Goal: Task Accomplishment & Management: Manage account settings

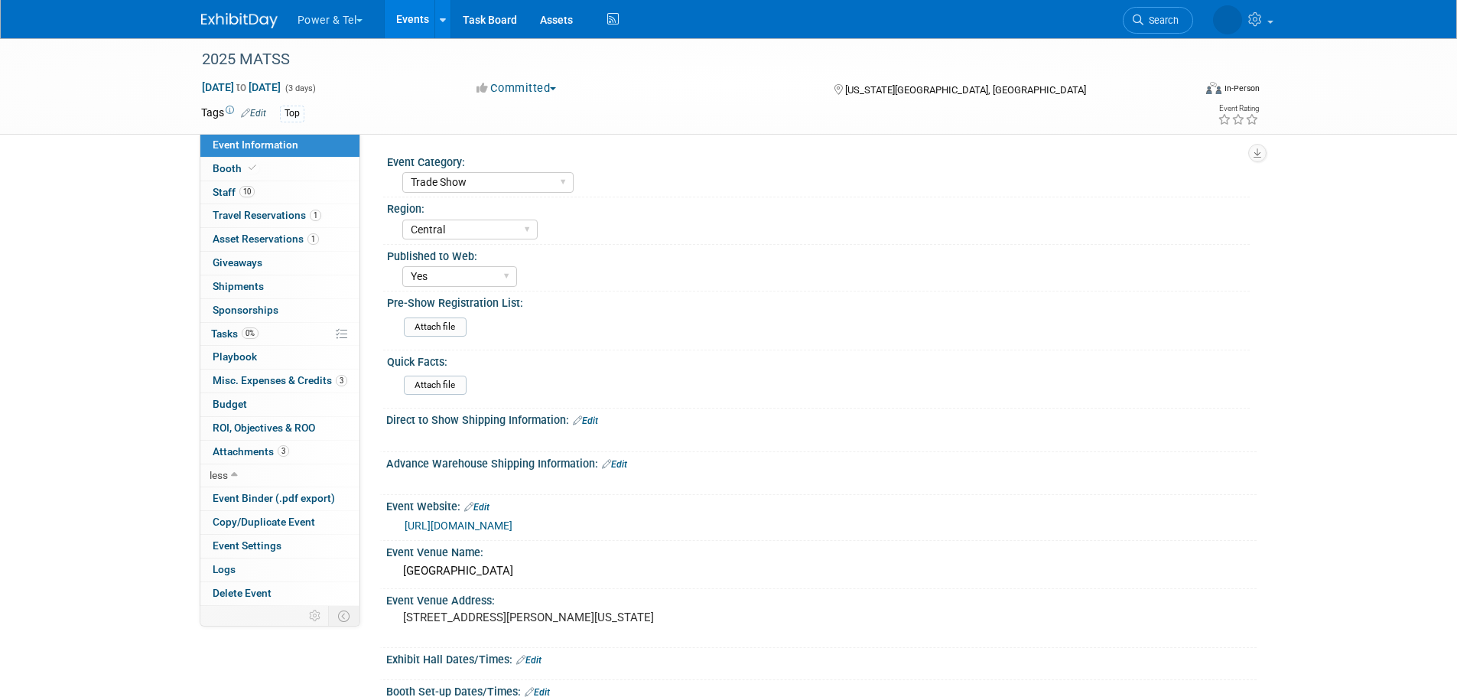
select select "Trade Show"
select select "Central"
select select "Yes"
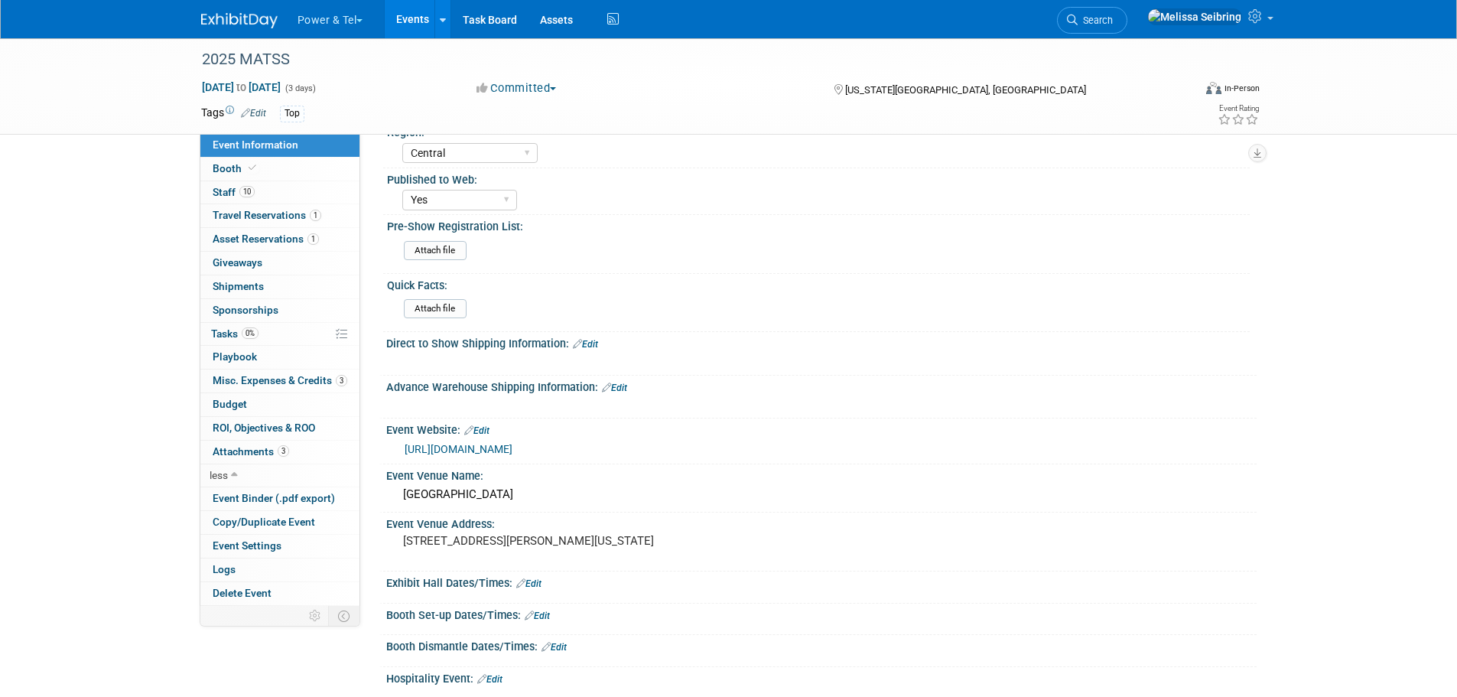
drag, startPoint x: 1190, startPoint y: 21, endPoint x: 1181, endPoint y: 23, distance: 8.5
click at [1127, 21] on link "Search" at bounding box center [1092, 20] width 70 height 27
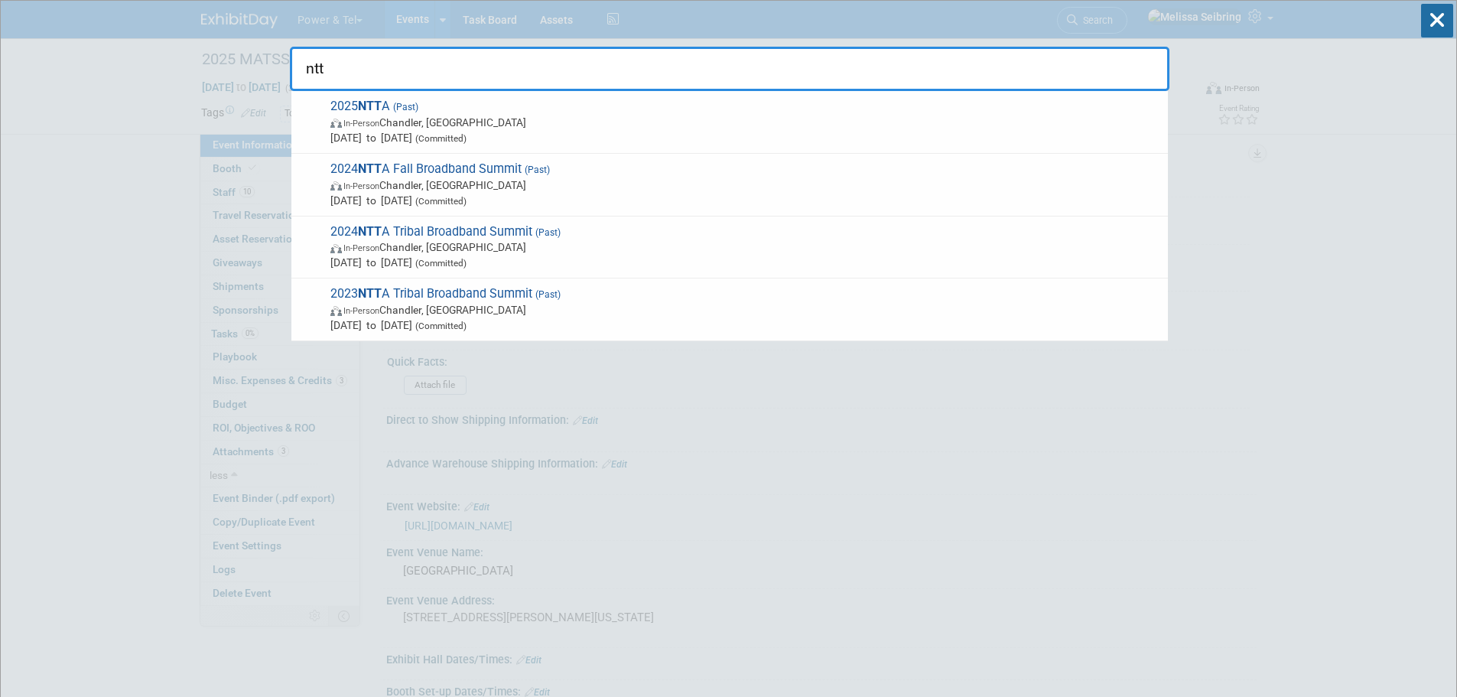
type input "ntt"
drag, startPoint x: 427, startPoint y: 121, endPoint x: 430, endPoint y: 129, distance: 8.9
click at [427, 121] on span "In-Person Chandler, AZ" at bounding box center [745, 122] width 830 height 15
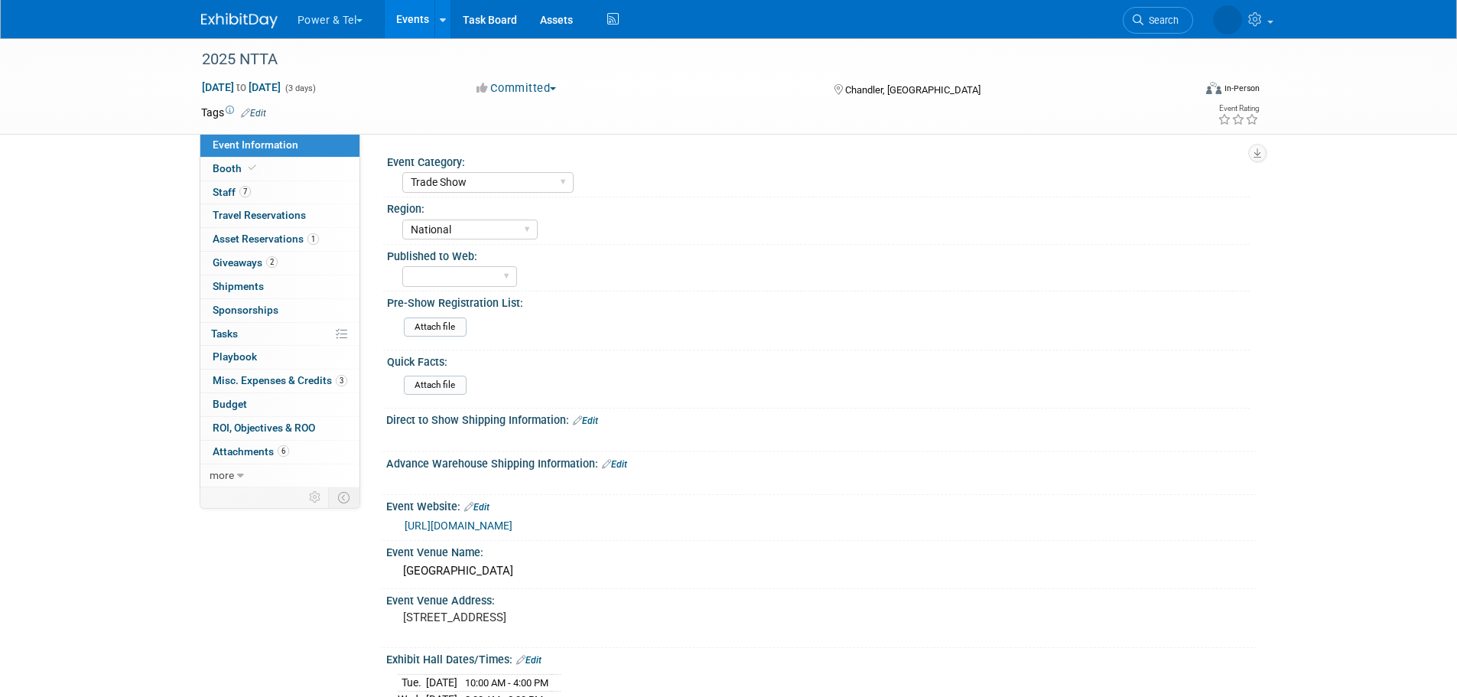
select select "Trade Show"
select select "National"
click at [216, 194] on span "Staff 7" at bounding box center [232, 192] width 38 height 12
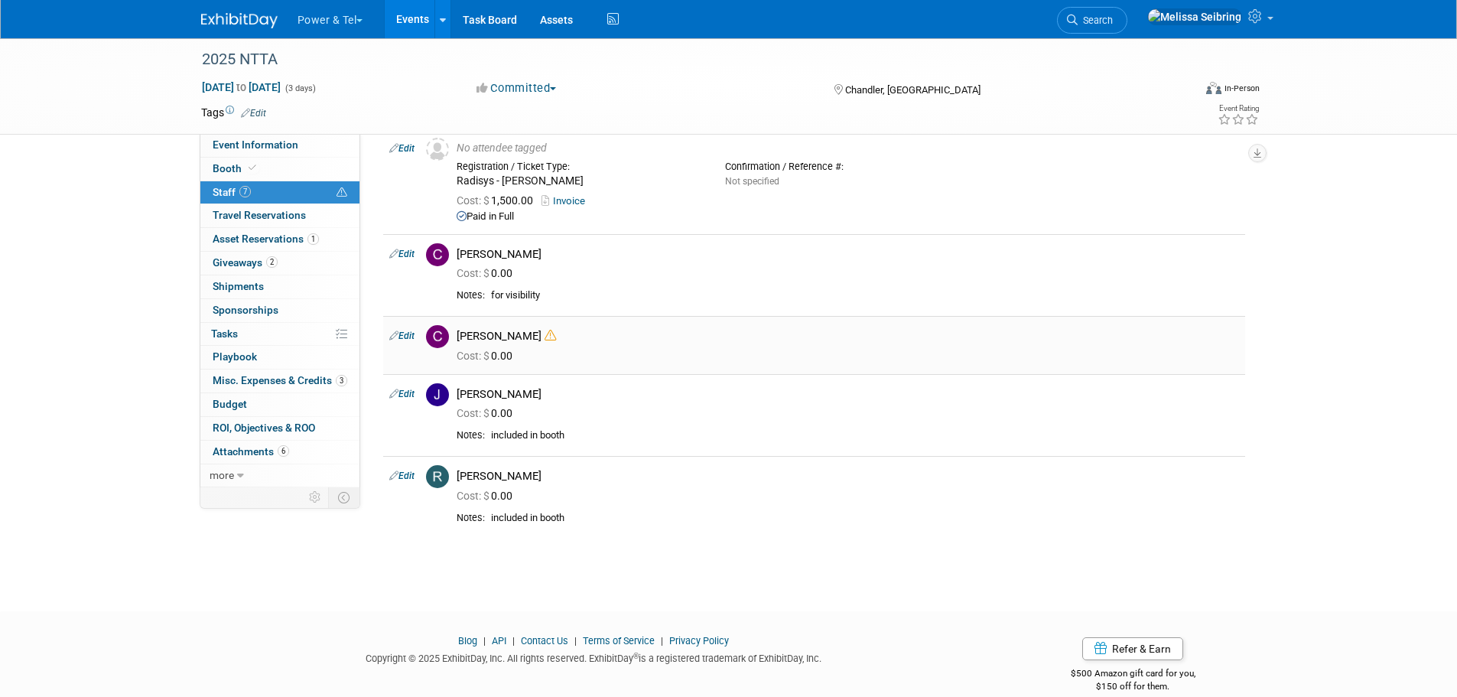
scroll to position [300, 0]
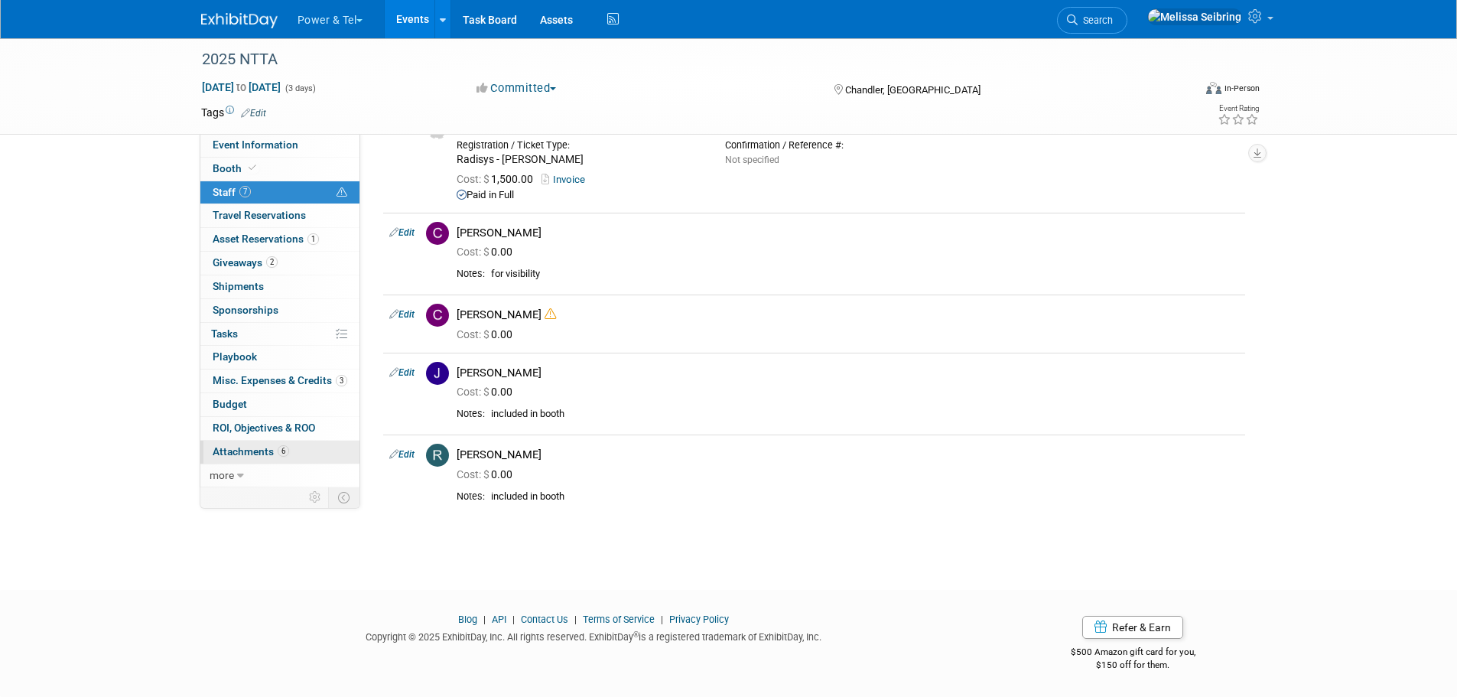
click at [237, 443] on link "6 Attachments 6" at bounding box center [279, 451] width 159 height 23
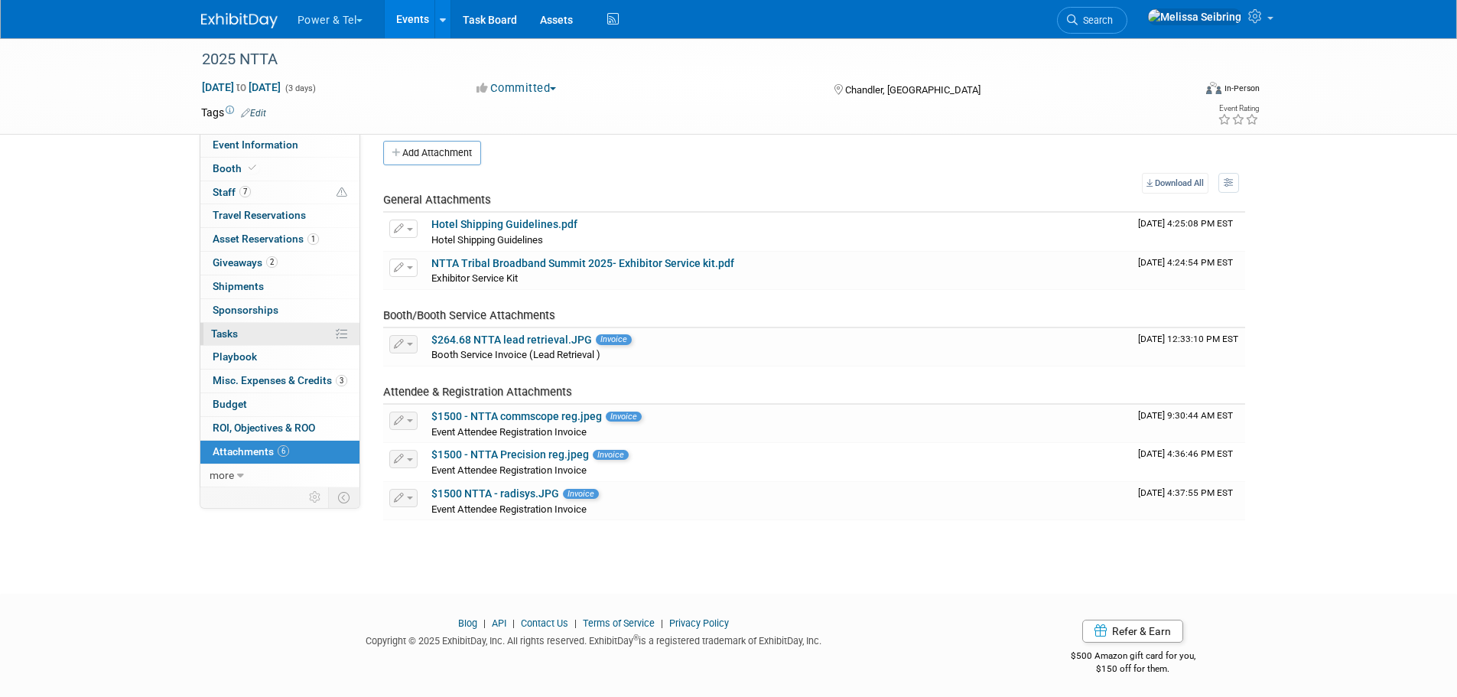
scroll to position [18, 0]
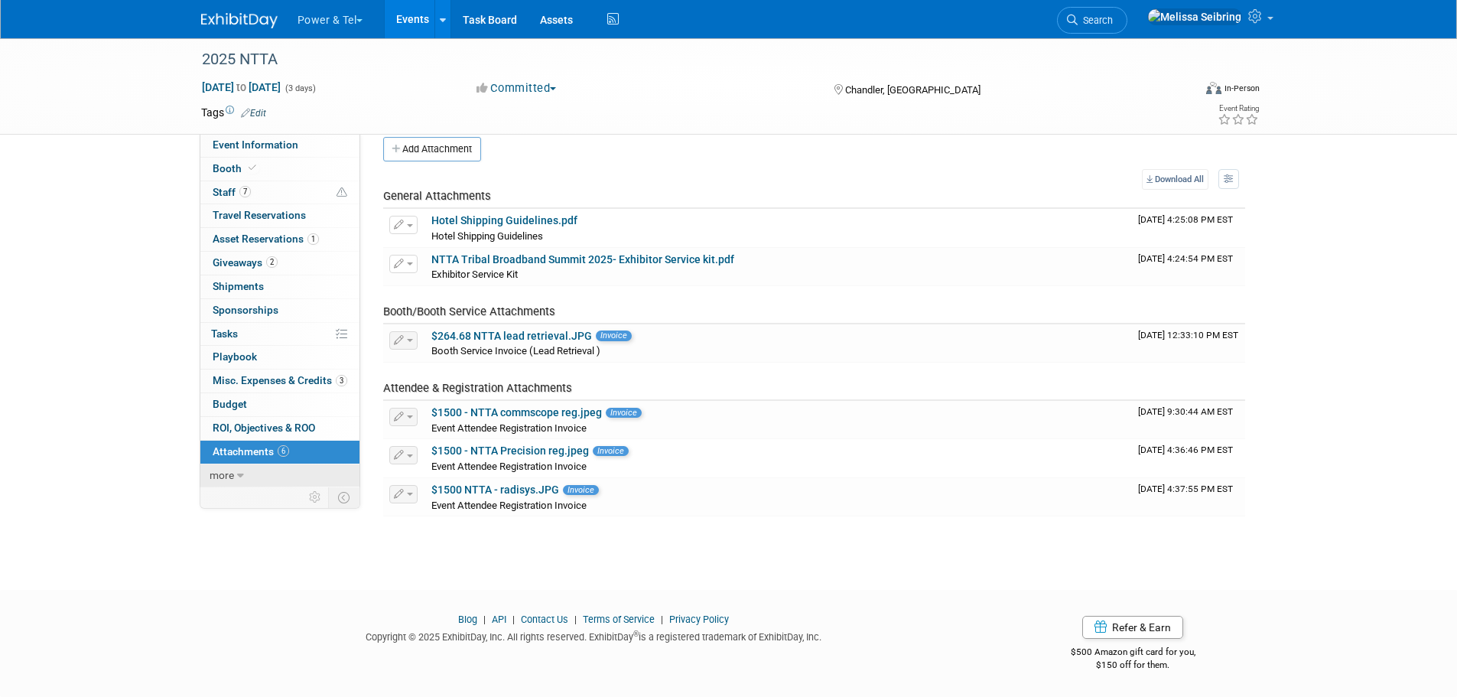
click at [241, 471] on icon at bounding box center [240, 475] width 7 height 11
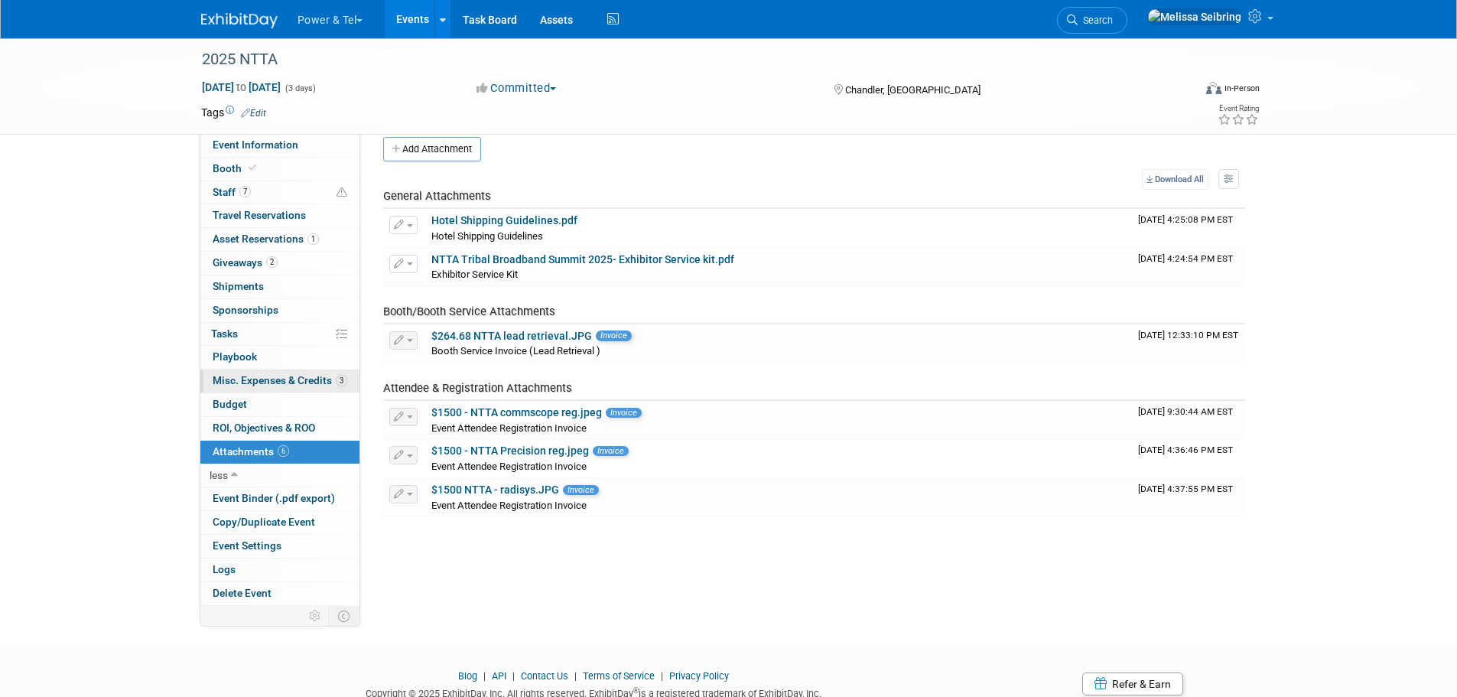
click at [301, 378] on span "Misc. Expenses & Credits 3" at bounding box center [280, 380] width 135 height 12
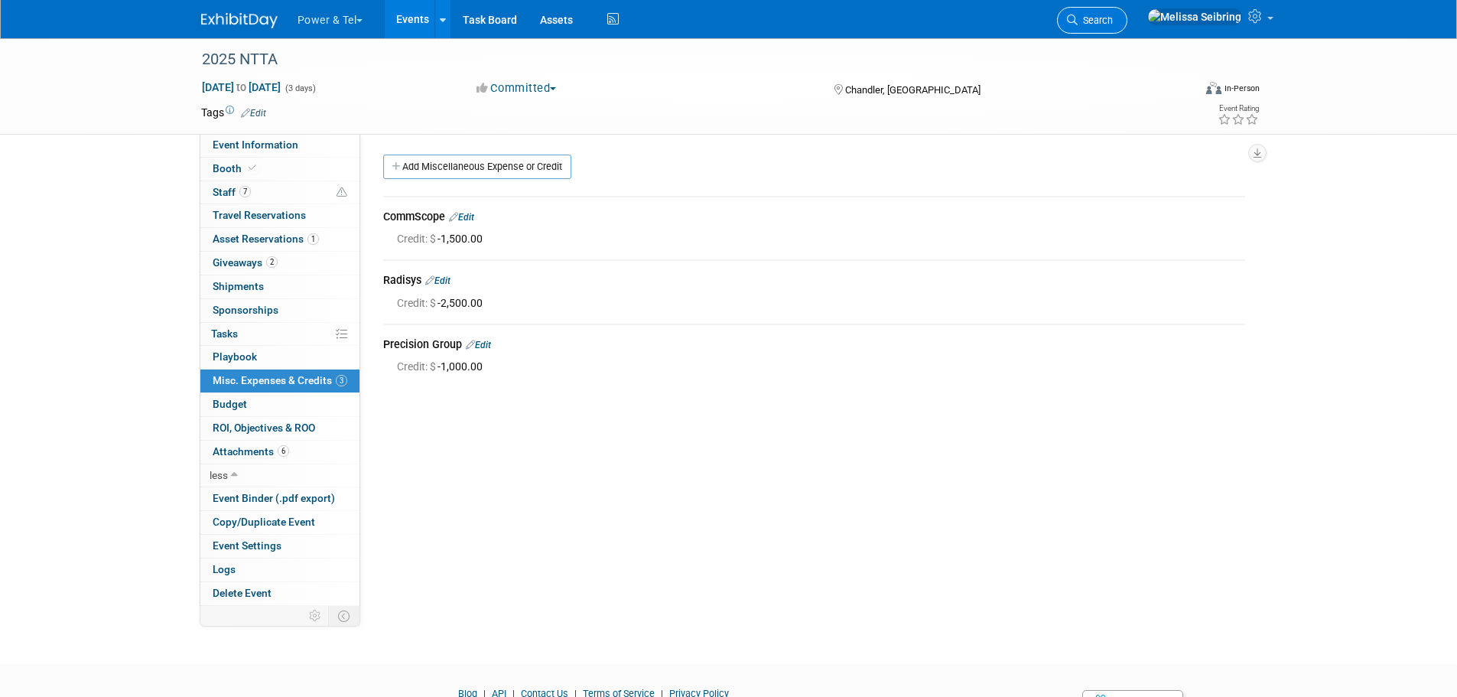
click at [1113, 24] on span "Search" at bounding box center [1094, 20] width 35 height 11
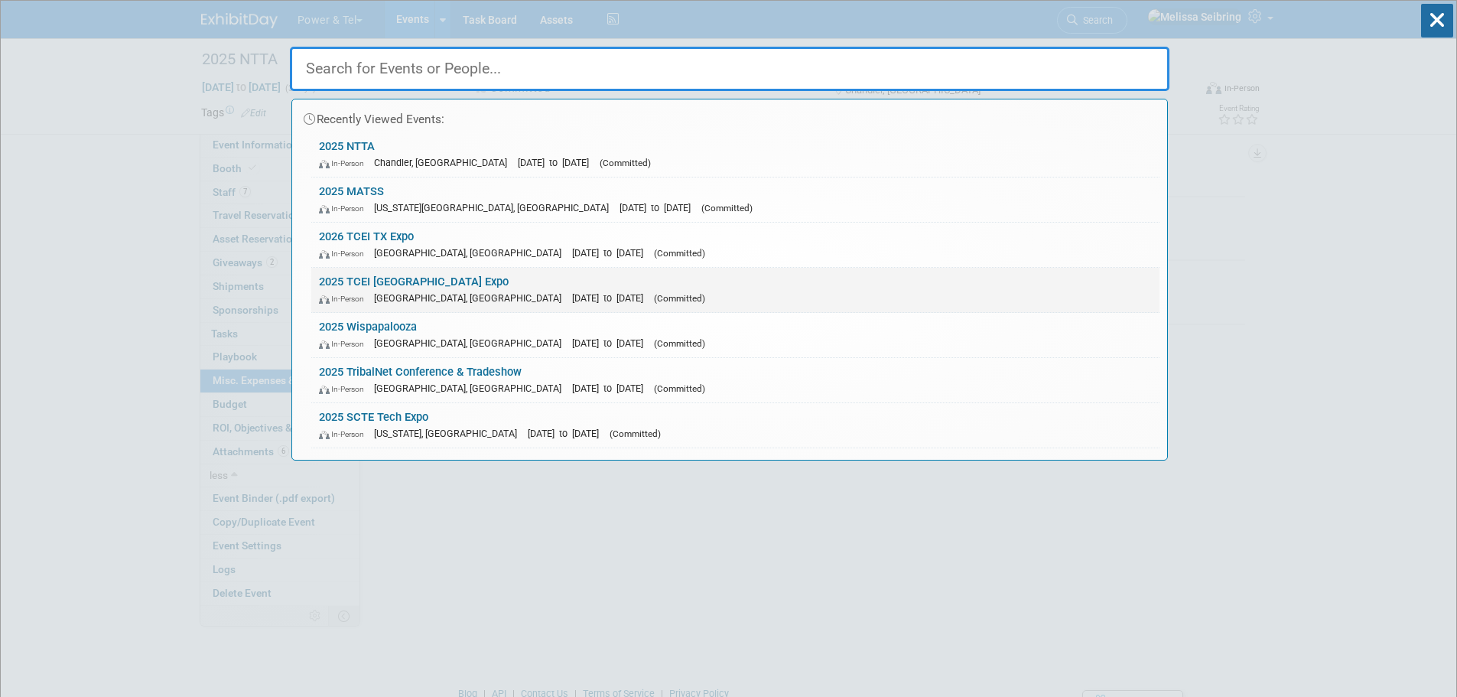
click at [355, 277] on link "2025 TCEI TX Expo In-Person Belton, TX Apr 1, 2025 to Apr 3, 2025 (Committed)" at bounding box center [735, 290] width 848 height 44
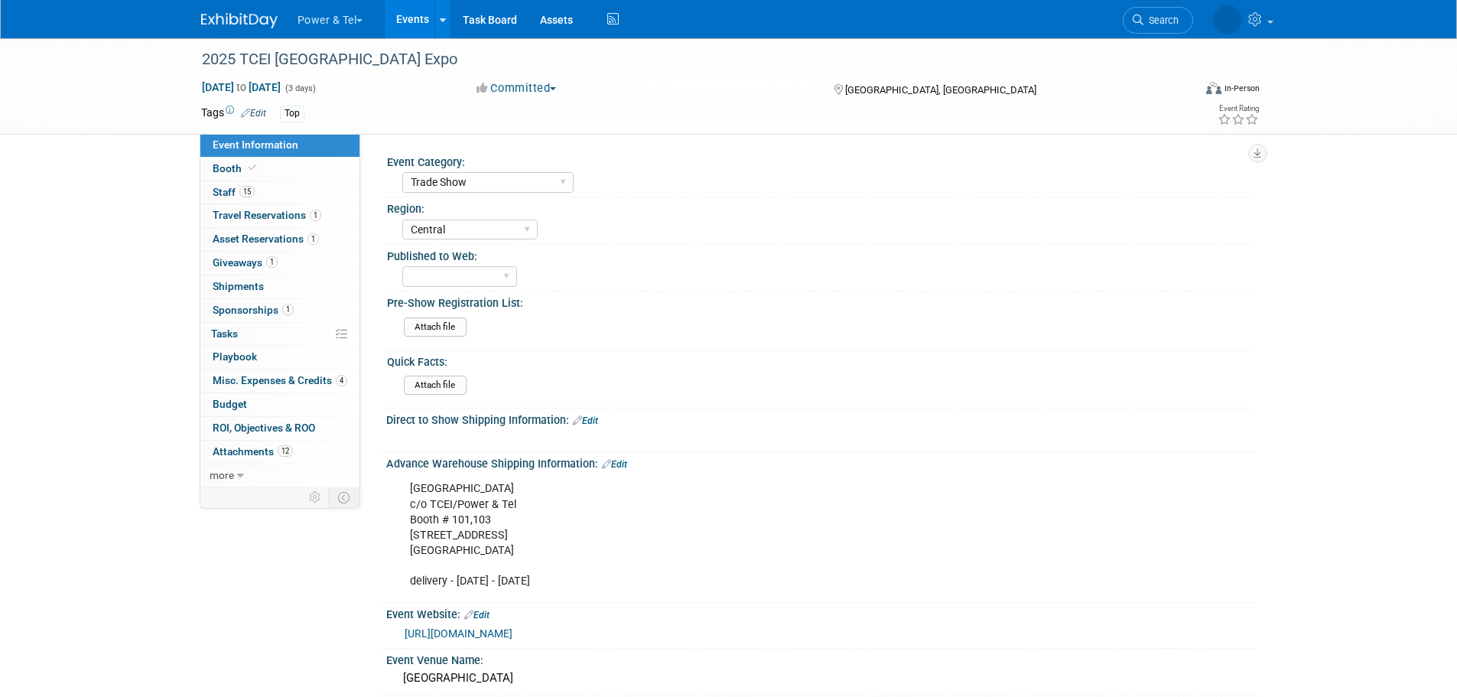
select select "Trade Show"
select select "Central"
click at [227, 192] on span "Staff 15" at bounding box center [234, 192] width 42 height 12
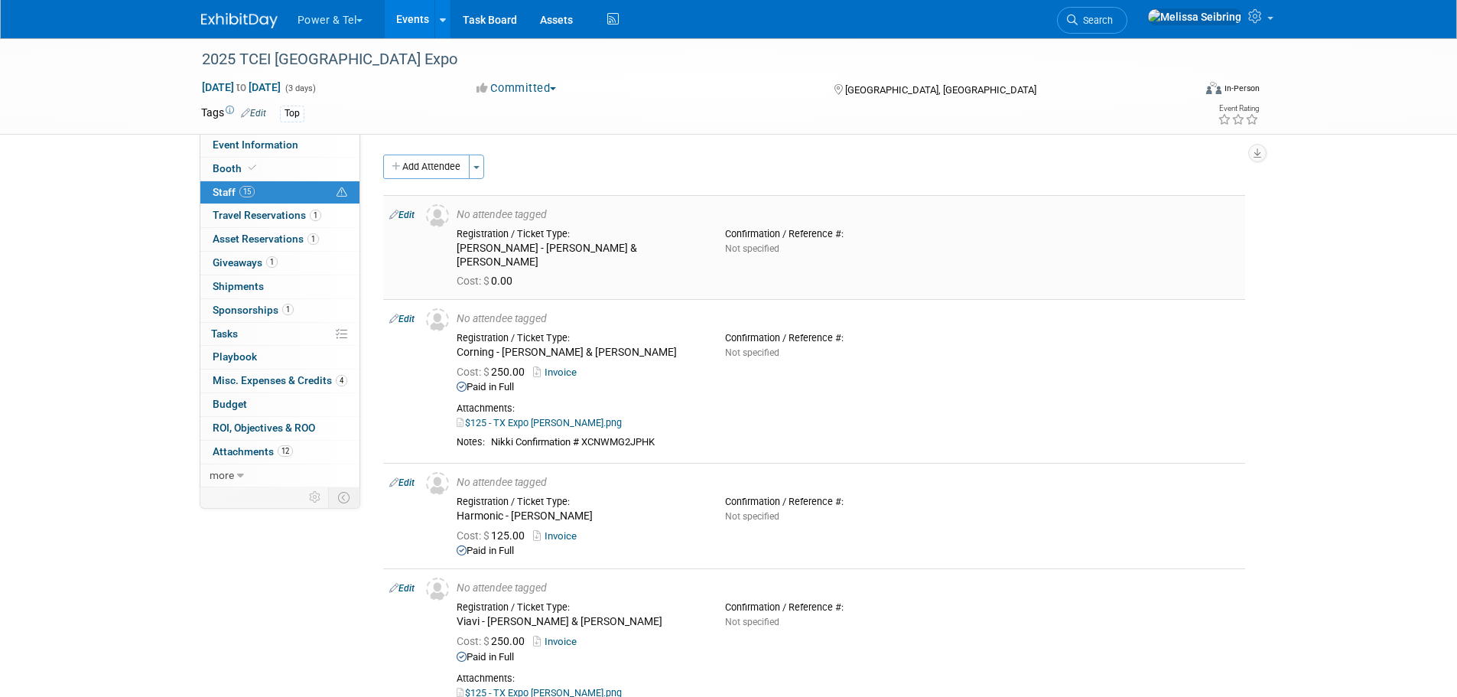
click at [1226, 224] on div "Registration / Ticket Type: MacLean - Brendan & Jeff Confirmation / Reference #…" at bounding box center [847, 245] width 805 height 47
click at [1071, 326] on div "Registration / Ticket Type: Corning - Lori R & Nikki O Confirmation / Reference…" at bounding box center [847, 343] width 805 height 34
click at [403, 213] on link "Edit" at bounding box center [401, 215] width 25 height 11
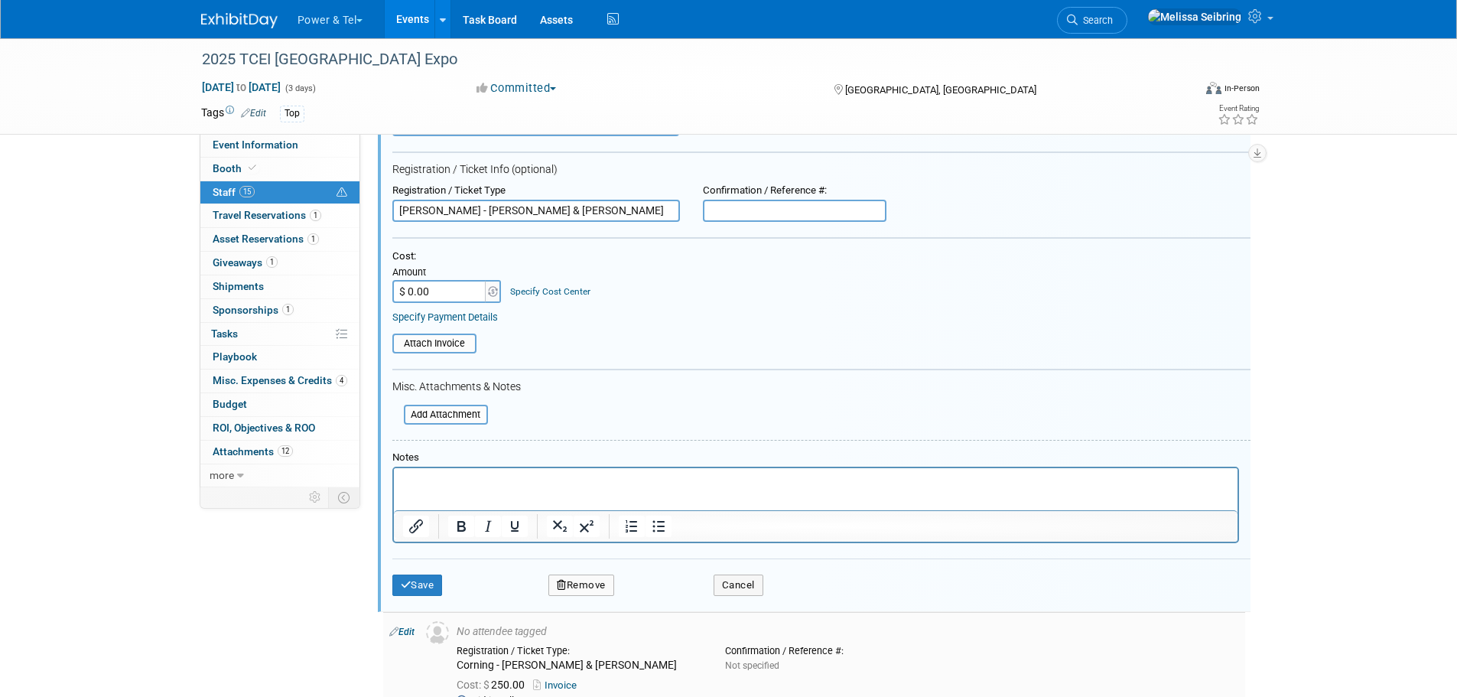
scroll to position [327, 0]
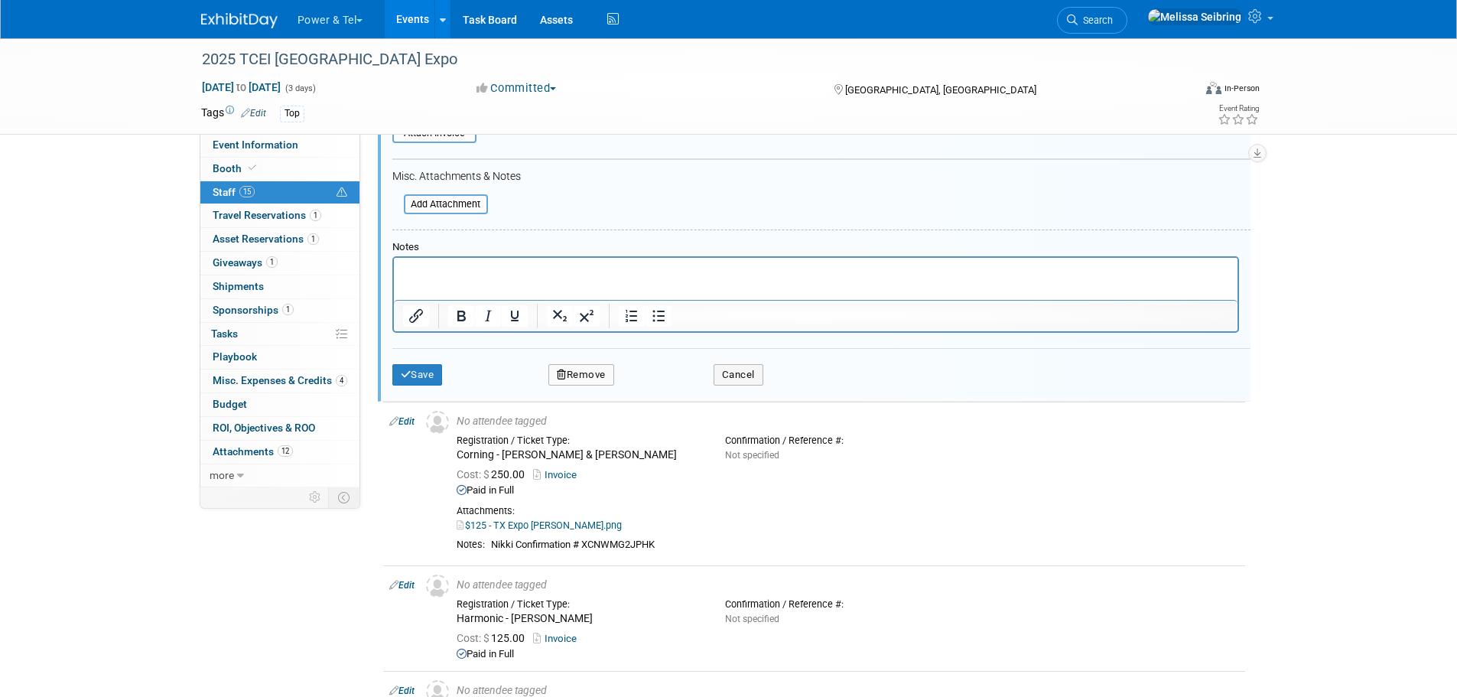
click at [546, 372] on td "Remove" at bounding box center [581, 374] width 126 height 21
click at [571, 379] on button "Remove" at bounding box center [581, 374] width 66 height 21
click at [656, 384] on icon at bounding box center [653, 388] width 9 height 8
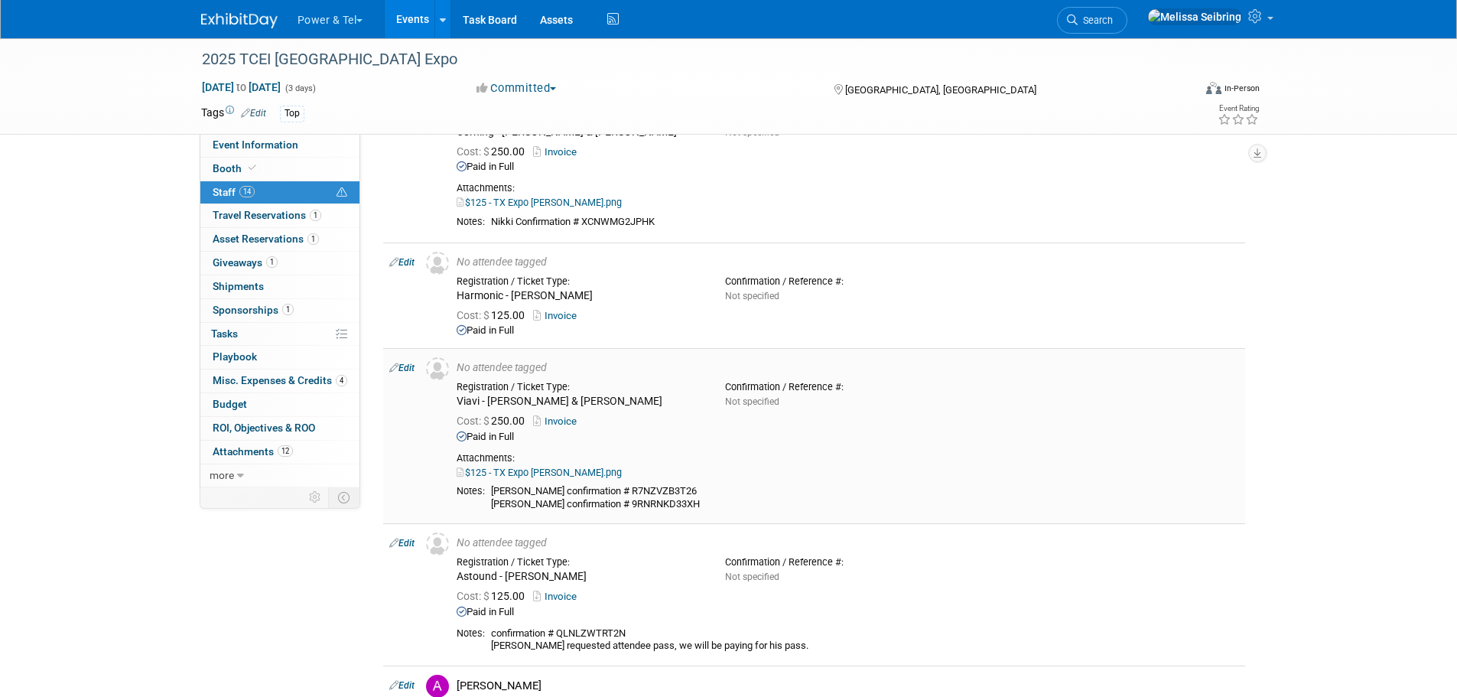
scroll to position [0, 0]
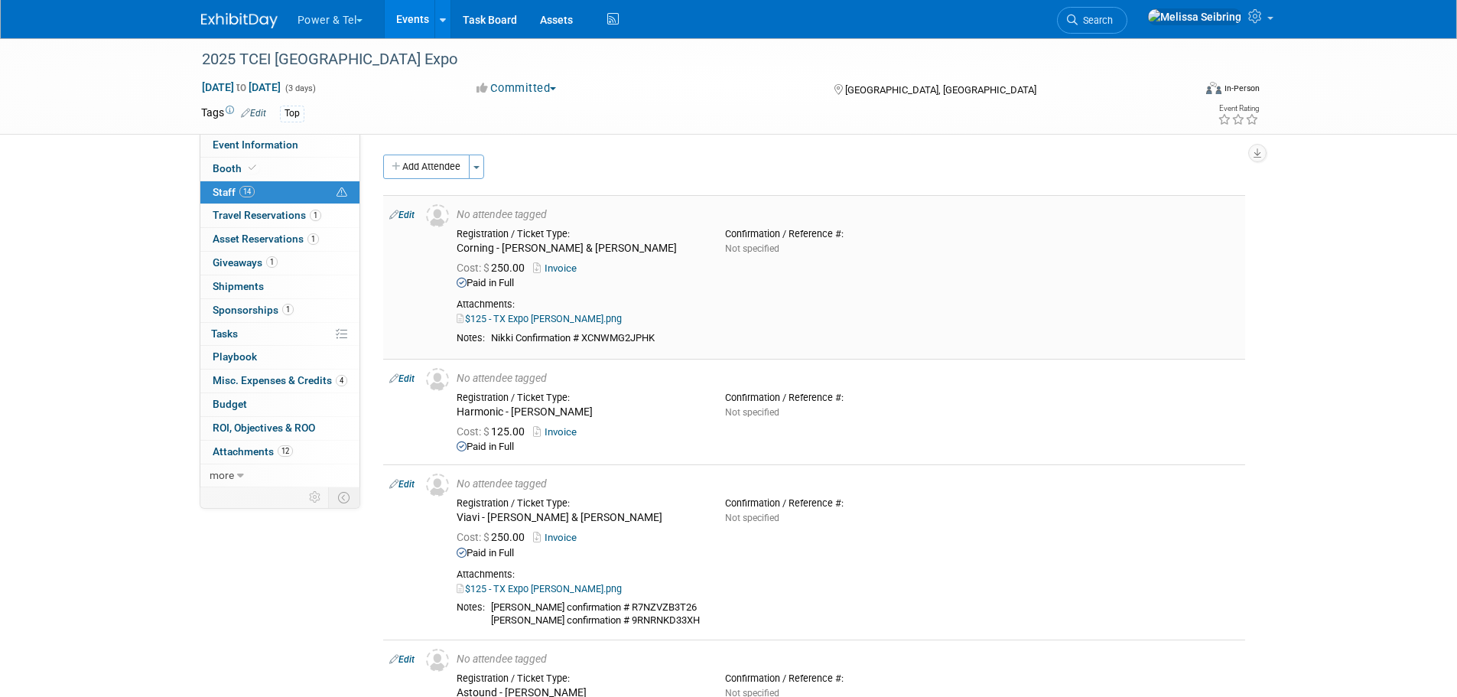
click at [401, 213] on link "Edit" at bounding box center [401, 215] width 25 height 11
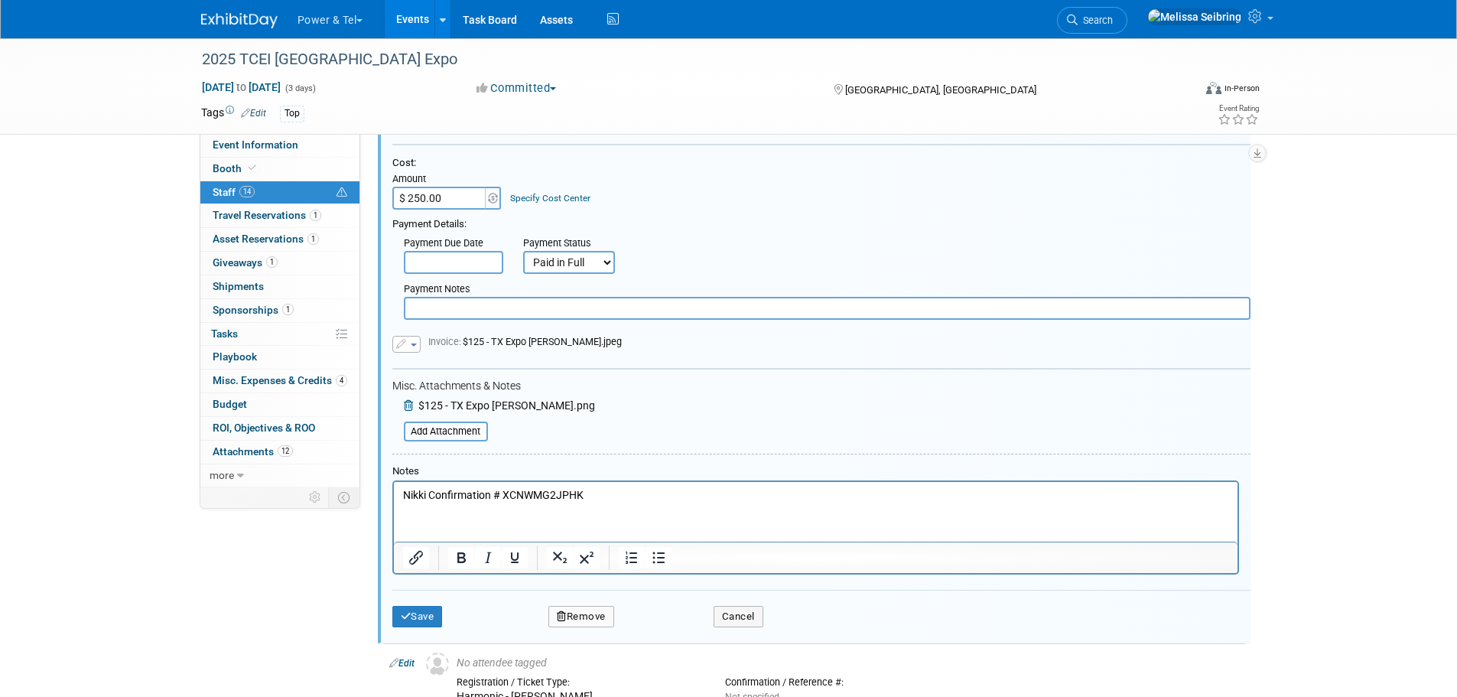
scroll to position [327, 0]
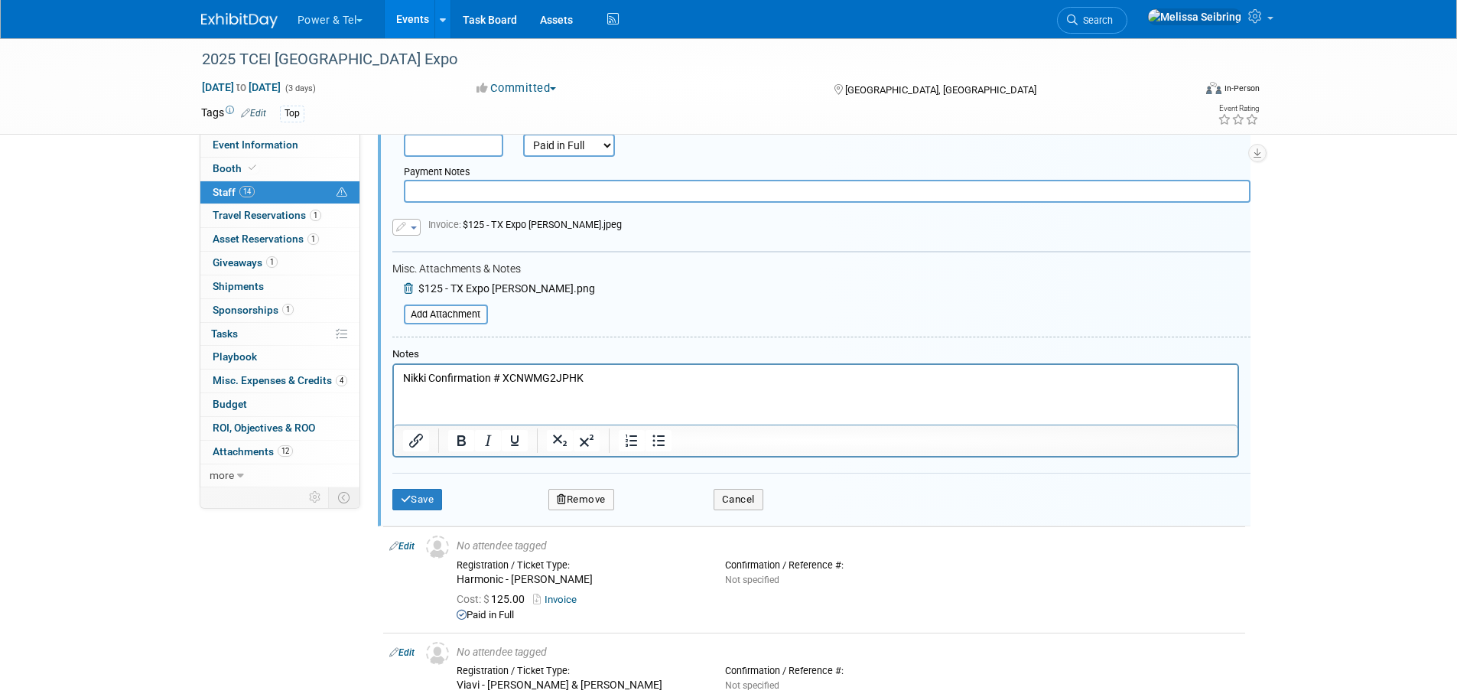
click at [586, 502] on button "Remove" at bounding box center [581, 499] width 66 height 21
click at [657, 515] on icon at bounding box center [653, 513] width 9 height 8
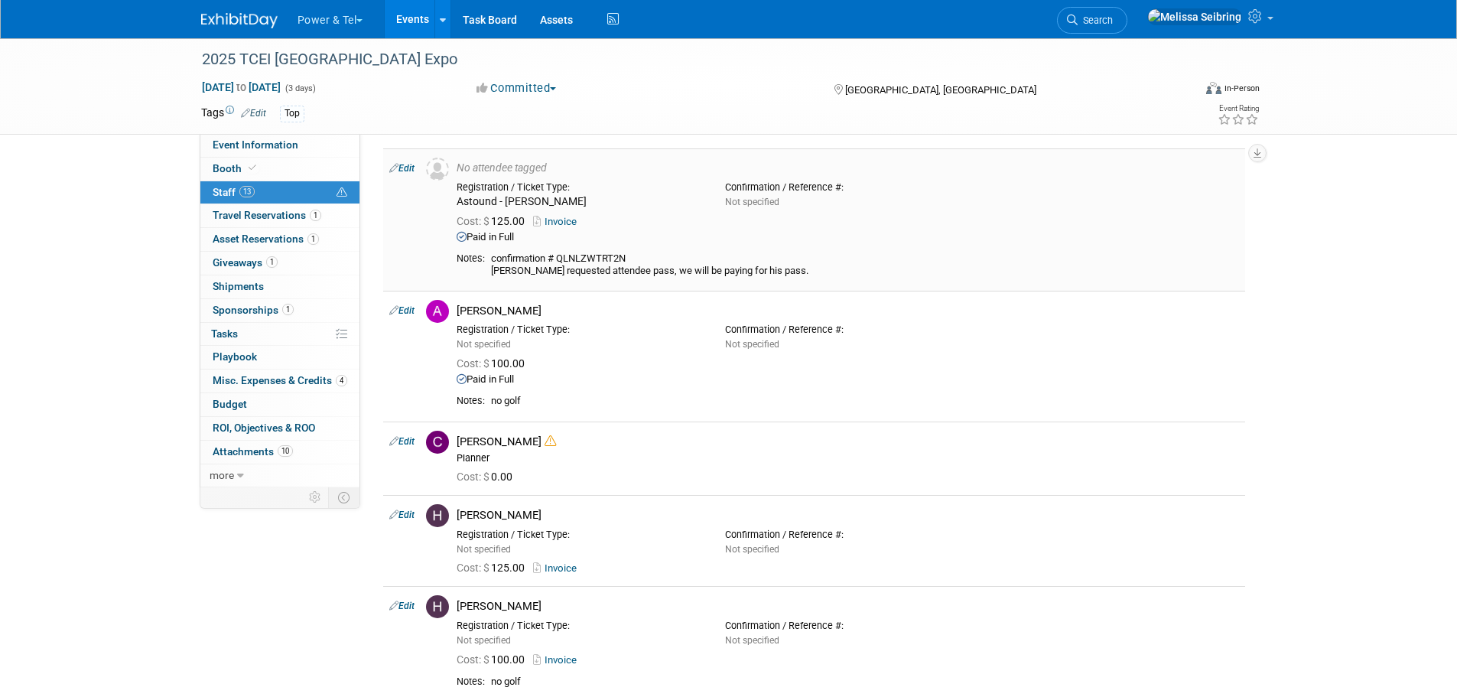
click at [398, 166] on icon at bounding box center [393, 168] width 9 height 16
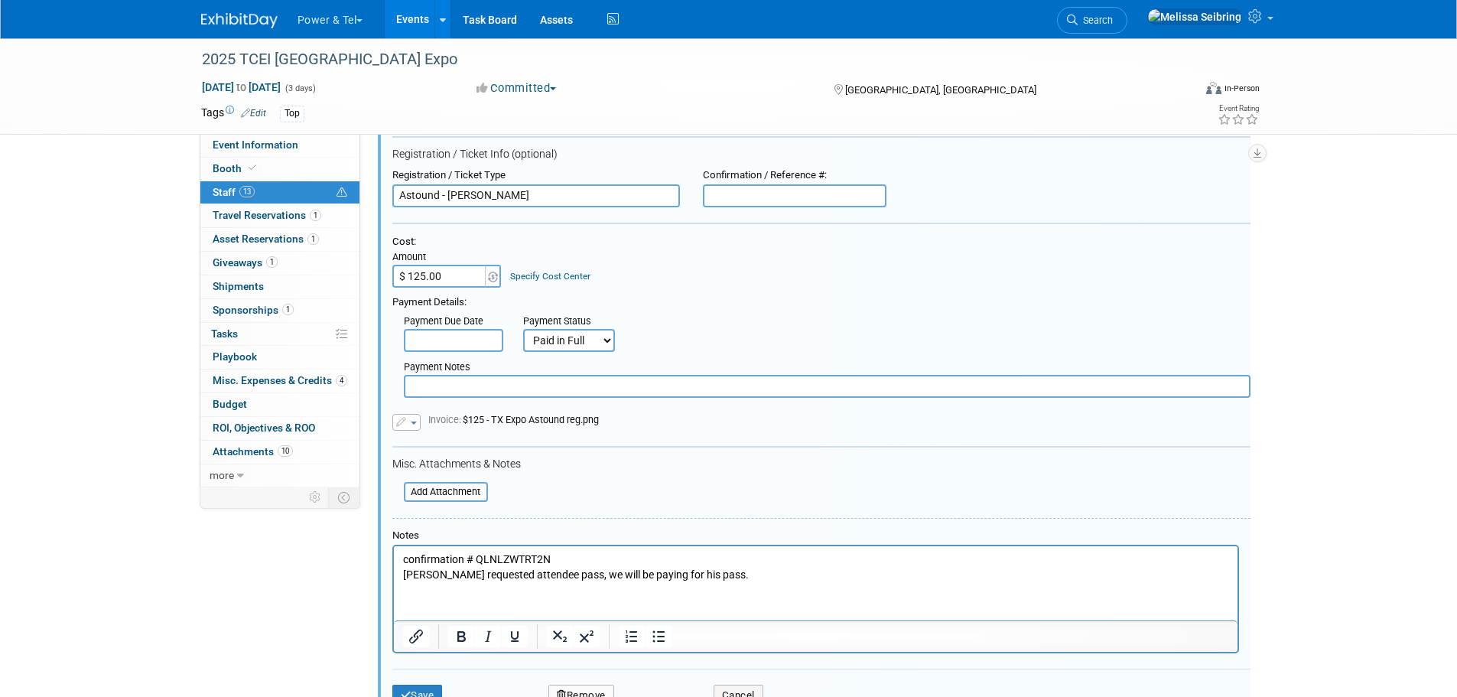
scroll to position [531, 0]
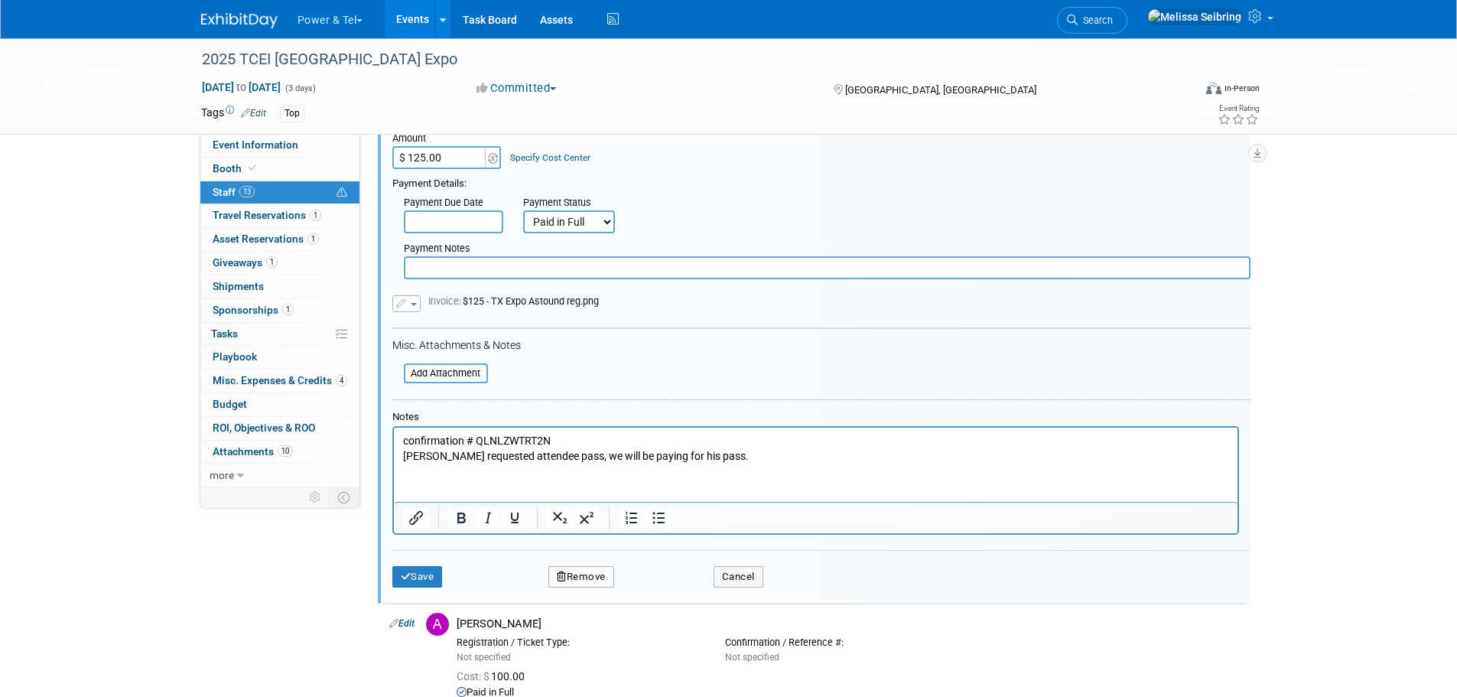
click at [591, 583] on button "Remove" at bounding box center [581, 576] width 66 height 21
click at [660, 585] on link "Yes" at bounding box center [664, 589] width 44 height 24
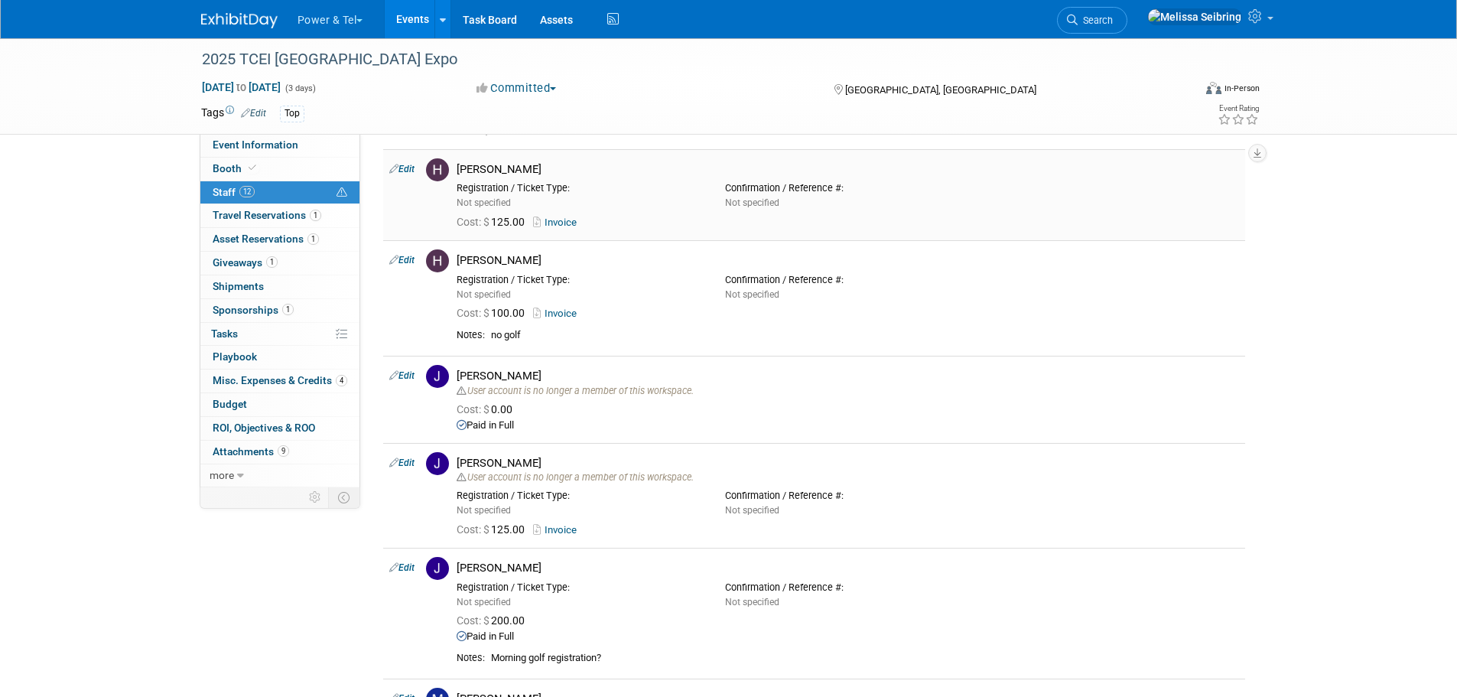
click at [408, 169] on link "Edit" at bounding box center [401, 169] width 25 height 11
select select "6e01e1ce-8378-4bb9-bbfd-1f4bf2aa6518"
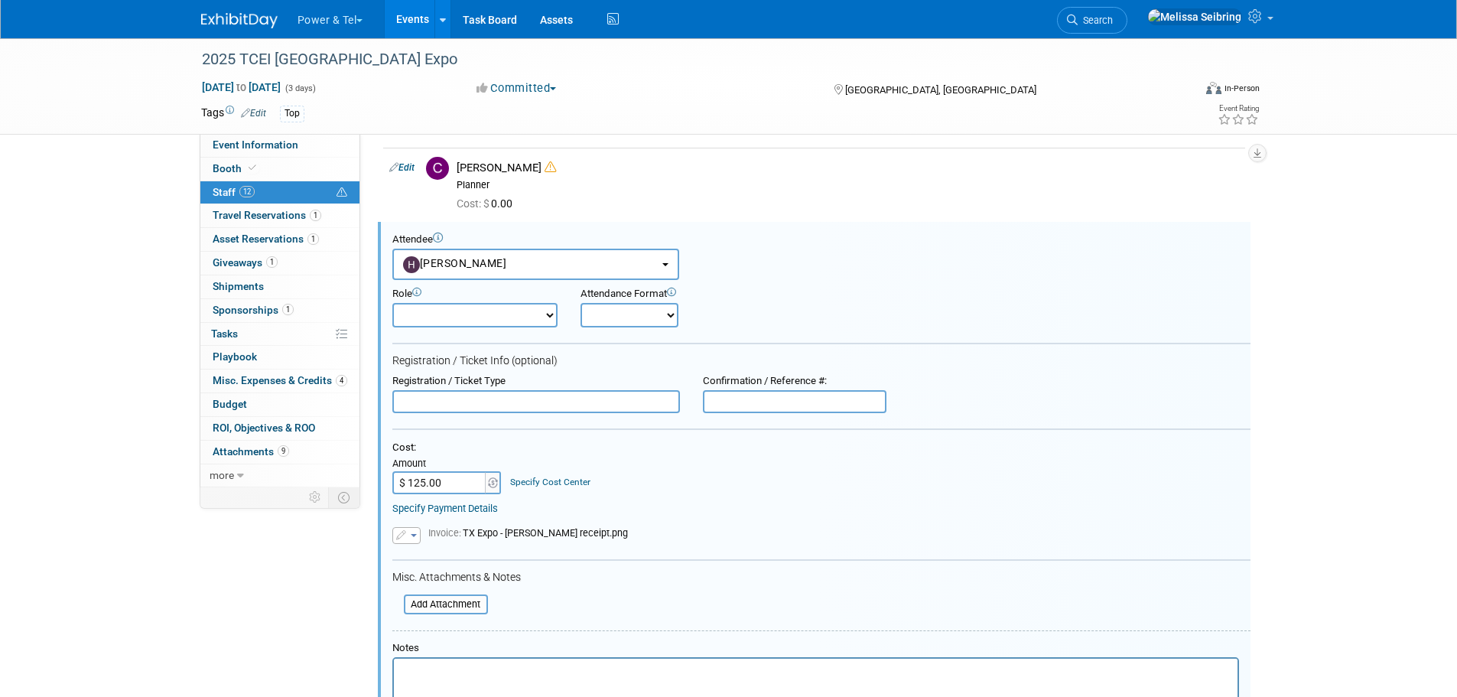
scroll to position [841, 0]
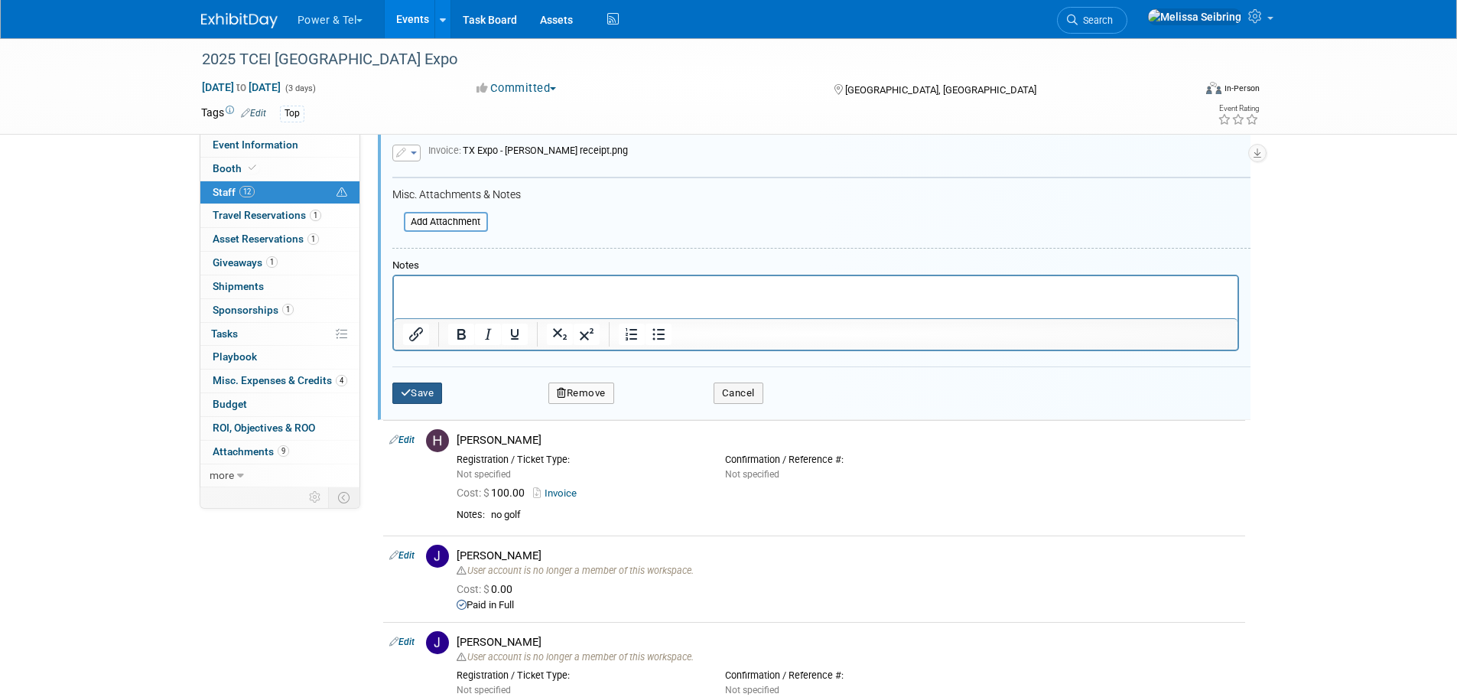
click at [422, 391] on button "Save" at bounding box center [417, 392] width 50 height 21
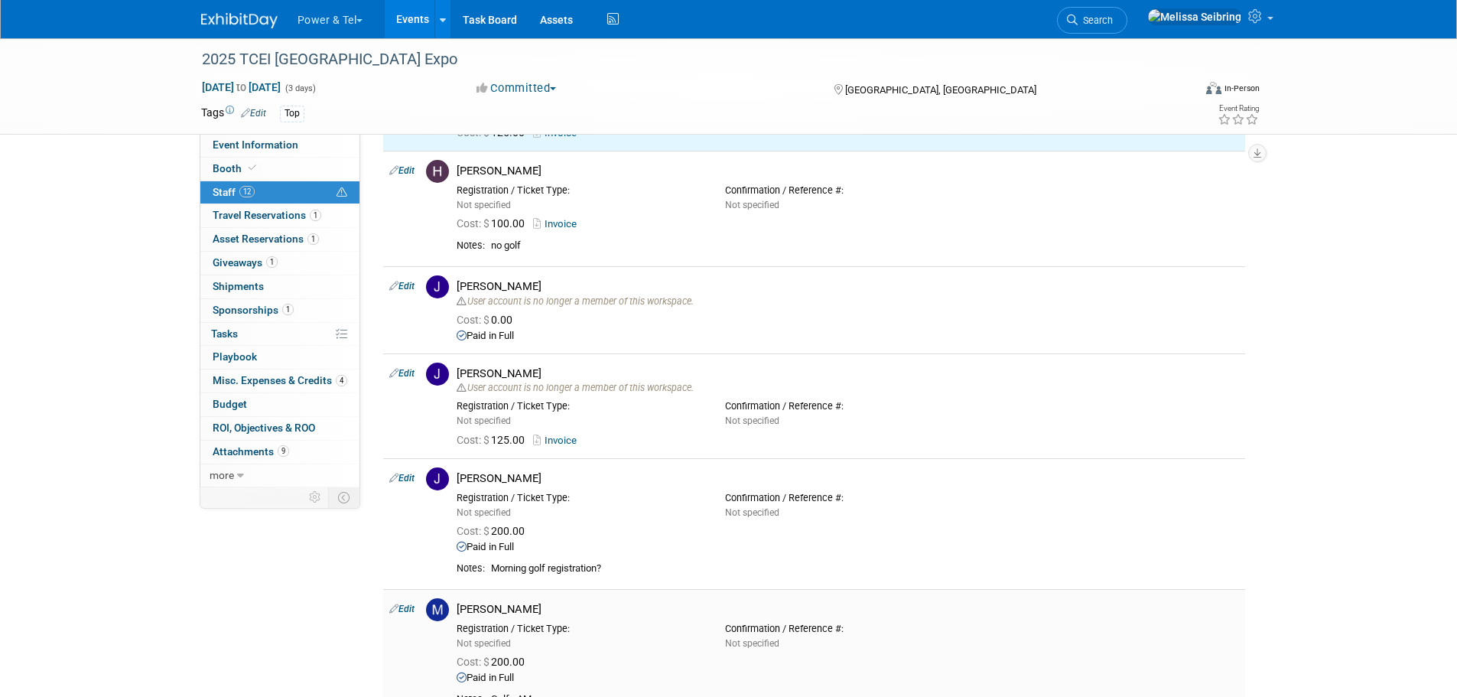
scroll to position [612, 0]
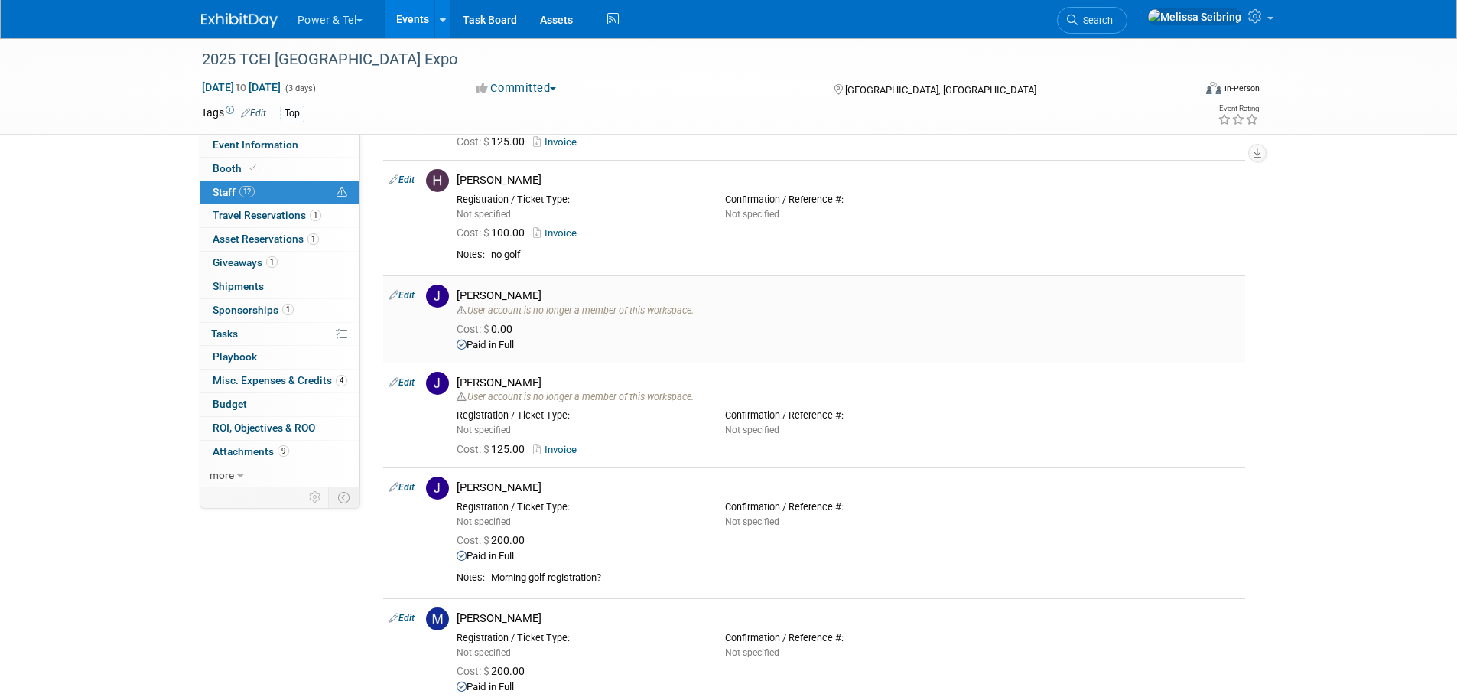
click at [404, 296] on link "Edit" at bounding box center [401, 295] width 25 height 11
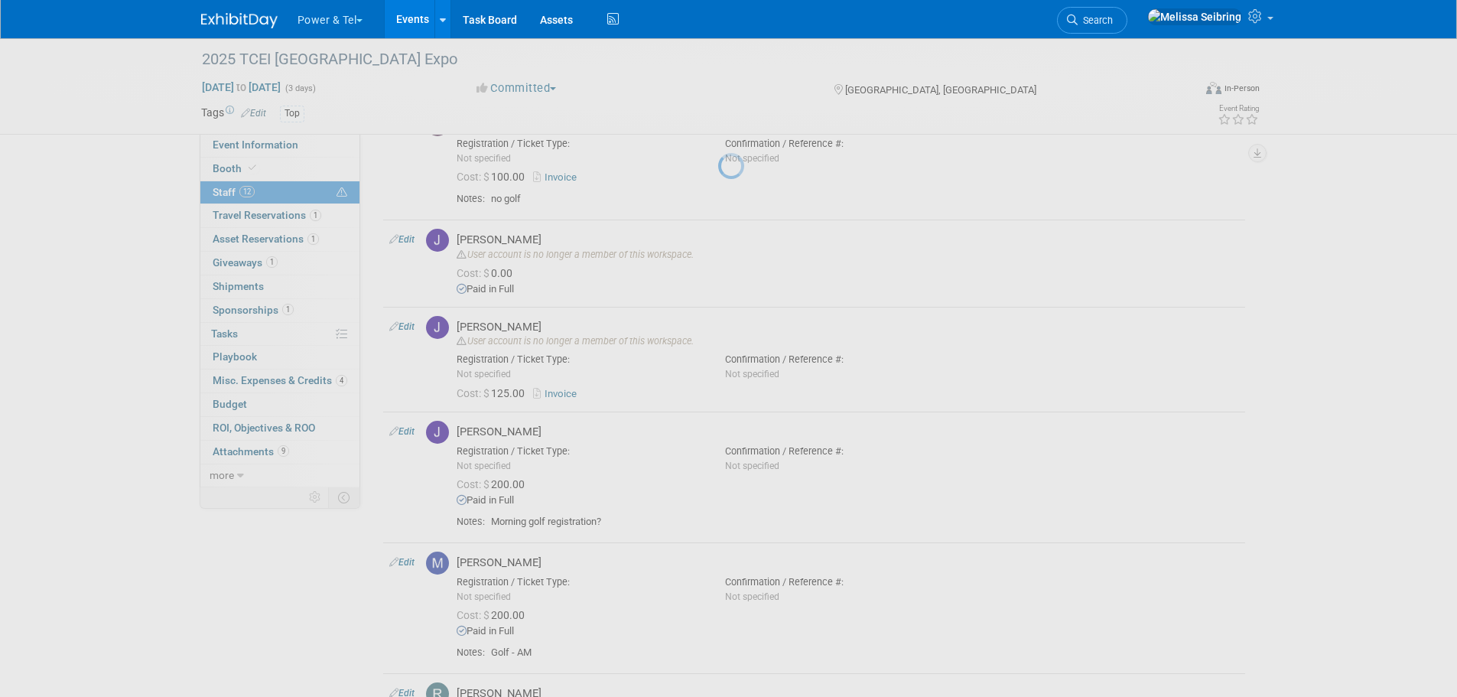
select select "74e0bae7-8d7e-4a5d-bbc8-86ffff1d0f85"
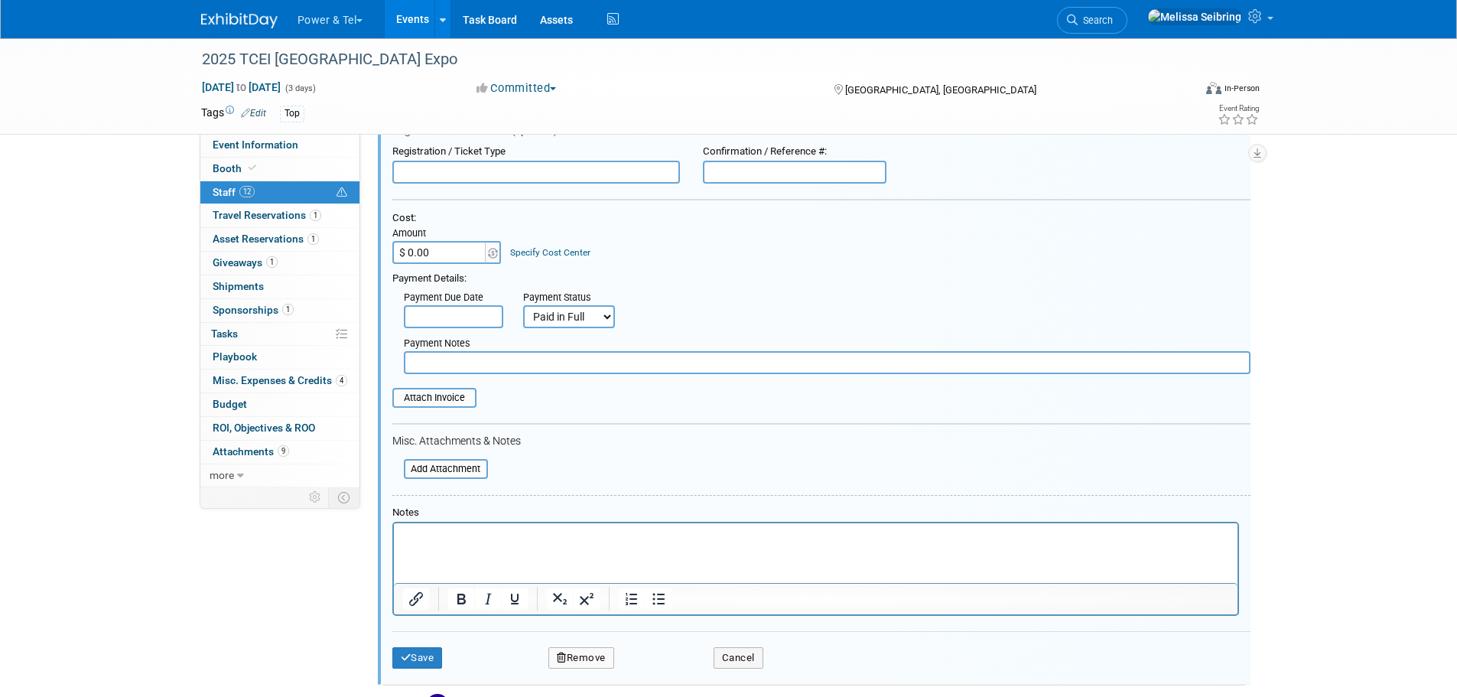
scroll to position [1096, 0]
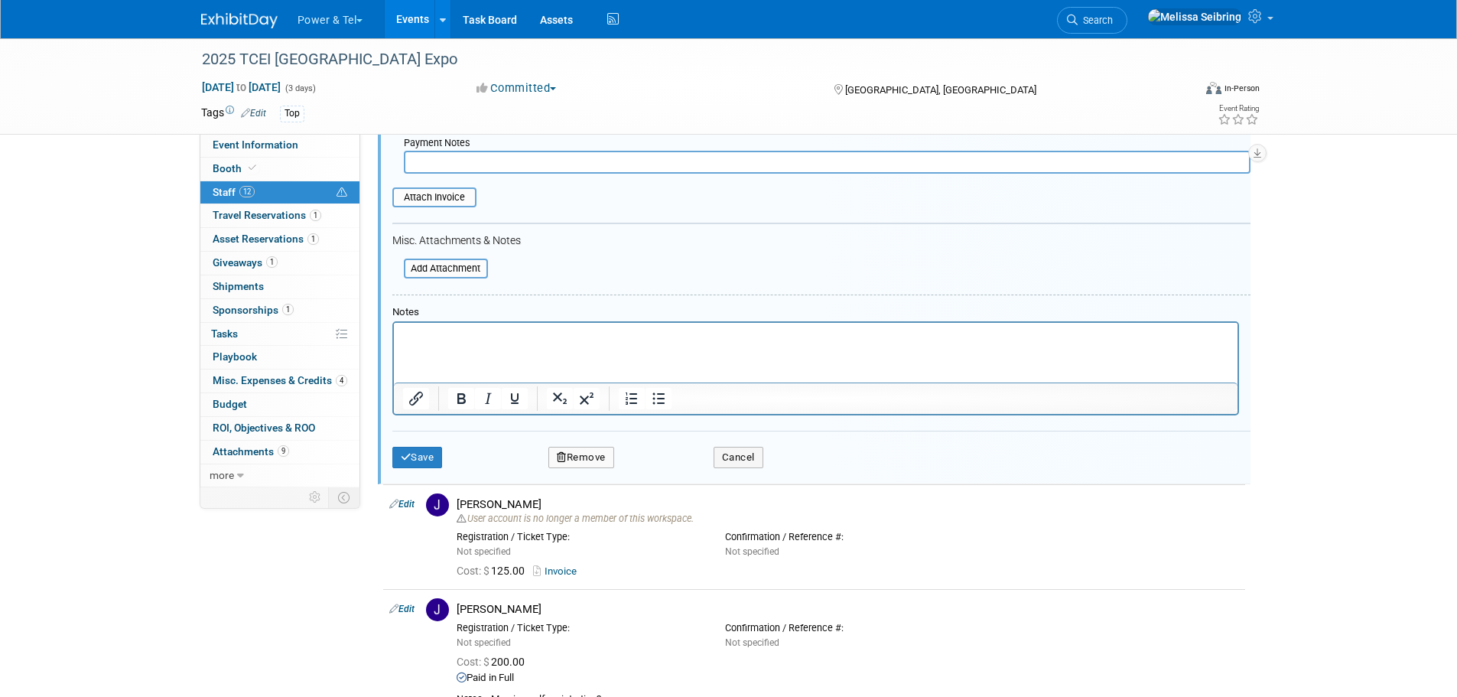
click at [584, 453] on button "Remove" at bounding box center [581, 457] width 66 height 21
click at [662, 466] on link "Yes" at bounding box center [664, 471] width 44 height 24
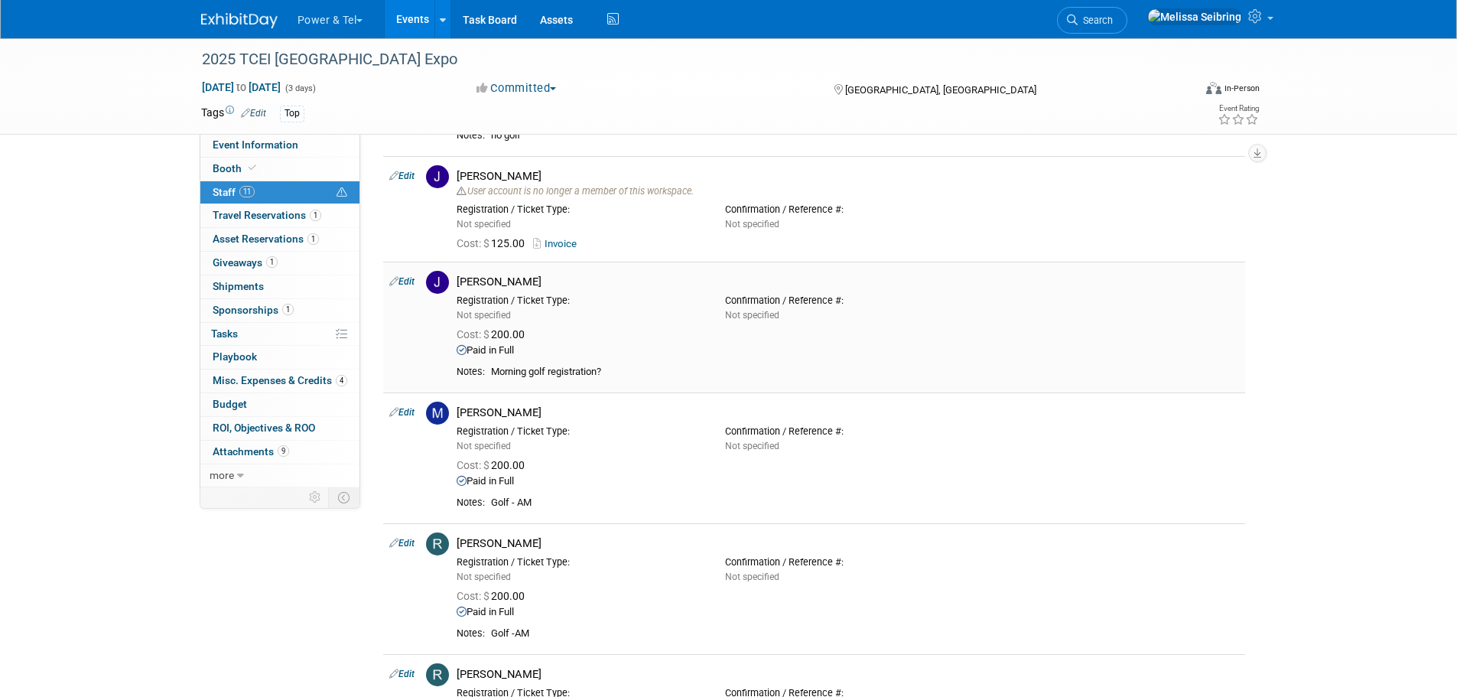
scroll to position [637, 0]
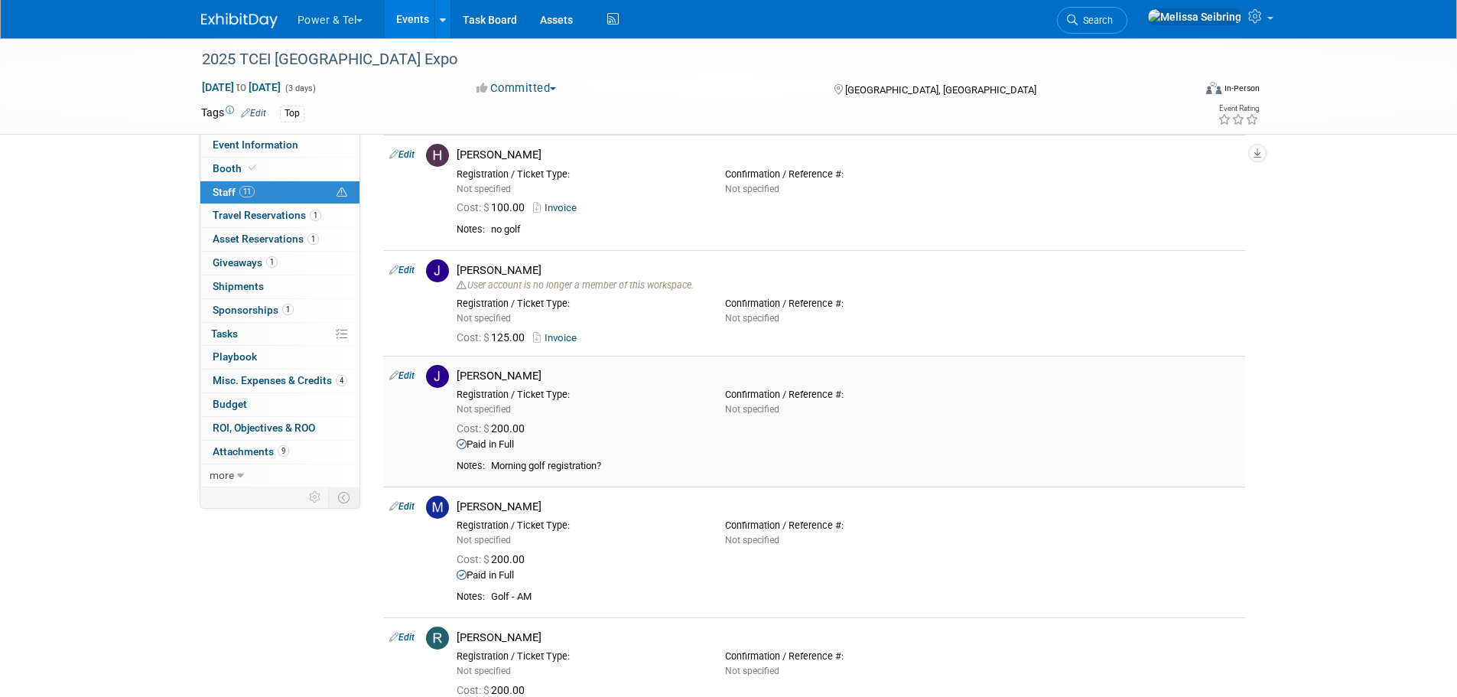
click at [412, 371] on link "Edit" at bounding box center [401, 375] width 25 height 11
select select "3d890efb-0fbf-41b0-bf3a-9281781ceca6"
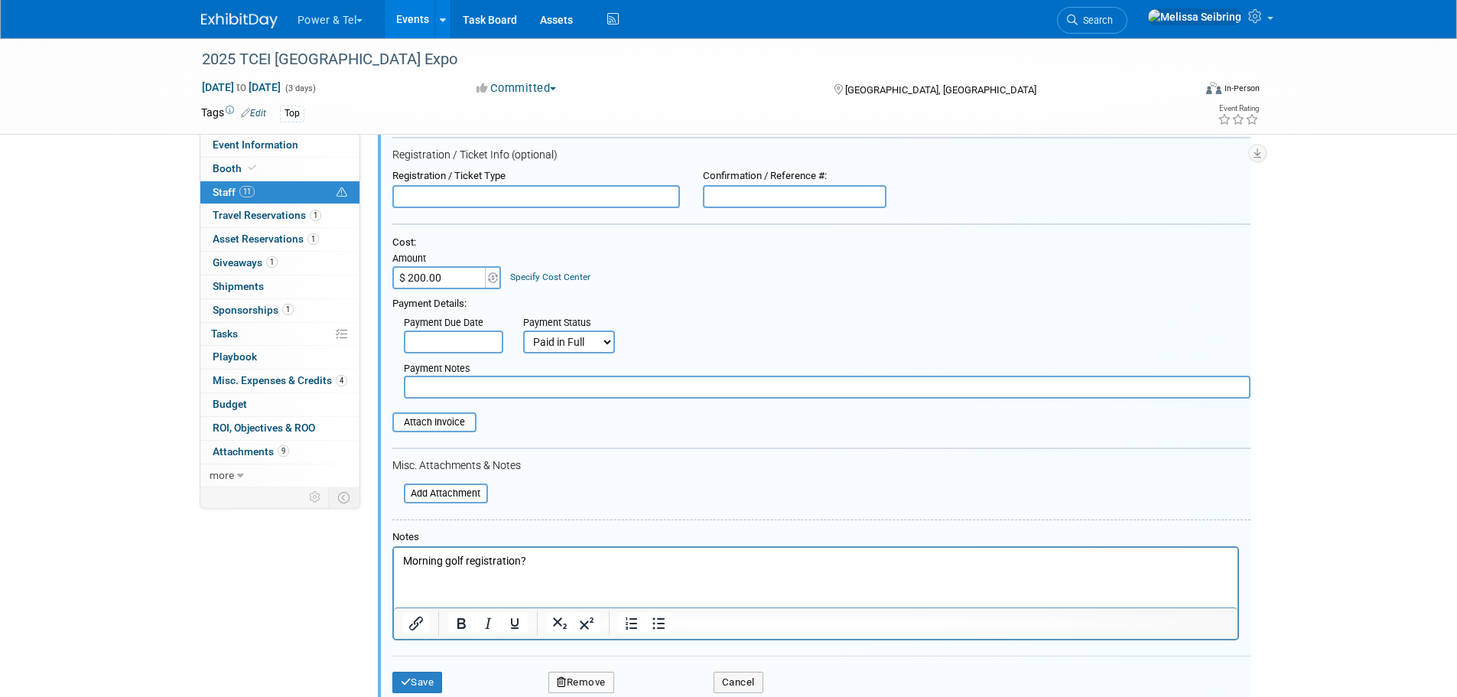
scroll to position [1124, 0]
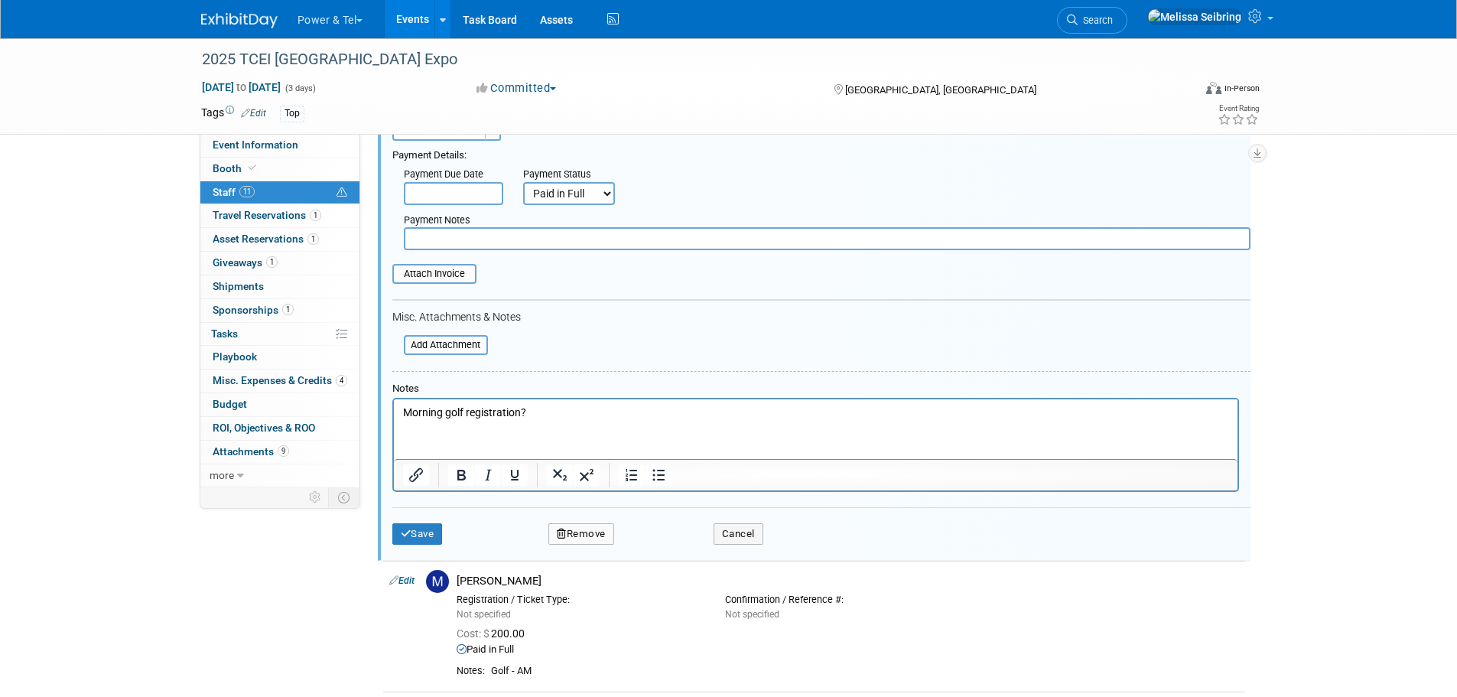
click at [588, 529] on button "Remove" at bounding box center [581, 533] width 66 height 21
click at [655, 545] on icon at bounding box center [653, 548] width 9 height 8
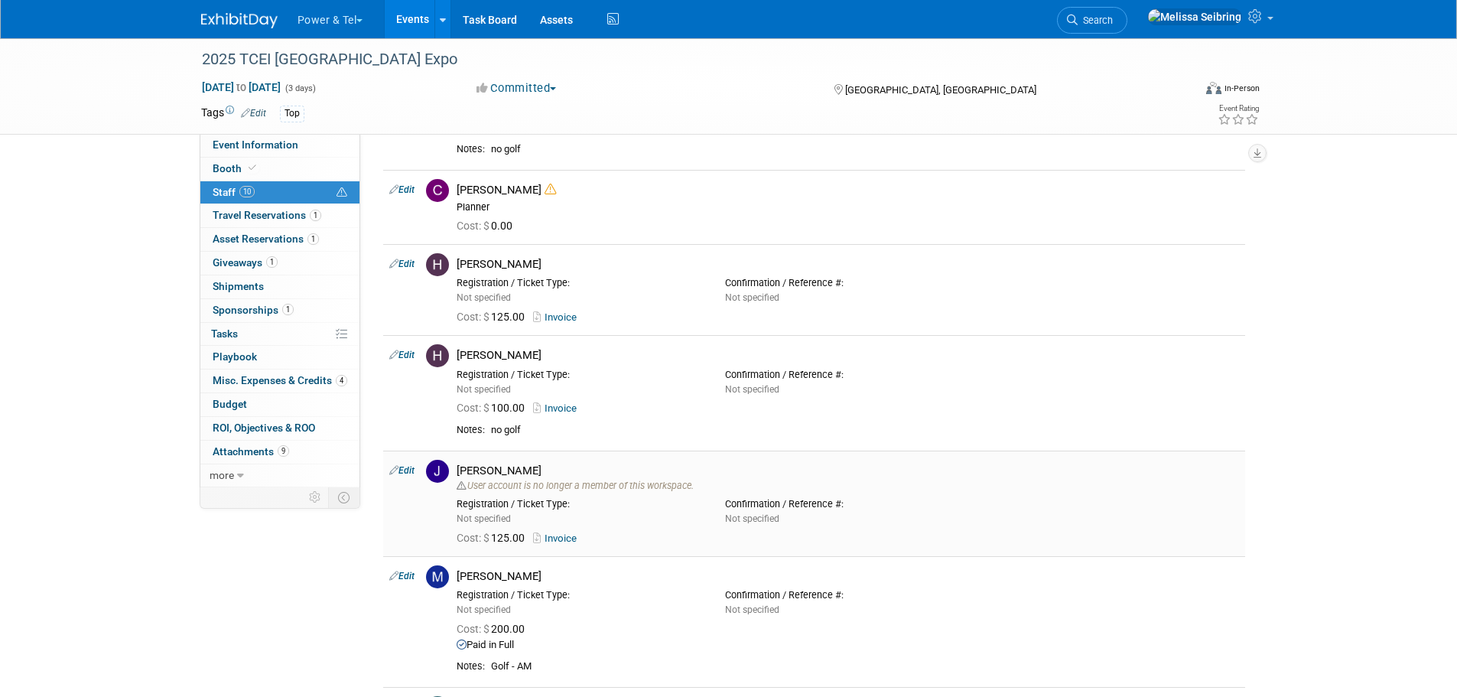
scroll to position [436, 0]
click at [404, 465] on td "Edit" at bounding box center [401, 503] width 37 height 105
click at [411, 476] on link "Edit" at bounding box center [401, 471] width 25 height 11
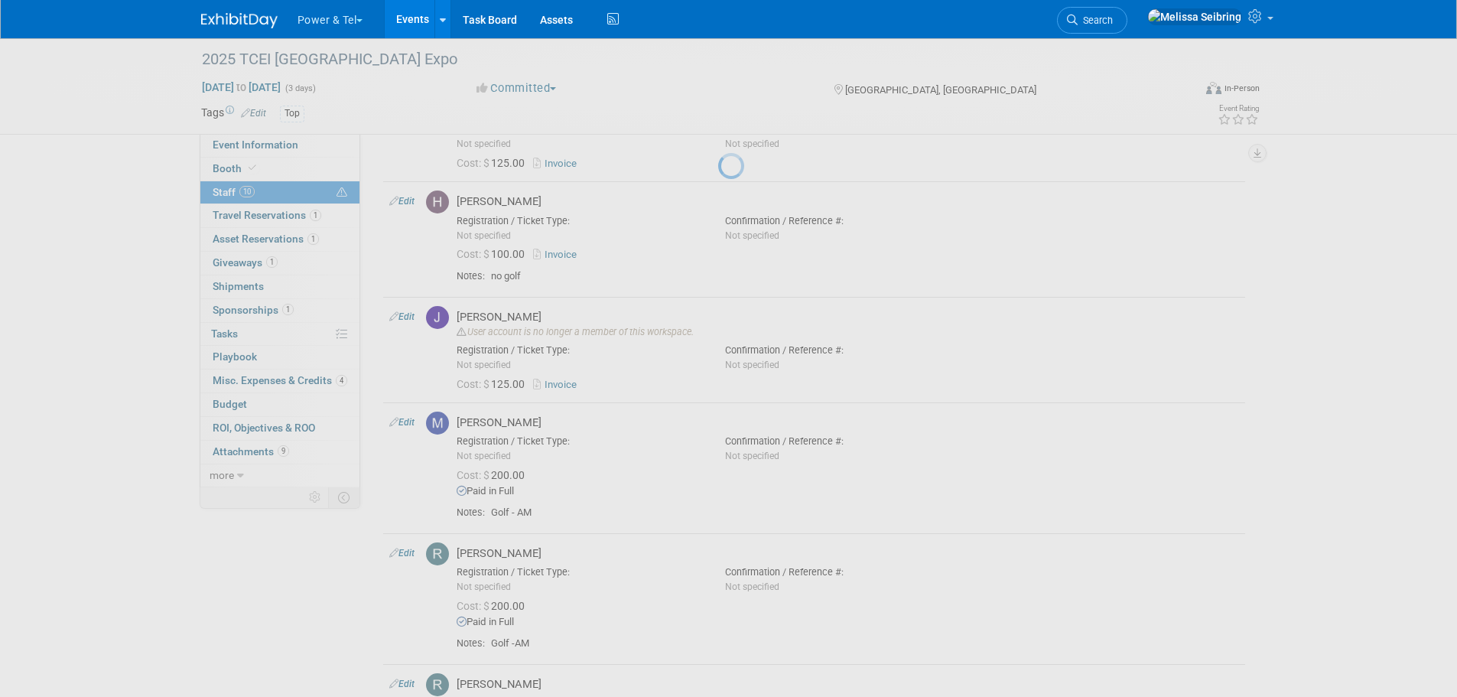
select select "6aaf1c09-b3c9-4f22-851d-cdfc6624f69d"
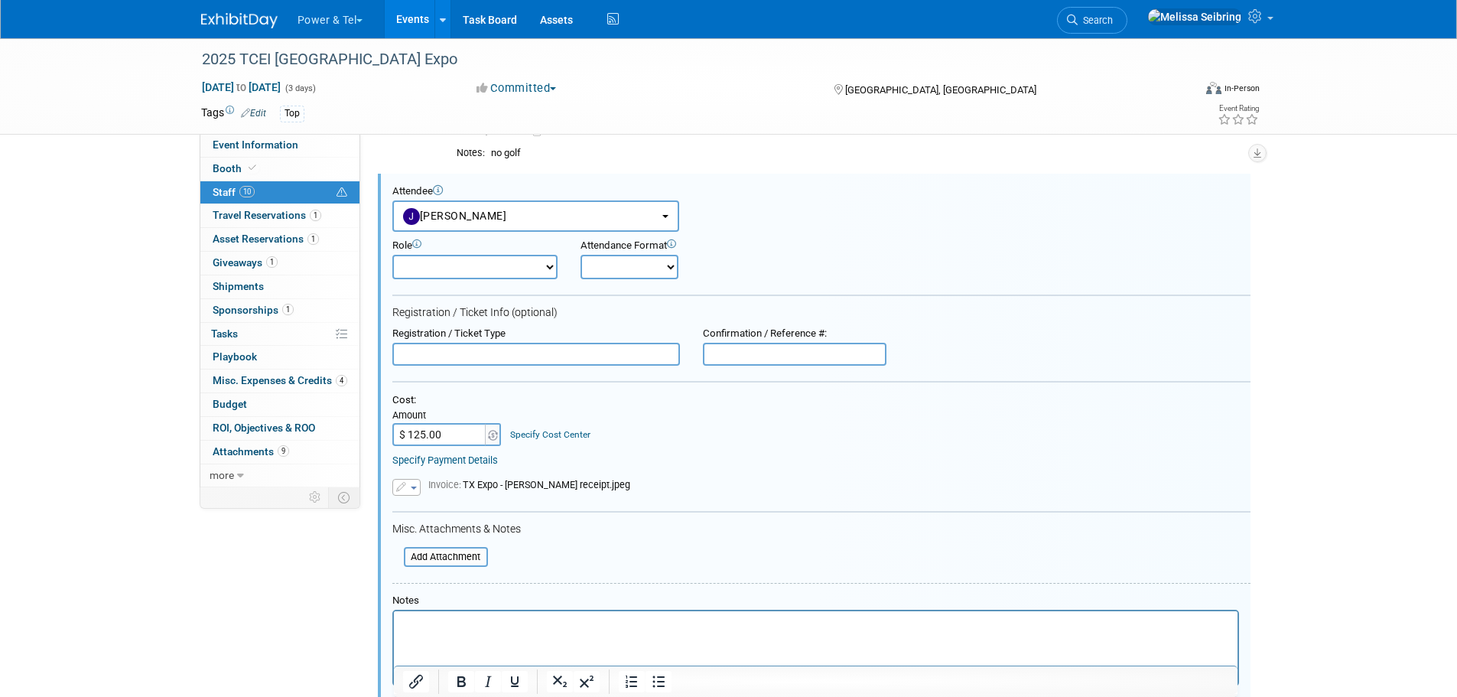
scroll to position [0, 0]
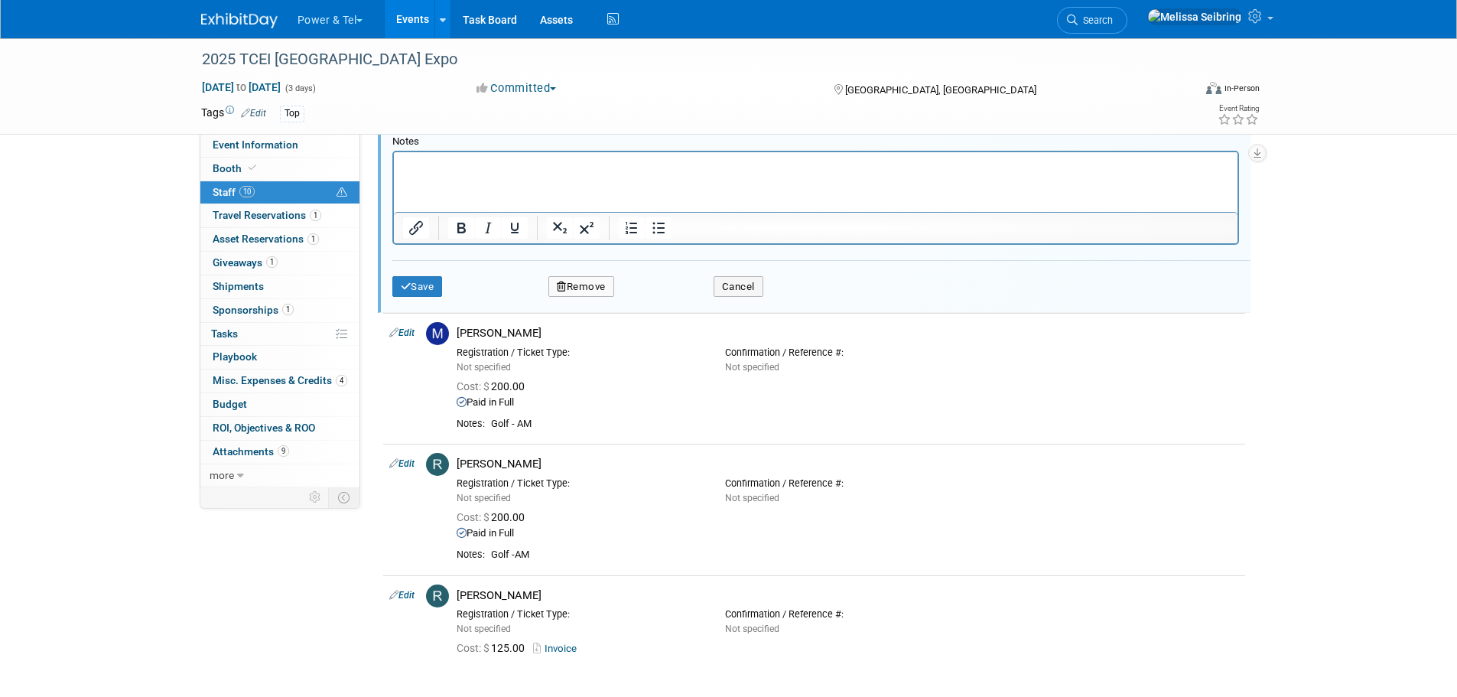
click at [596, 286] on button "Remove" at bounding box center [581, 286] width 66 height 21
click at [658, 299] on link "Yes" at bounding box center [664, 299] width 44 height 24
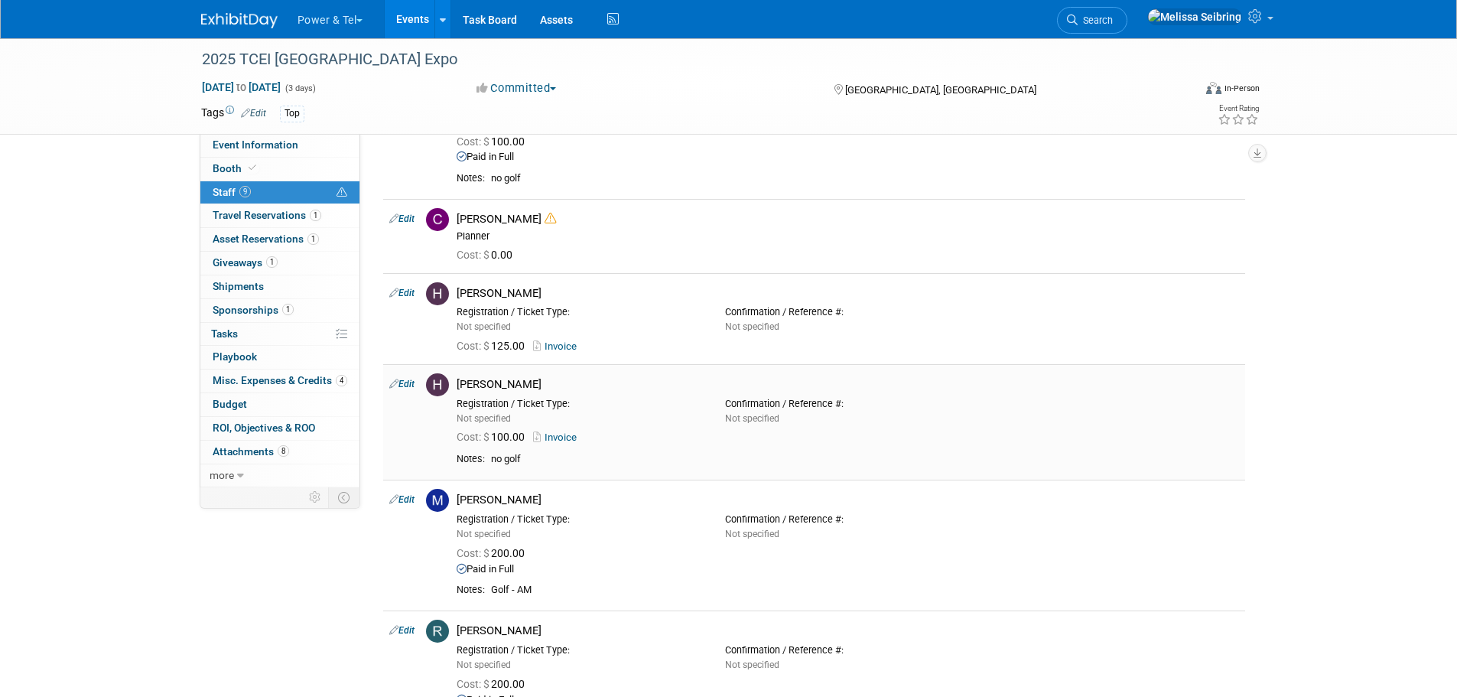
click at [409, 387] on link "Edit" at bounding box center [401, 384] width 25 height 11
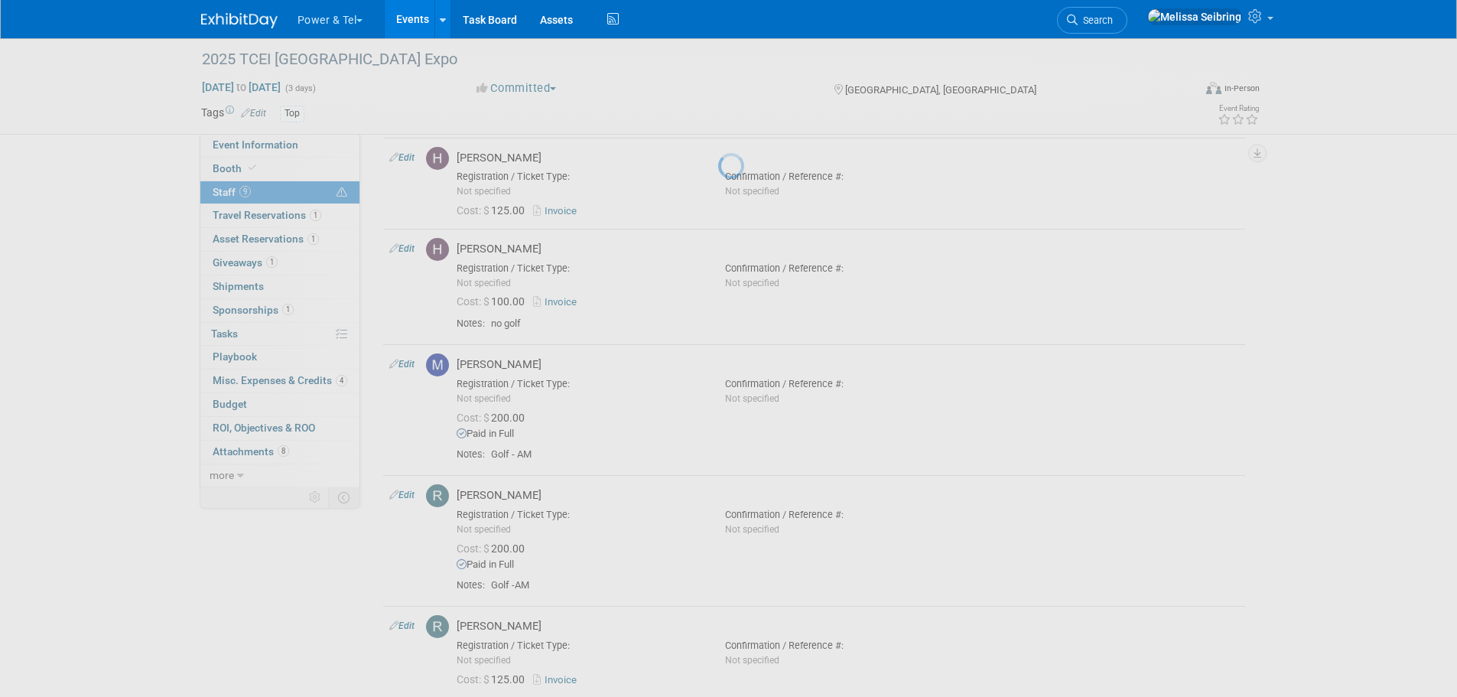
select select "9739255c-17a3-46c6-943d-9d2d7d7e87d6"
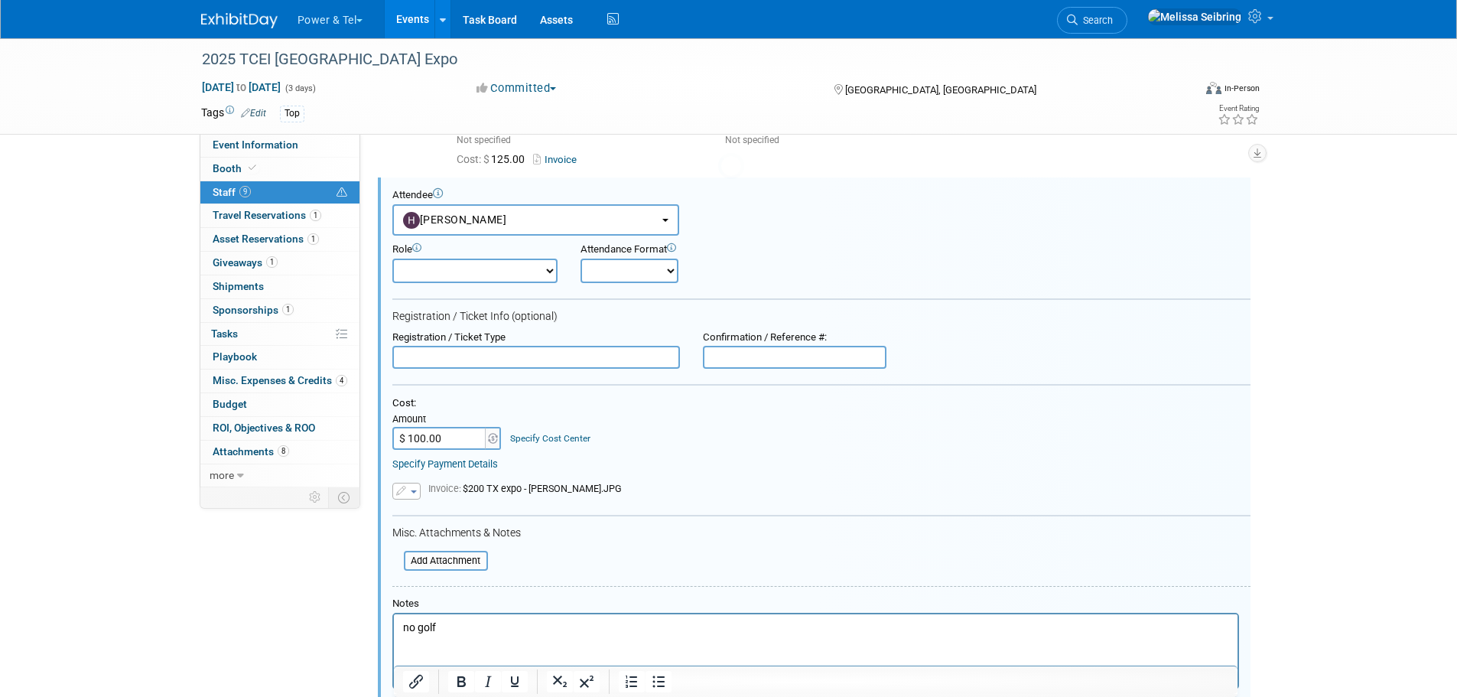
scroll to position [598, 0]
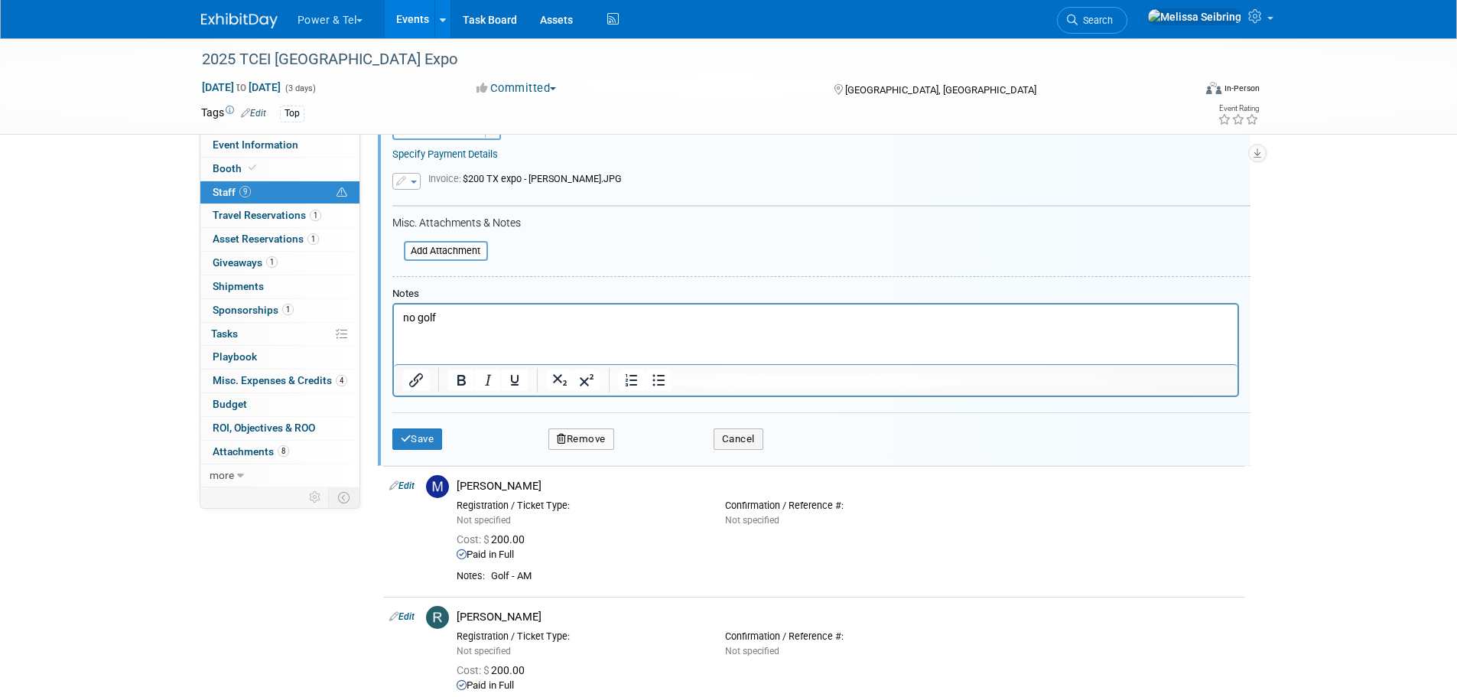
click at [597, 437] on button "Remove" at bounding box center [581, 438] width 66 height 21
click at [666, 454] on link "Yes" at bounding box center [664, 452] width 44 height 24
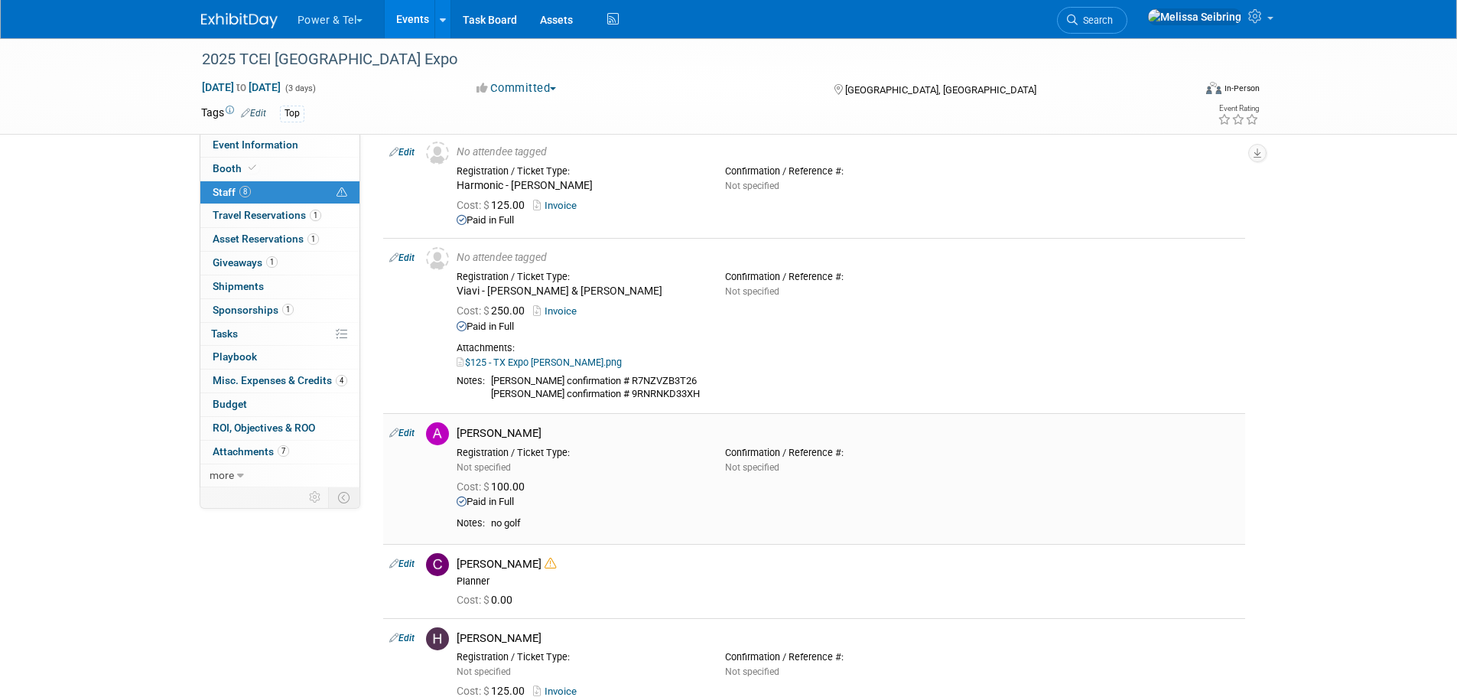
click at [408, 431] on link "Edit" at bounding box center [401, 432] width 25 height 11
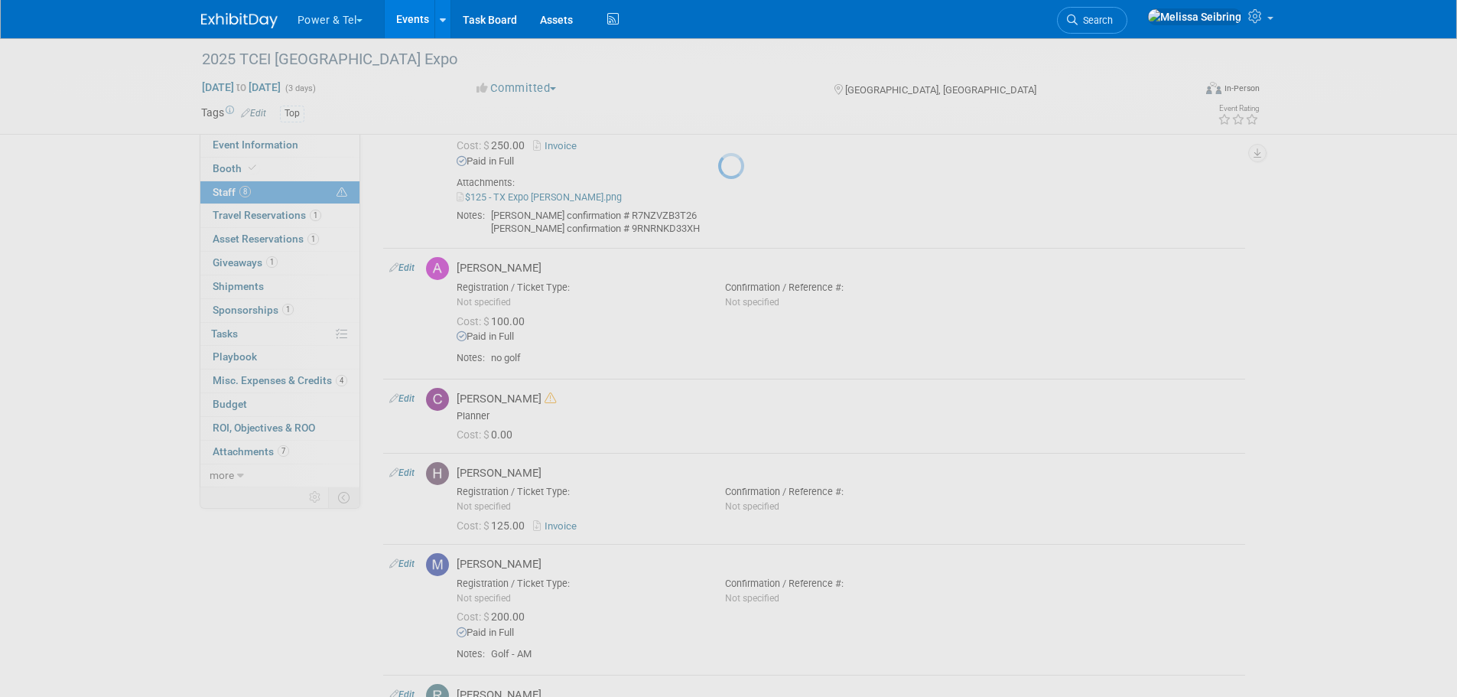
select select "1321c1fc-db2a-456e-9826-61d2b38ae0c1"
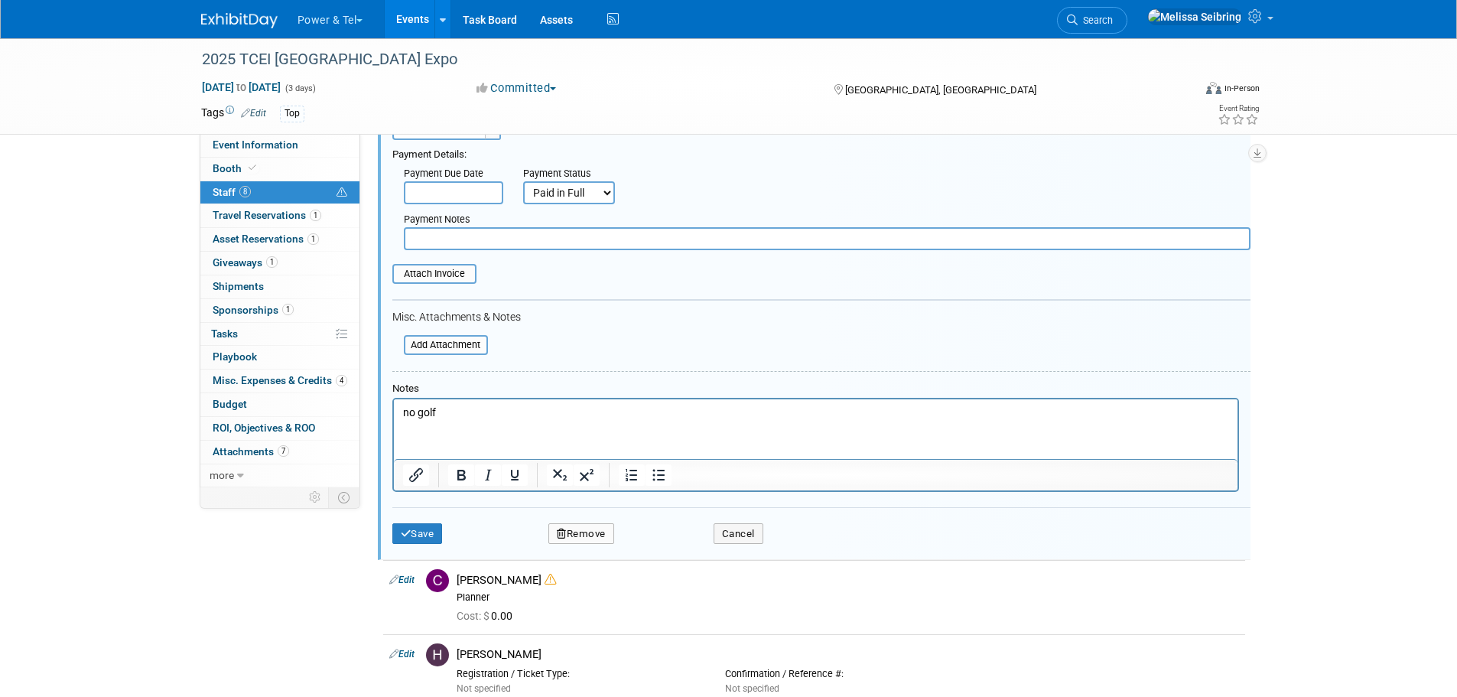
click at [589, 534] on button "Remove" at bounding box center [581, 533] width 66 height 21
click at [665, 549] on link "Yes" at bounding box center [664, 547] width 44 height 24
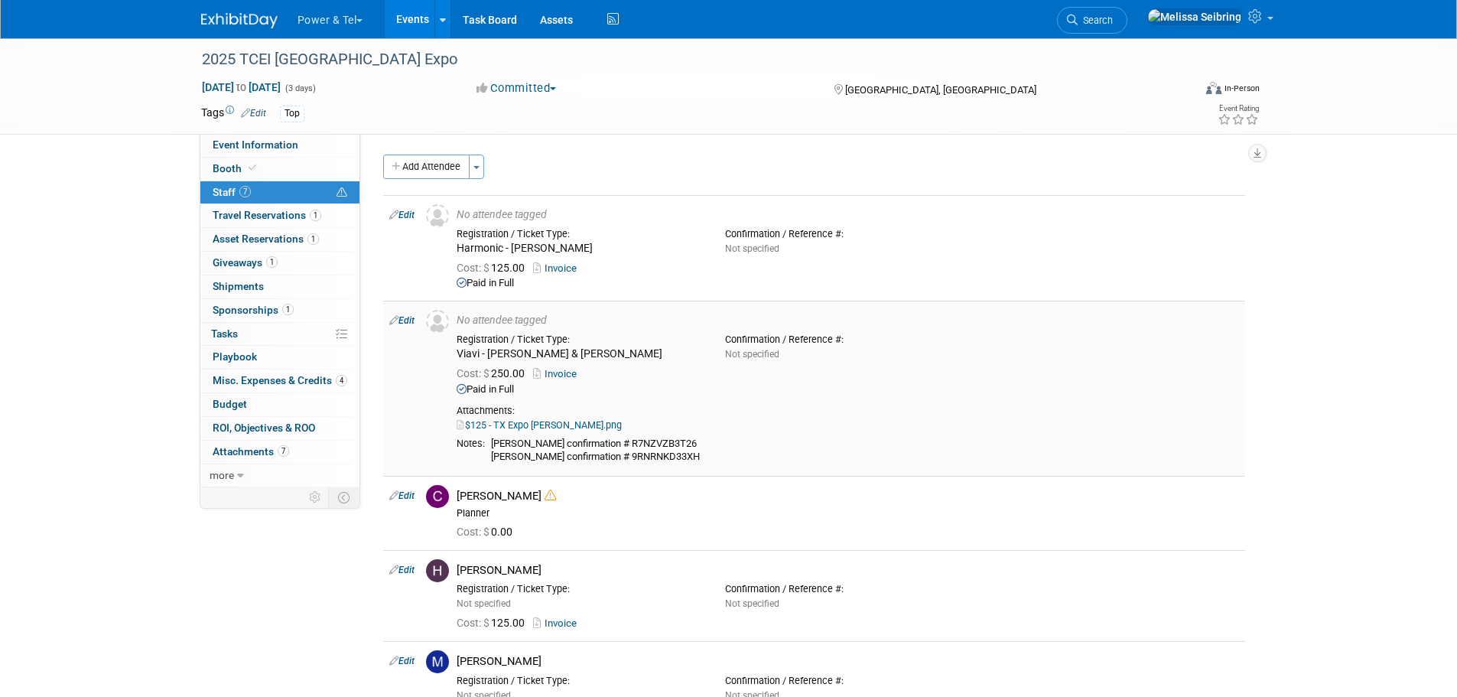
click at [393, 320] on icon at bounding box center [393, 320] width 9 height 16
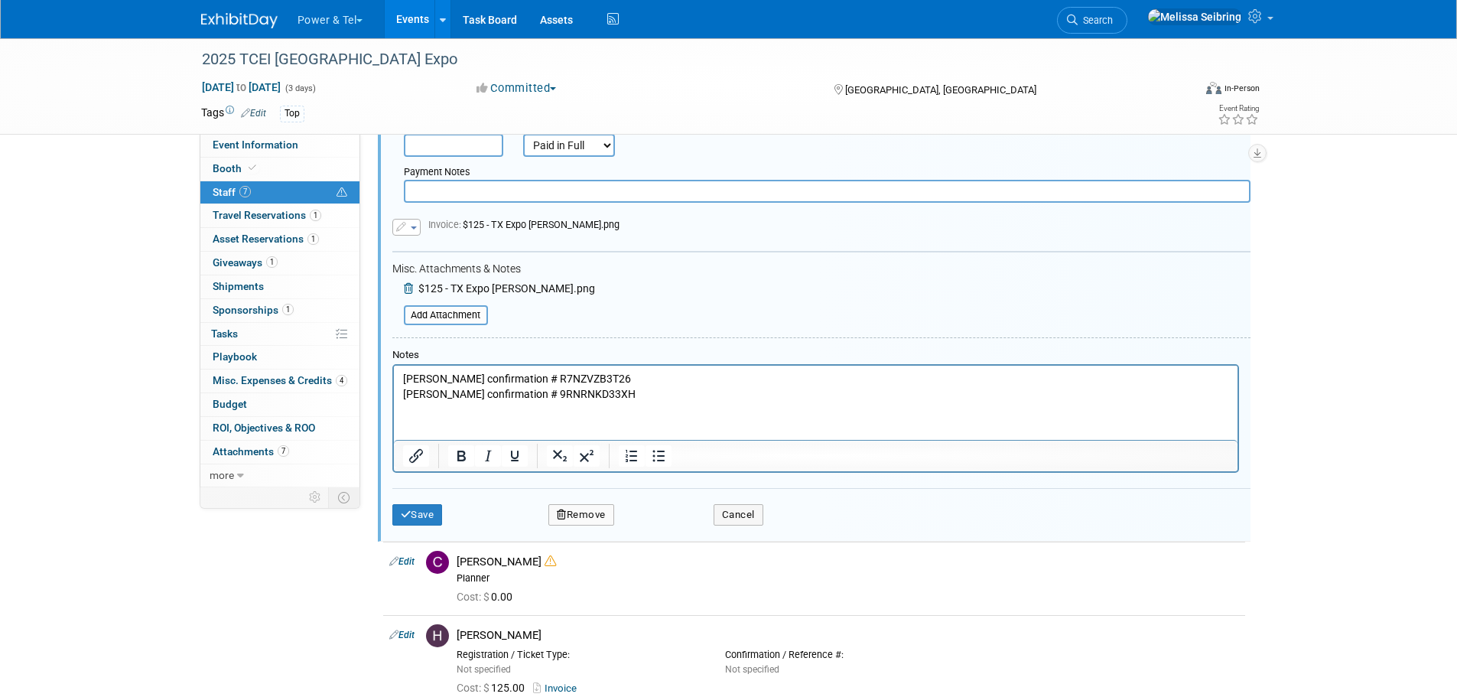
click at [602, 510] on button "Remove" at bounding box center [581, 514] width 66 height 21
click at [674, 526] on link "Yes" at bounding box center [664, 527] width 44 height 24
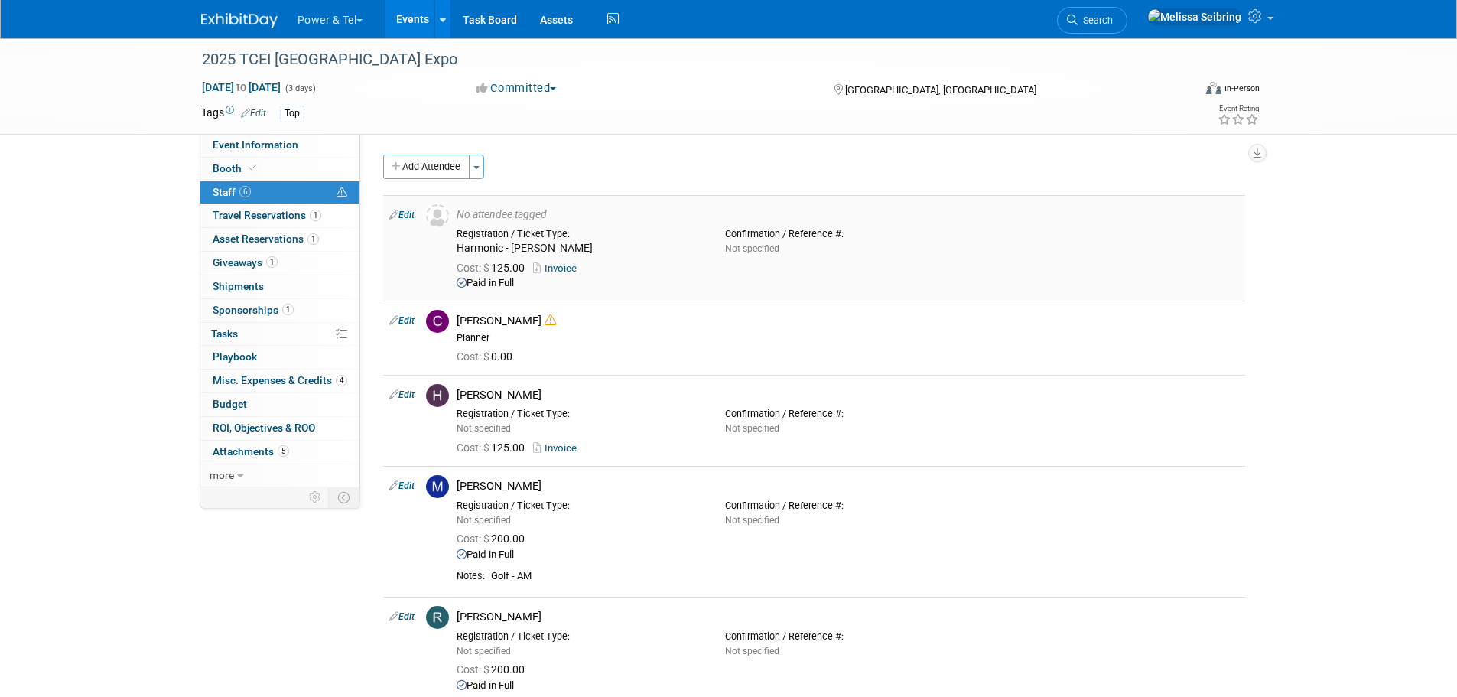
click at [400, 214] on link "Edit" at bounding box center [401, 215] width 25 height 11
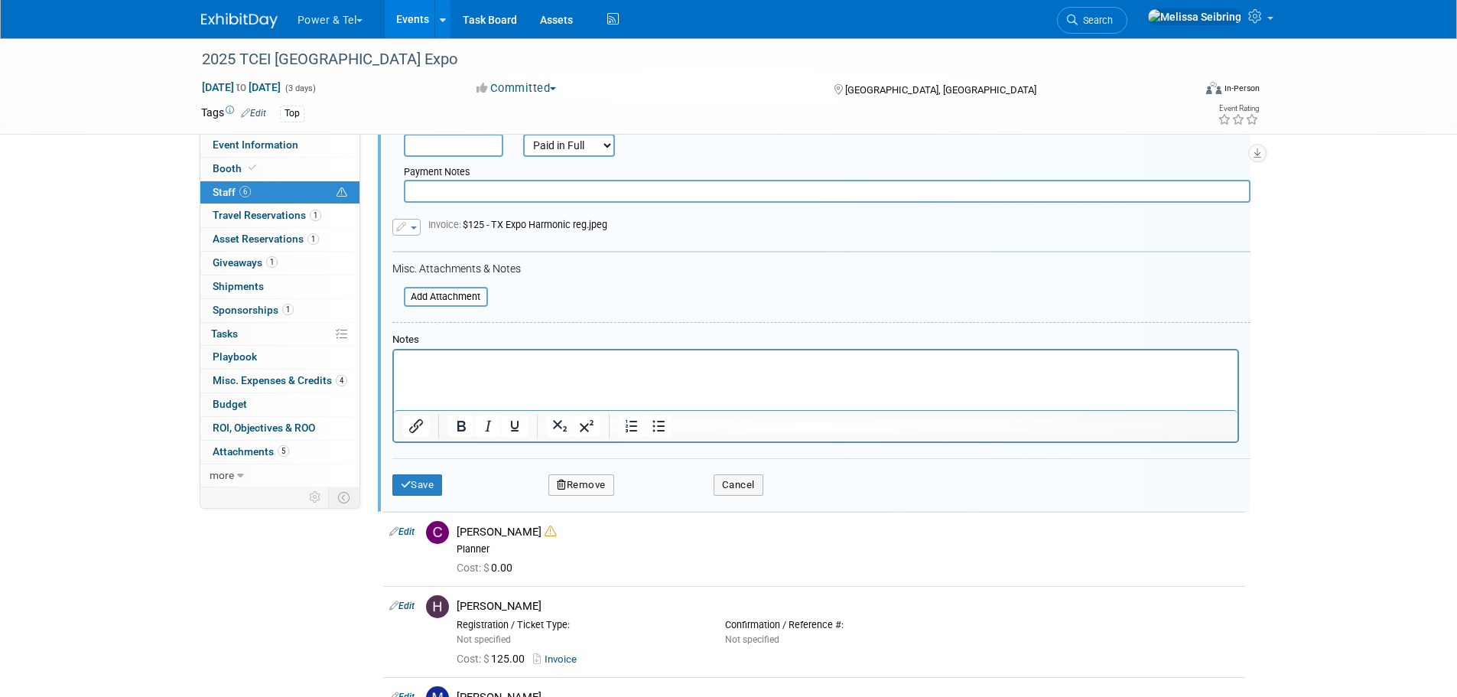
click at [583, 480] on button "Remove" at bounding box center [581, 484] width 66 height 21
click at [669, 489] on link "Yes" at bounding box center [664, 498] width 44 height 24
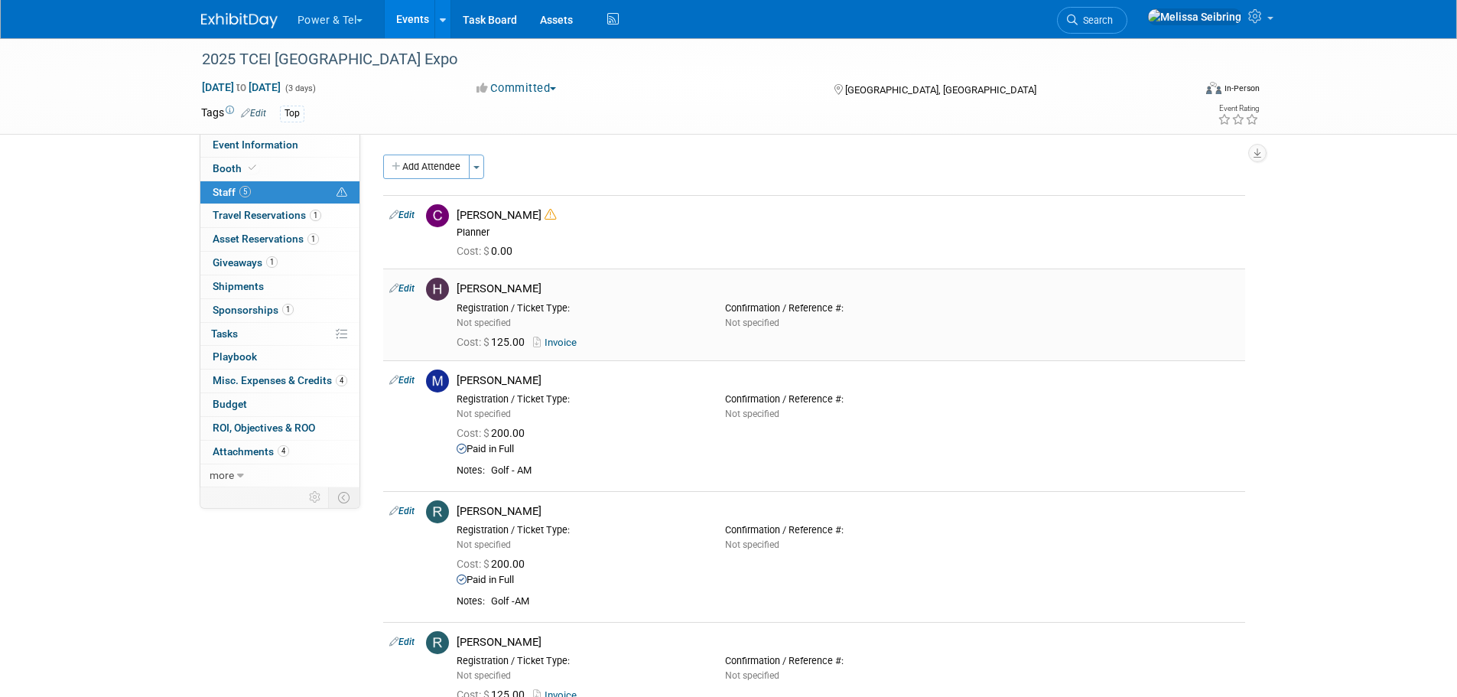
click at [402, 291] on link "Edit" at bounding box center [401, 288] width 25 height 11
select select "6e01e1ce-8378-4bb9-bbfd-1f4bf2aa6518"
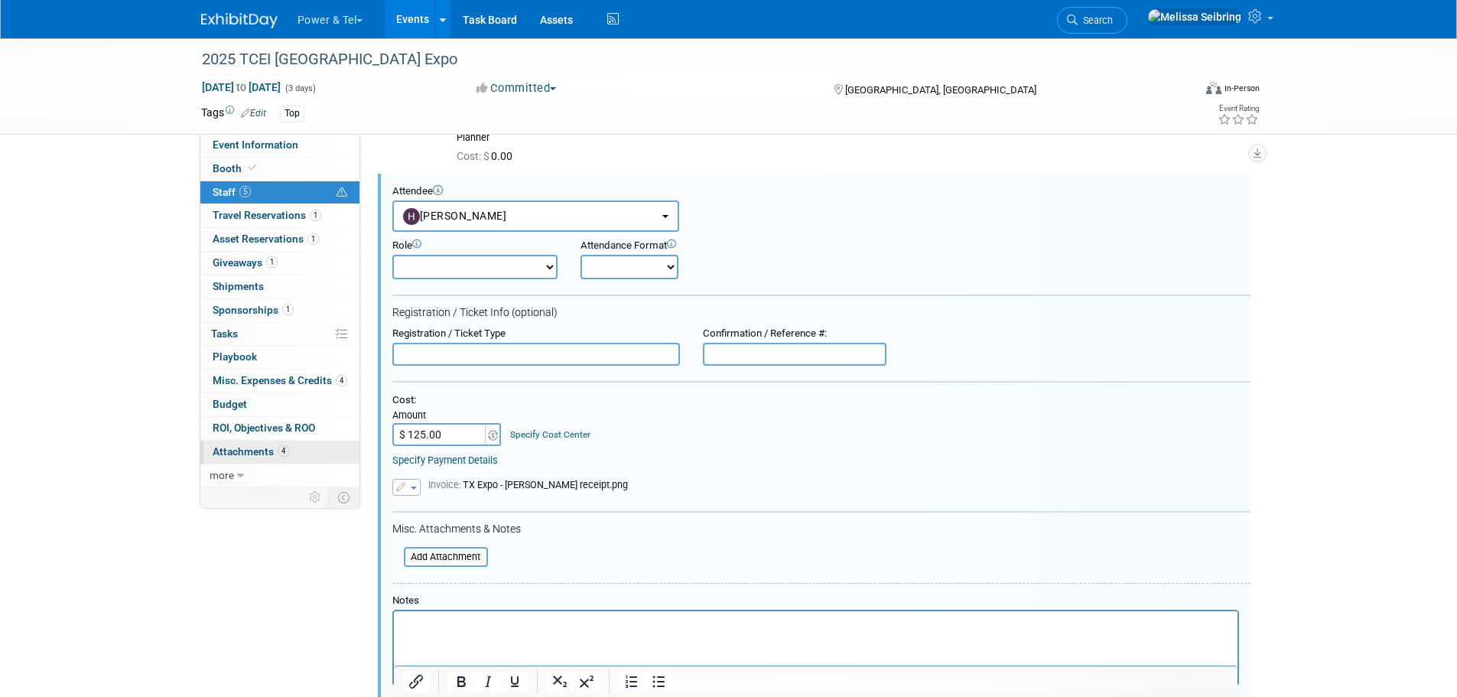
type input "$"
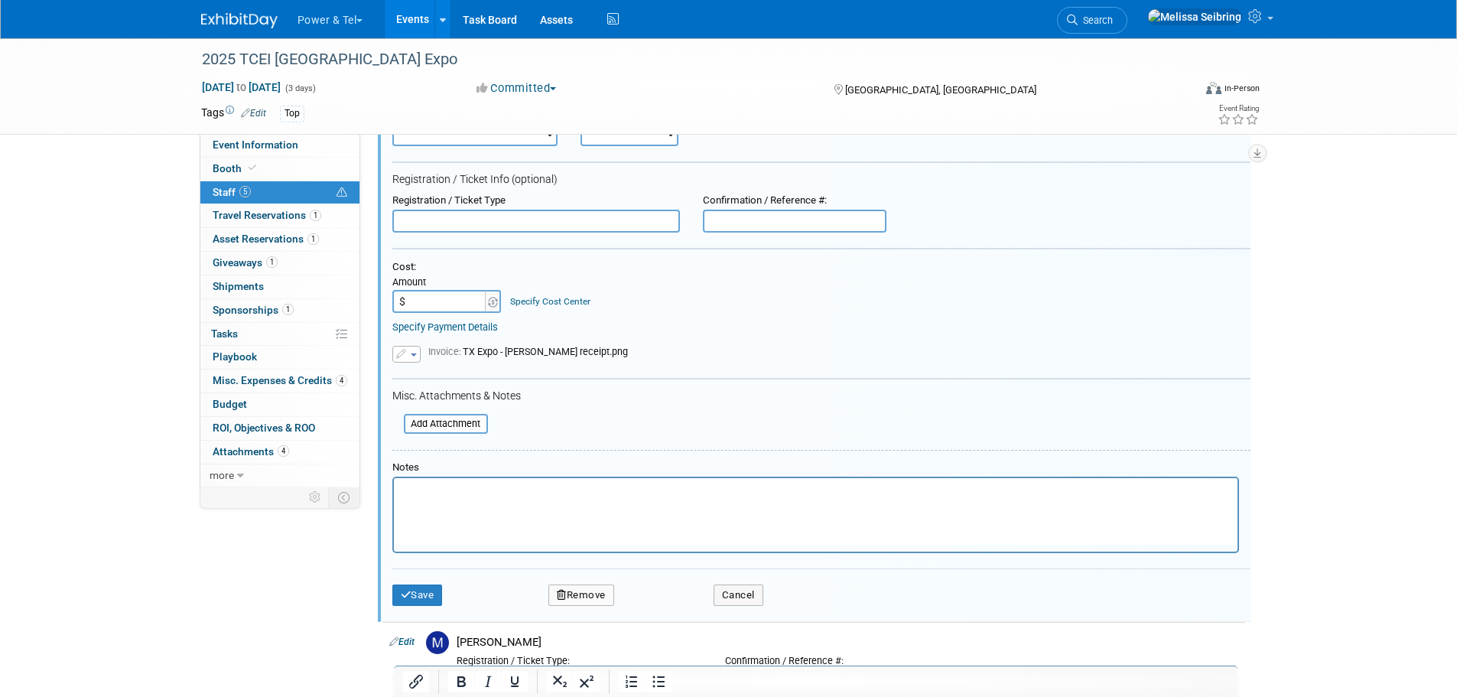
scroll to position [477, 0]
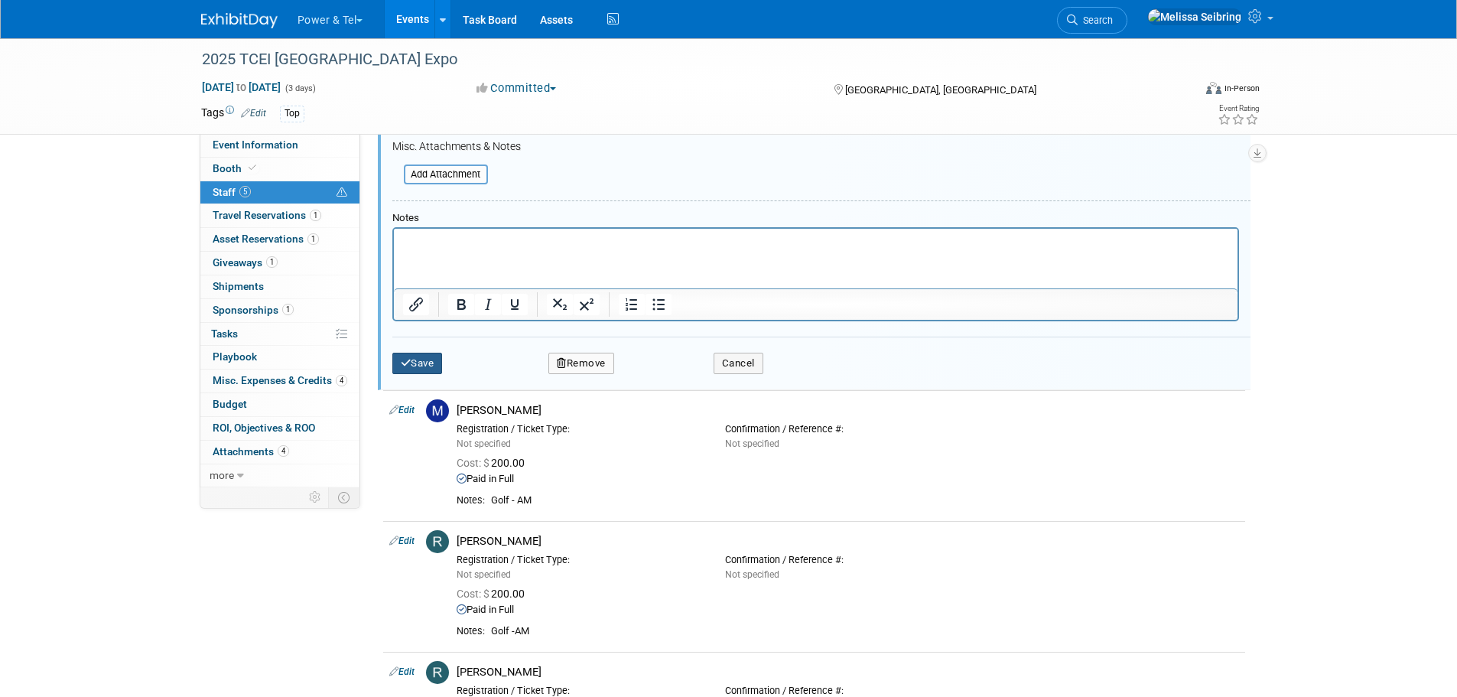
type input "$ 0.00"
click at [427, 362] on button "Save" at bounding box center [417, 363] width 50 height 21
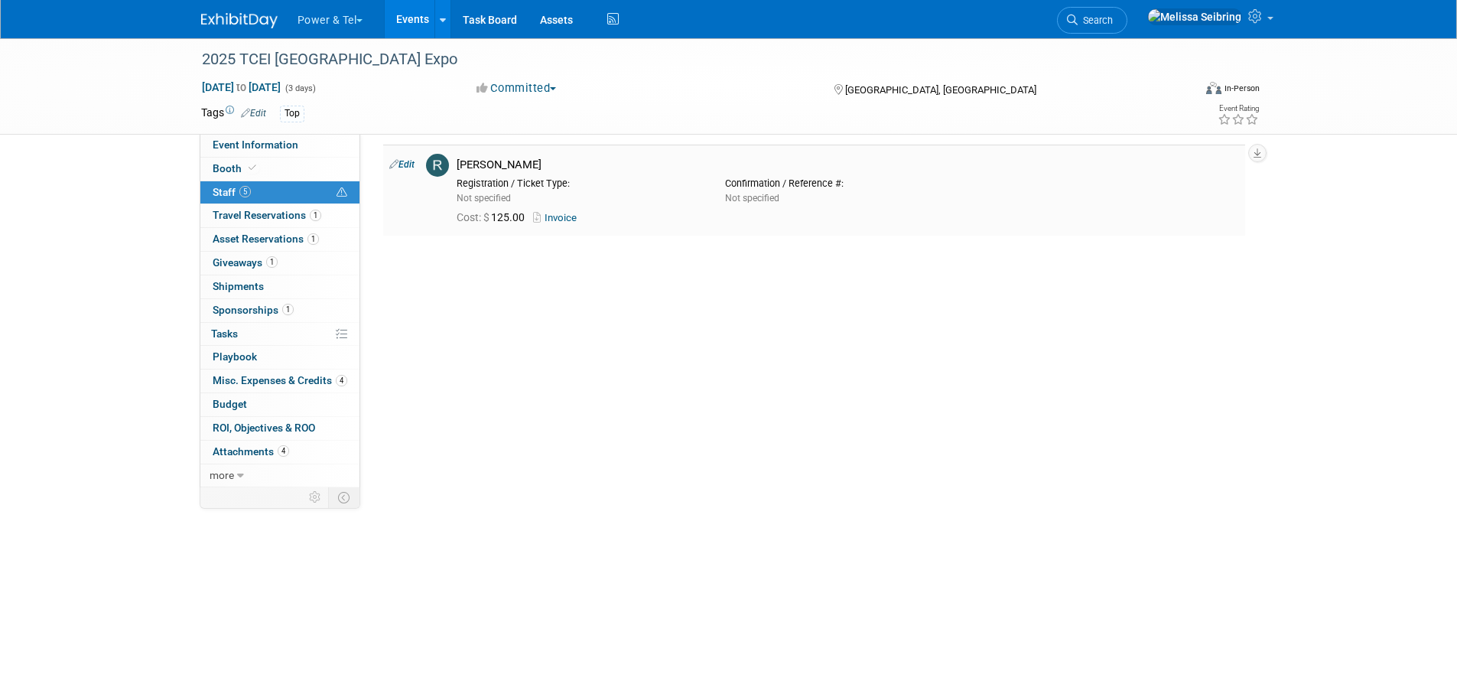
click at [407, 161] on link "Edit" at bounding box center [401, 164] width 25 height 11
select select "c9b1db6f-b3b7-4ce5-bb52-59bb5d2abf88"
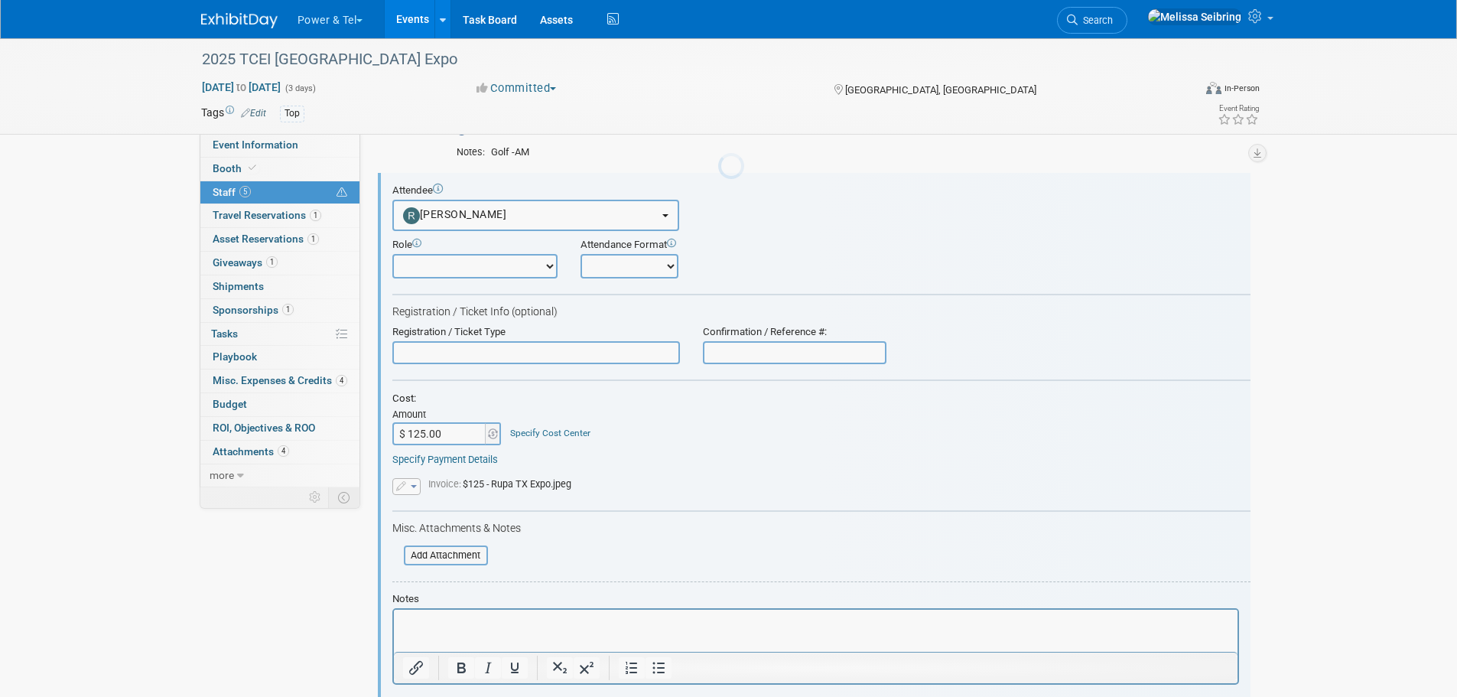
scroll to position [448, 0]
type input "$"
type input "$ 0.00"
click at [407, 483] on icon "button" at bounding box center [402, 487] width 12 height 10
click at [438, 536] on link "Remove attachment" at bounding box center [469, 531] width 153 height 21
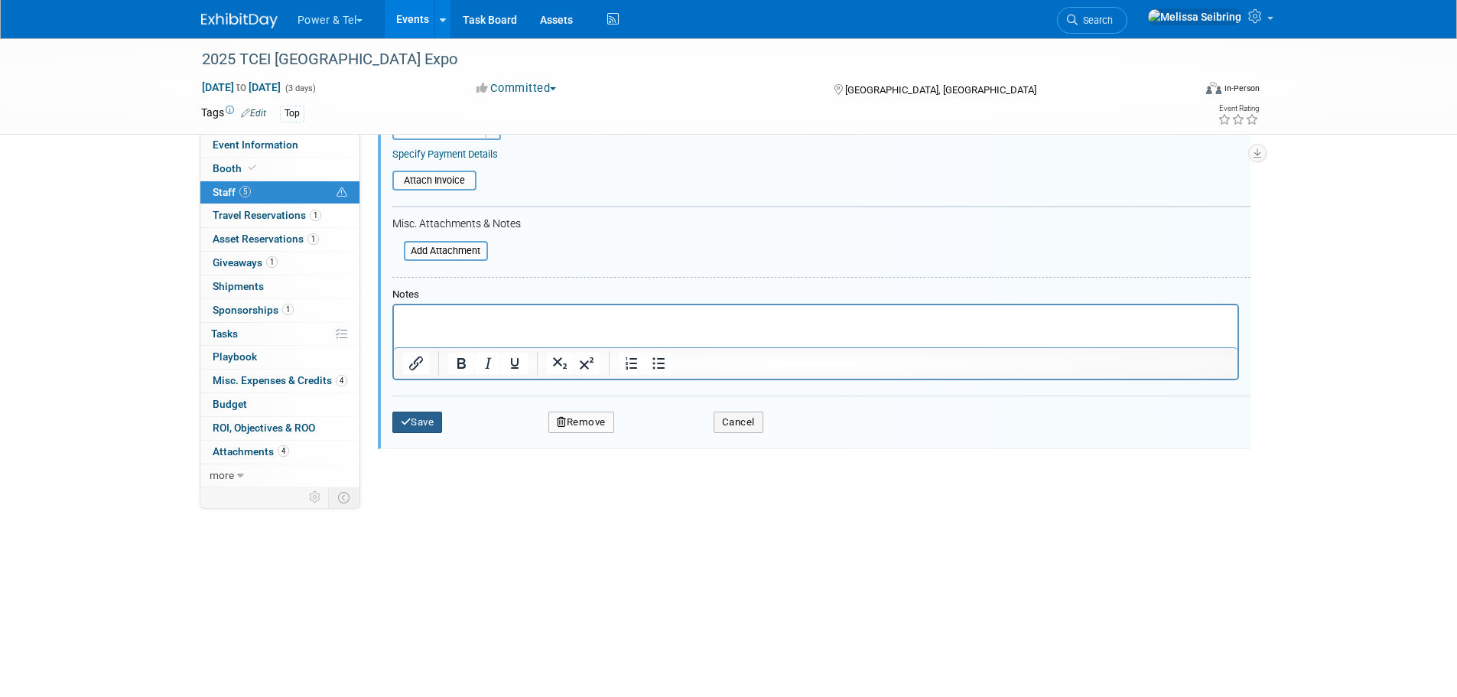
click at [424, 424] on button "Save" at bounding box center [417, 421] width 50 height 21
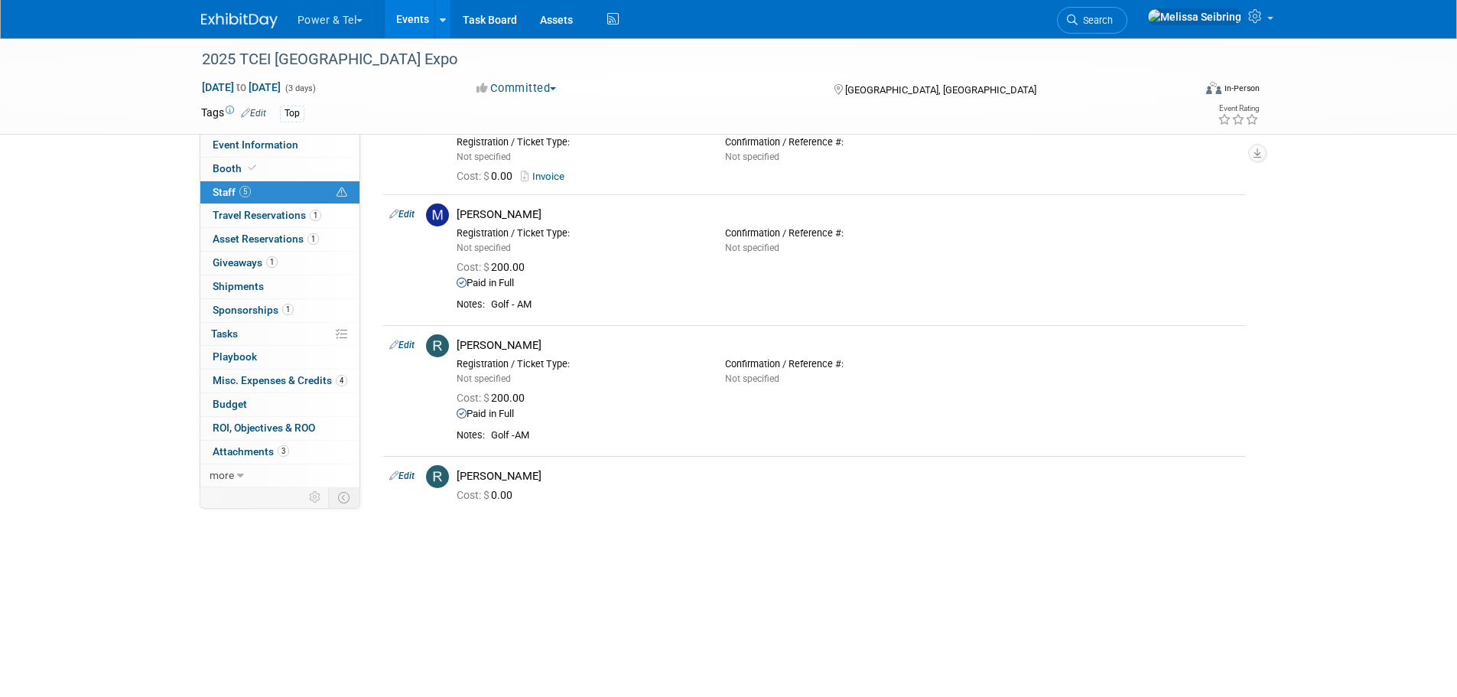
scroll to position [0, 0]
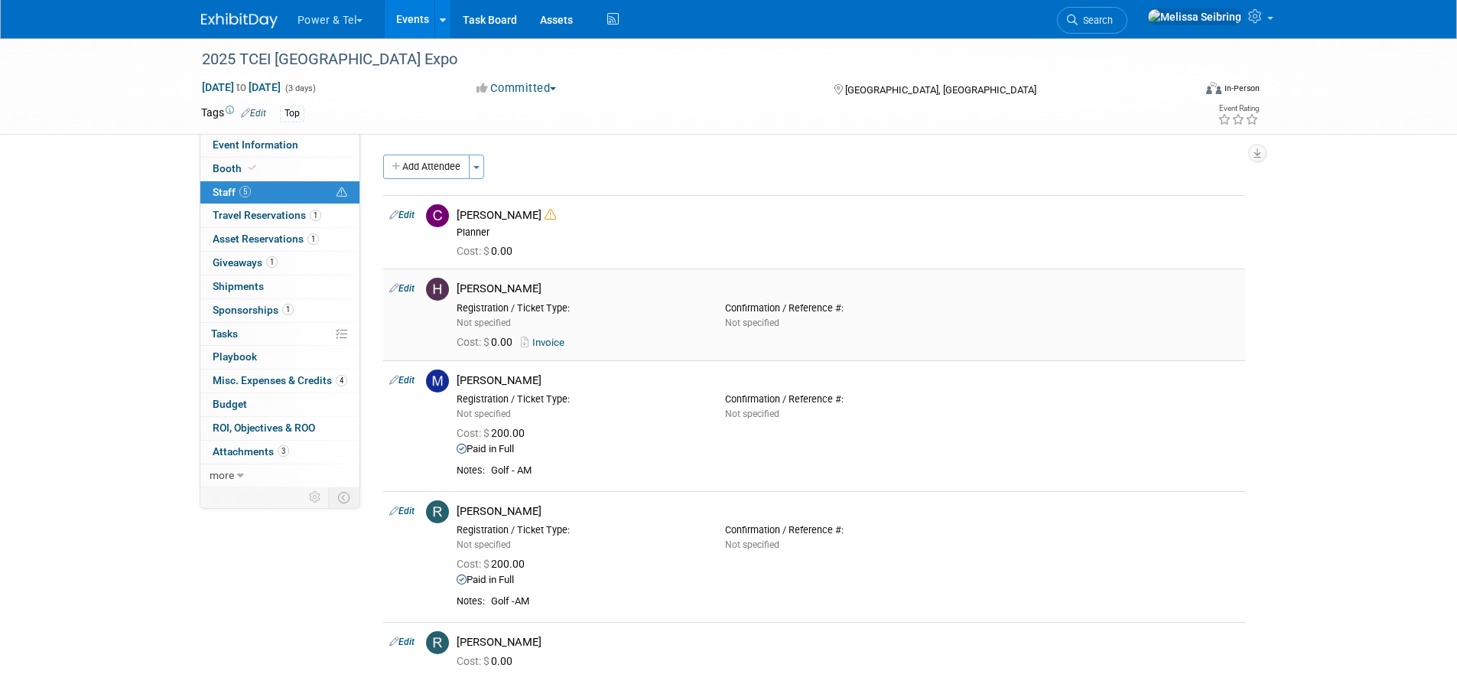
click at [411, 290] on link "Edit" at bounding box center [401, 288] width 25 height 11
select select "6e01e1ce-8378-4bb9-bbfd-1f4bf2aa6518"
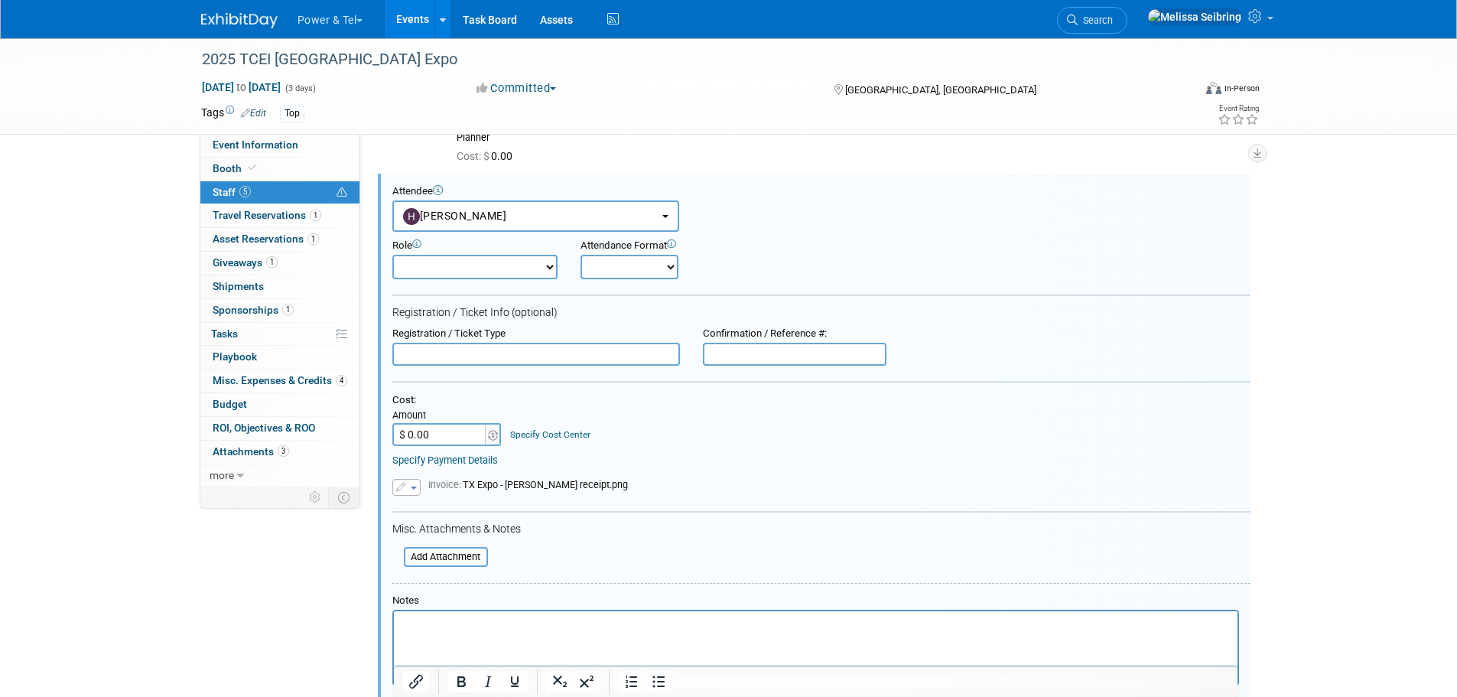
click at [465, 437] on input "$ 0.00" at bounding box center [440, 434] width 96 height 23
click at [405, 486] on icon "button" at bounding box center [402, 487] width 12 height 10
click at [420, 527] on link "Remove attachment" at bounding box center [469, 531] width 153 height 21
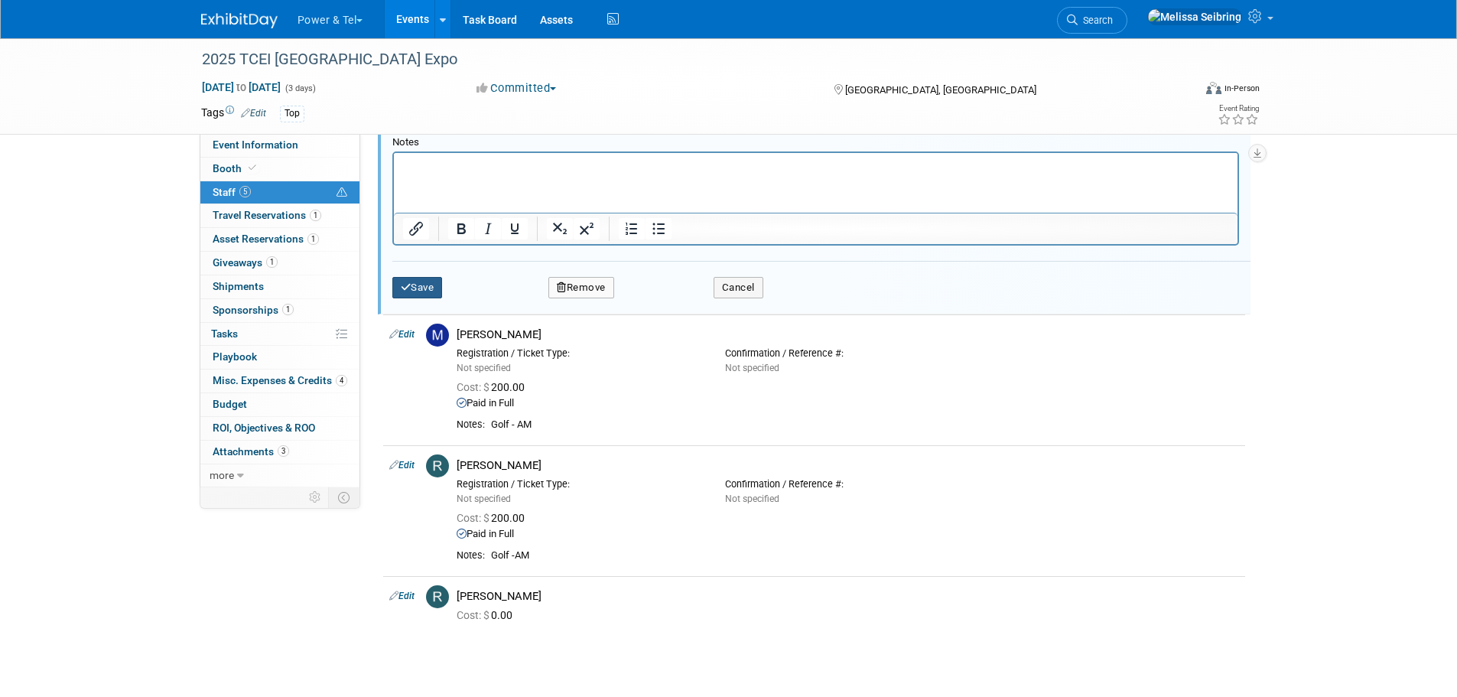
click at [433, 288] on button "Save" at bounding box center [417, 287] width 50 height 21
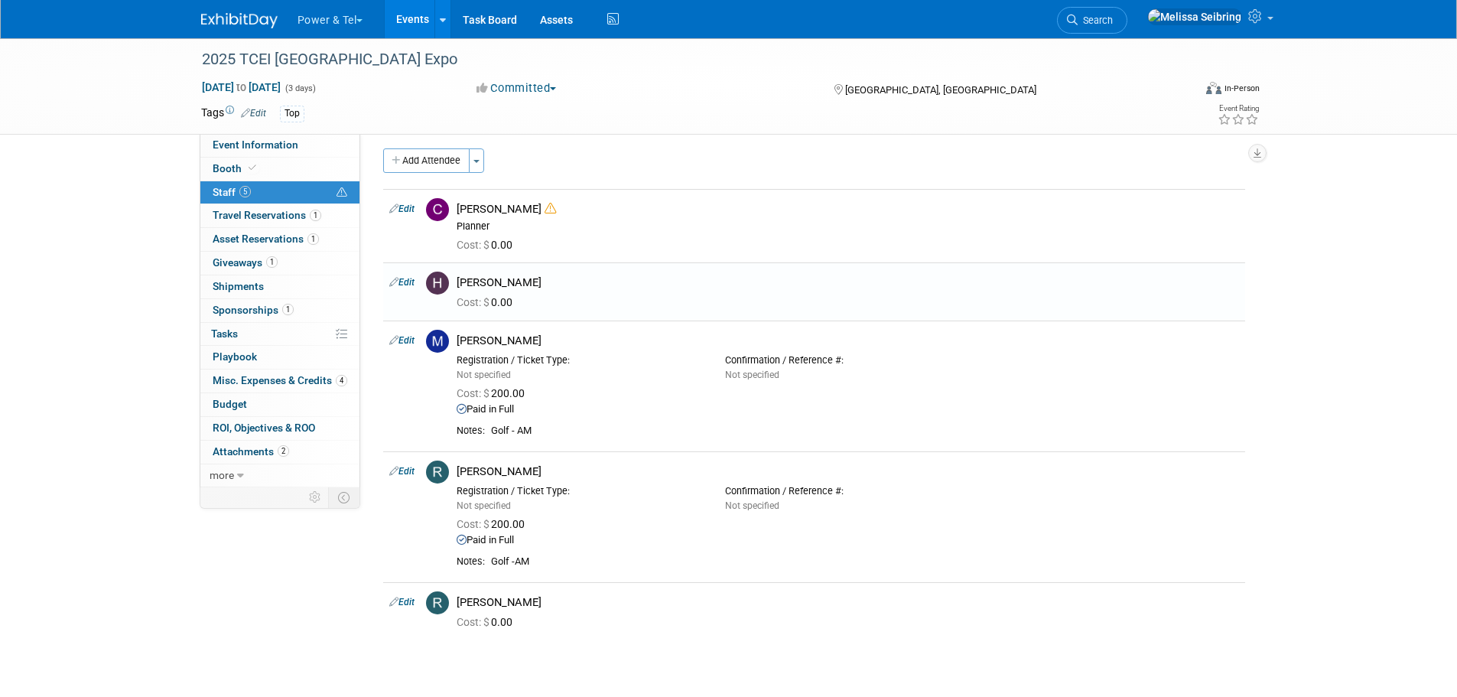
scroll to position [0, 0]
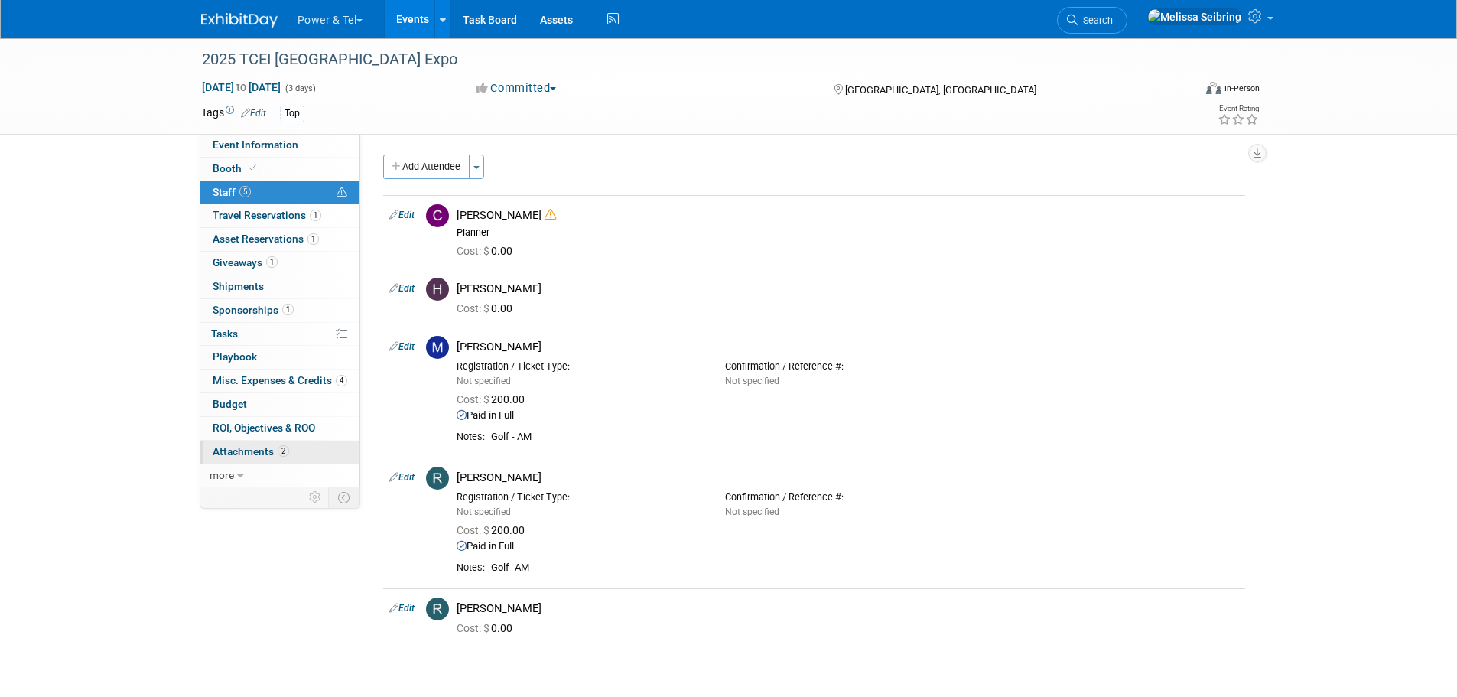
click at [255, 450] on span "Attachments 2" at bounding box center [251, 451] width 76 height 12
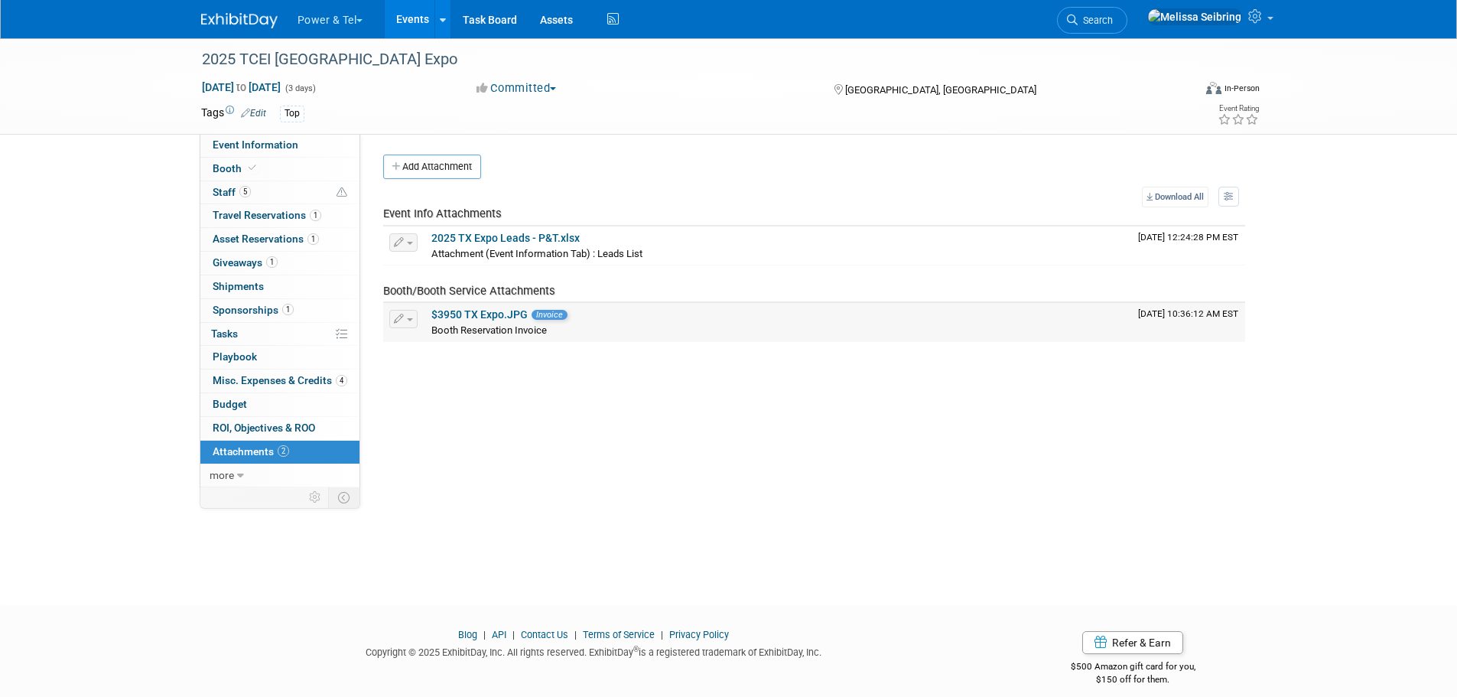
click at [457, 314] on link "$3950 TX Expo.JPG" at bounding box center [479, 314] width 96 height 12
click at [407, 318] on span "button" at bounding box center [410, 319] width 6 height 3
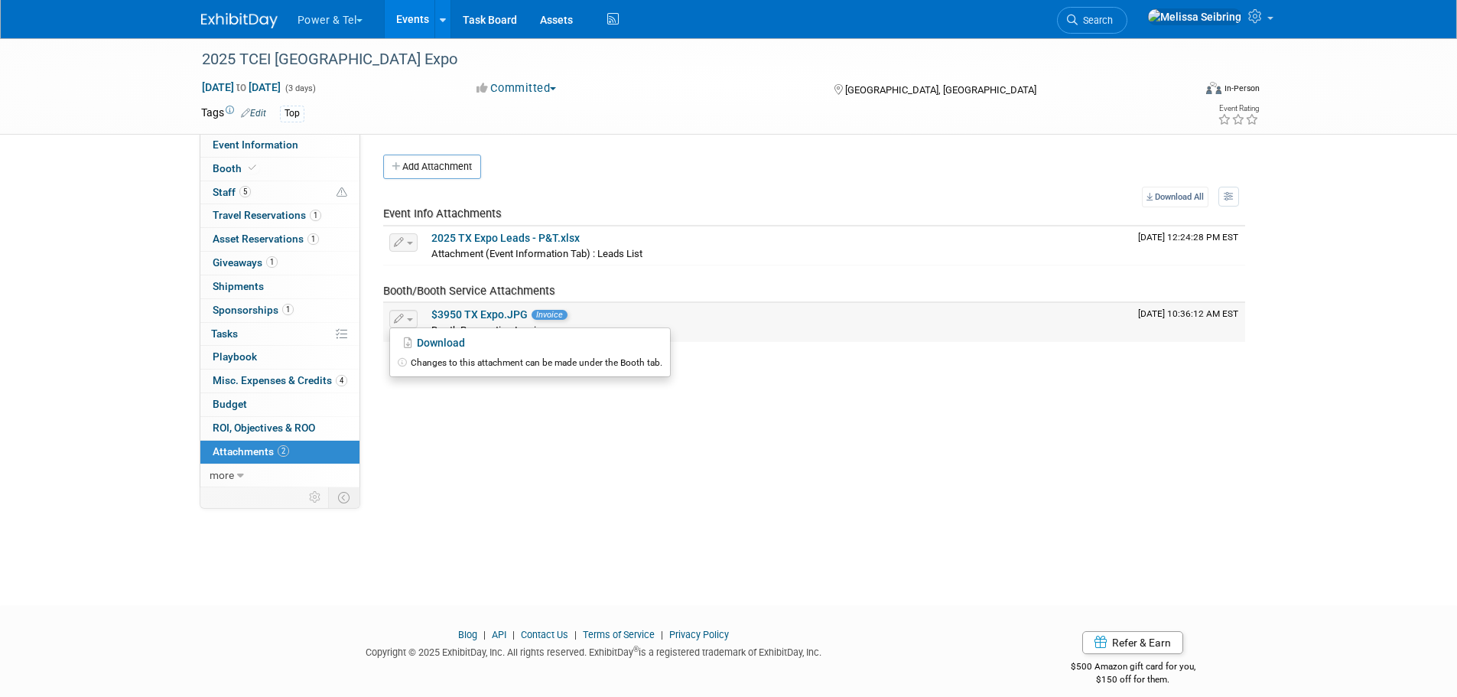
click at [419, 366] on div "Changes to this attachment can be made under the Booth tab." at bounding box center [530, 362] width 280 height 19
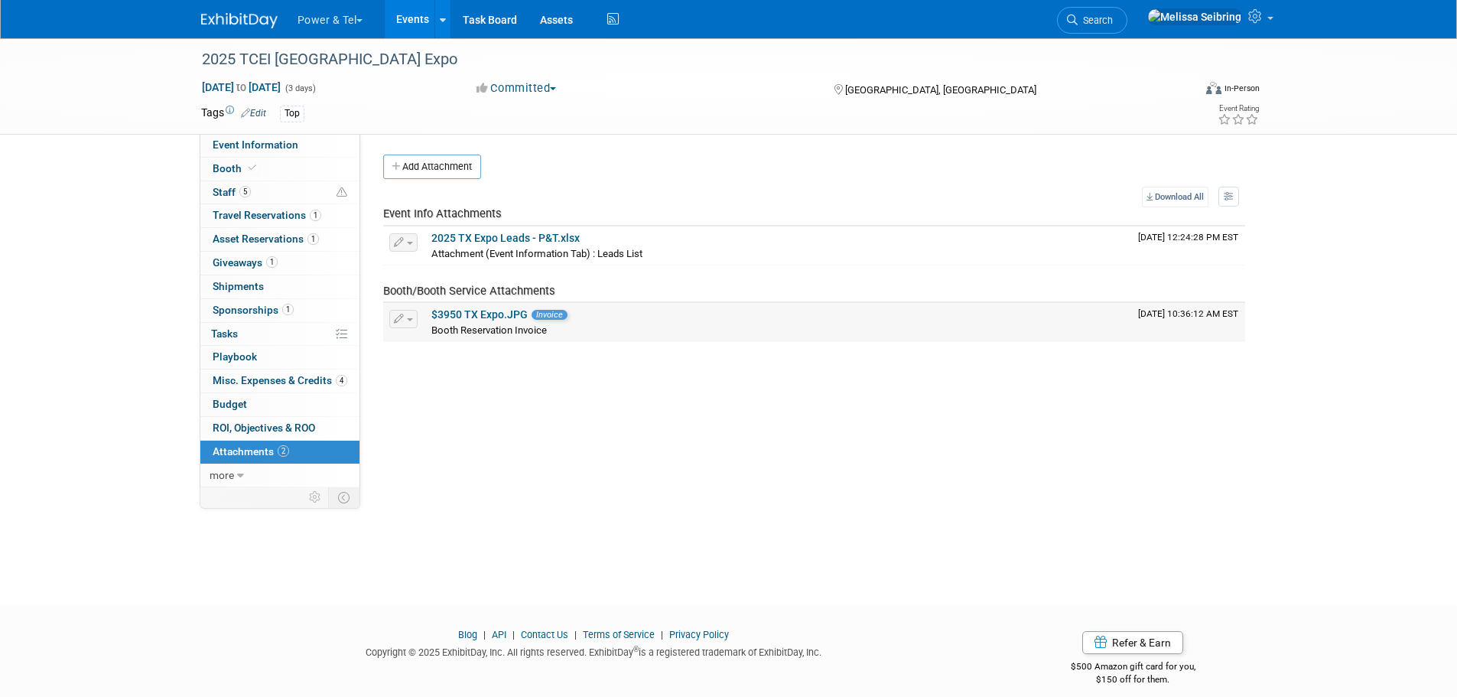
click at [485, 315] on link "$3950 TX Expo.JPG" at bounding box center [479, 314] width 96 height 12
click at [410, 320] on span "button" at bounding box center [410, 319] width 6 height 3
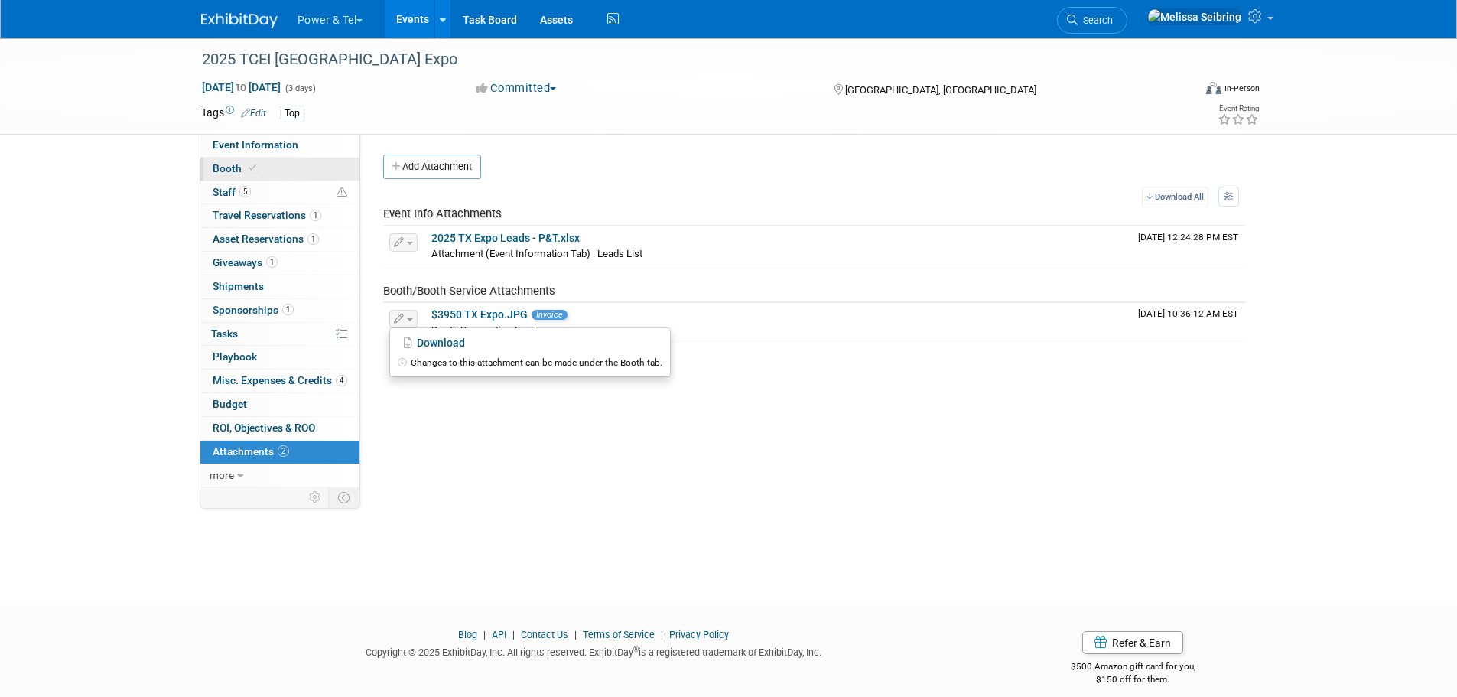
click at [227, 164] on span "Booth" at bounding box center [236, 168] width 47 height 12
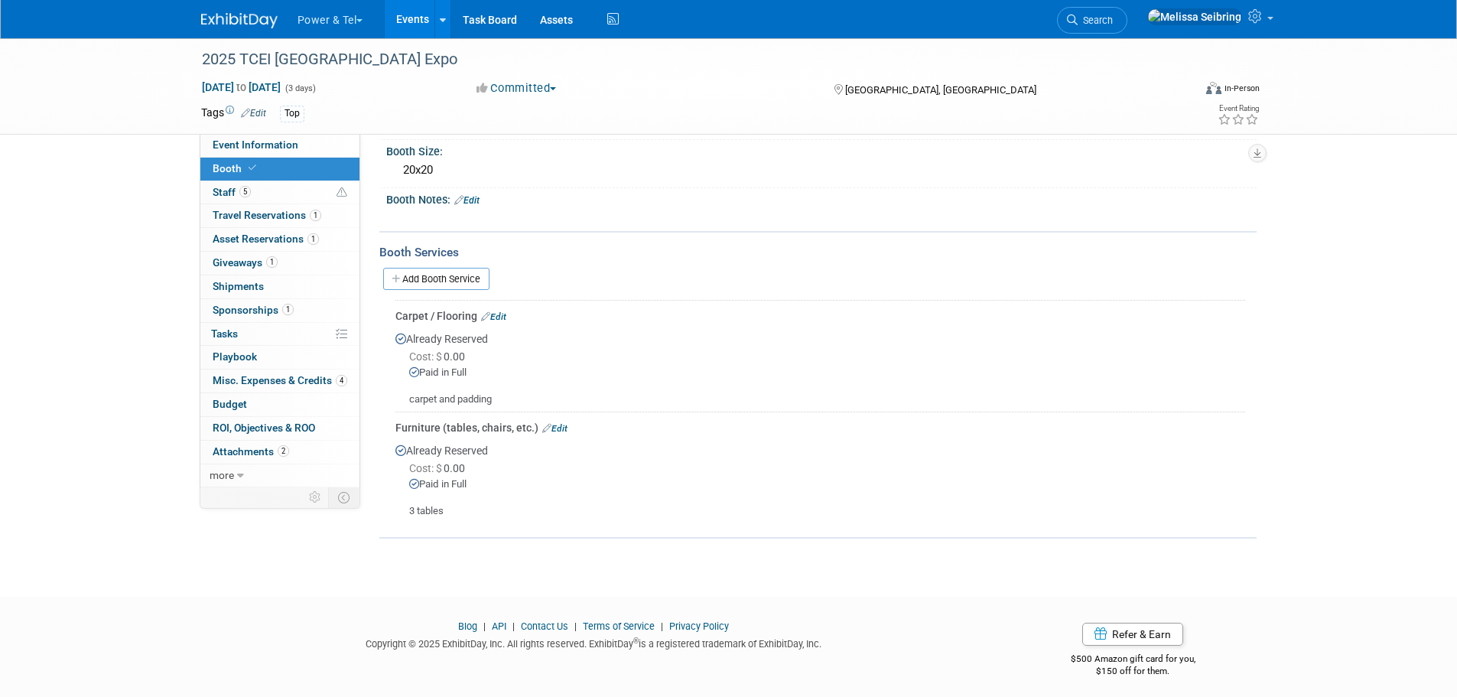
scroll to position [146, 0]
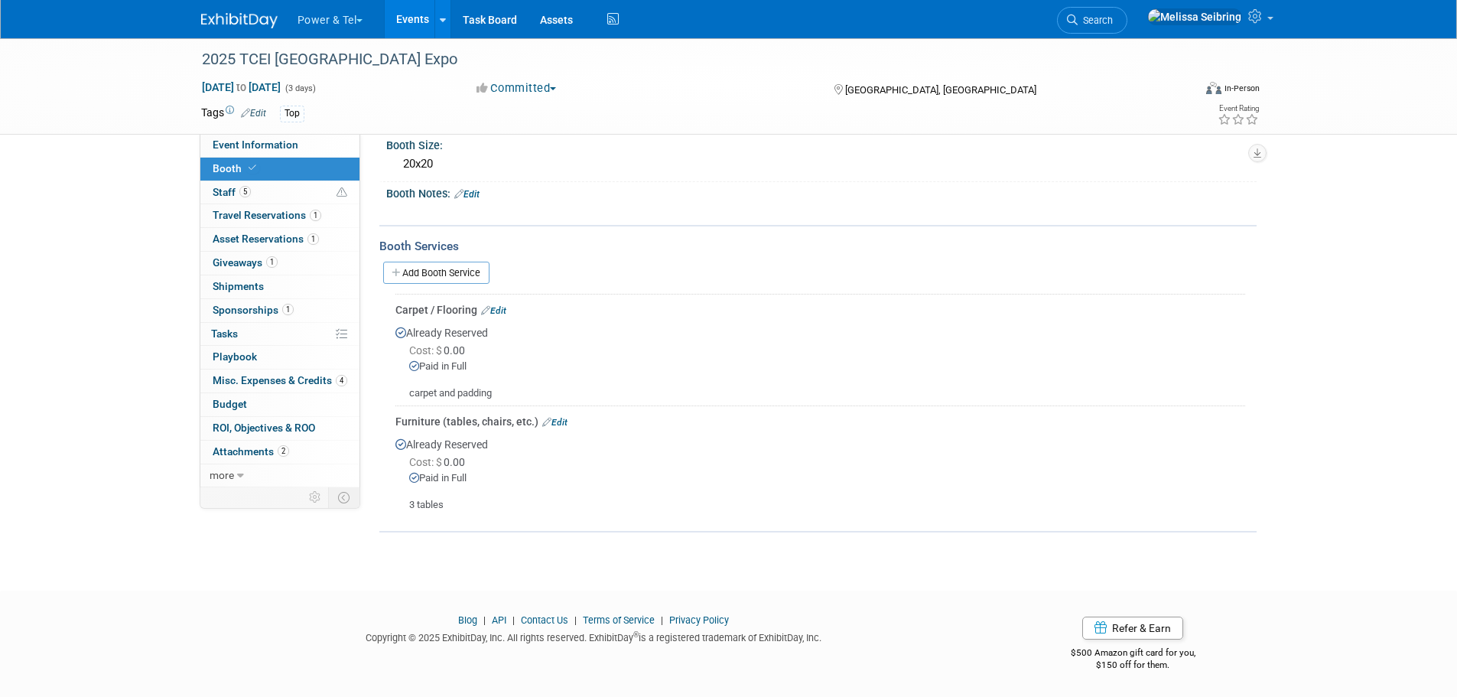
click at [500, 307] on link "Edit" at bounding box center [493, 310] width 25 height 11
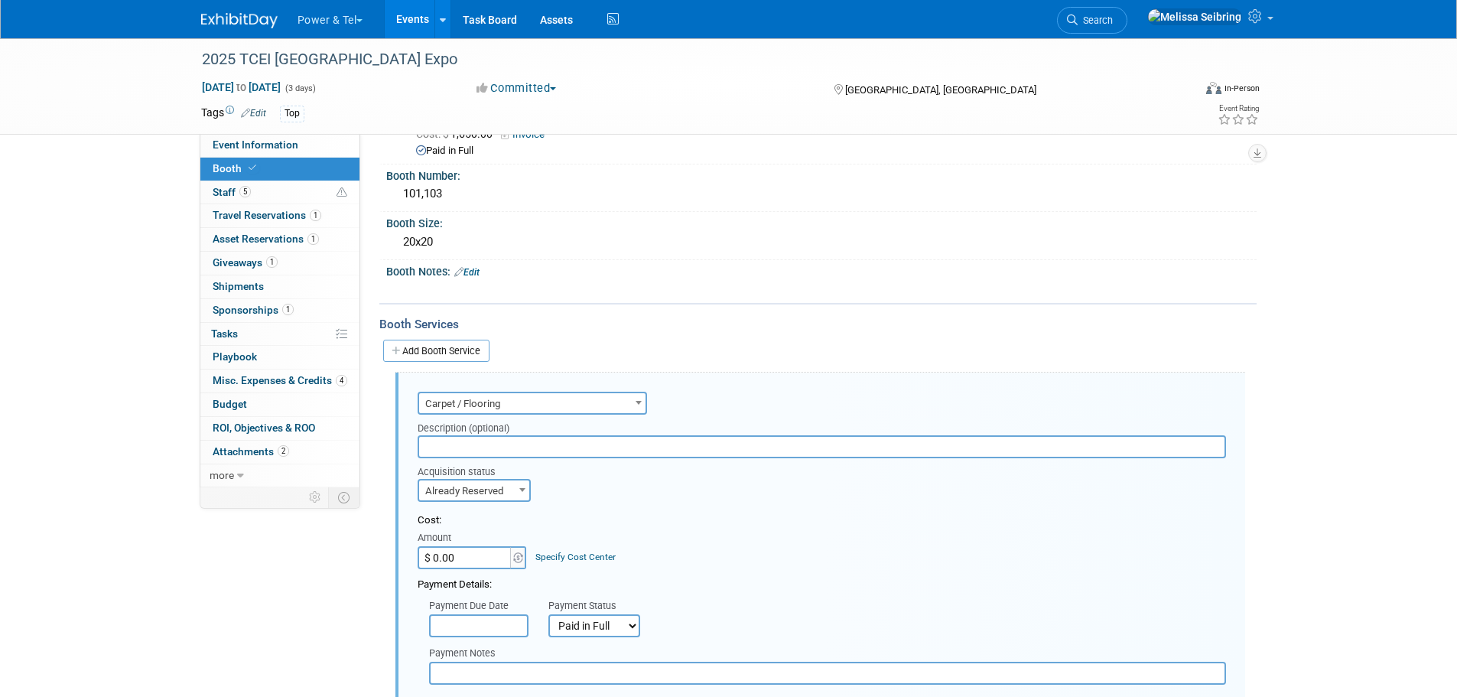
scroll to position [0, 0]
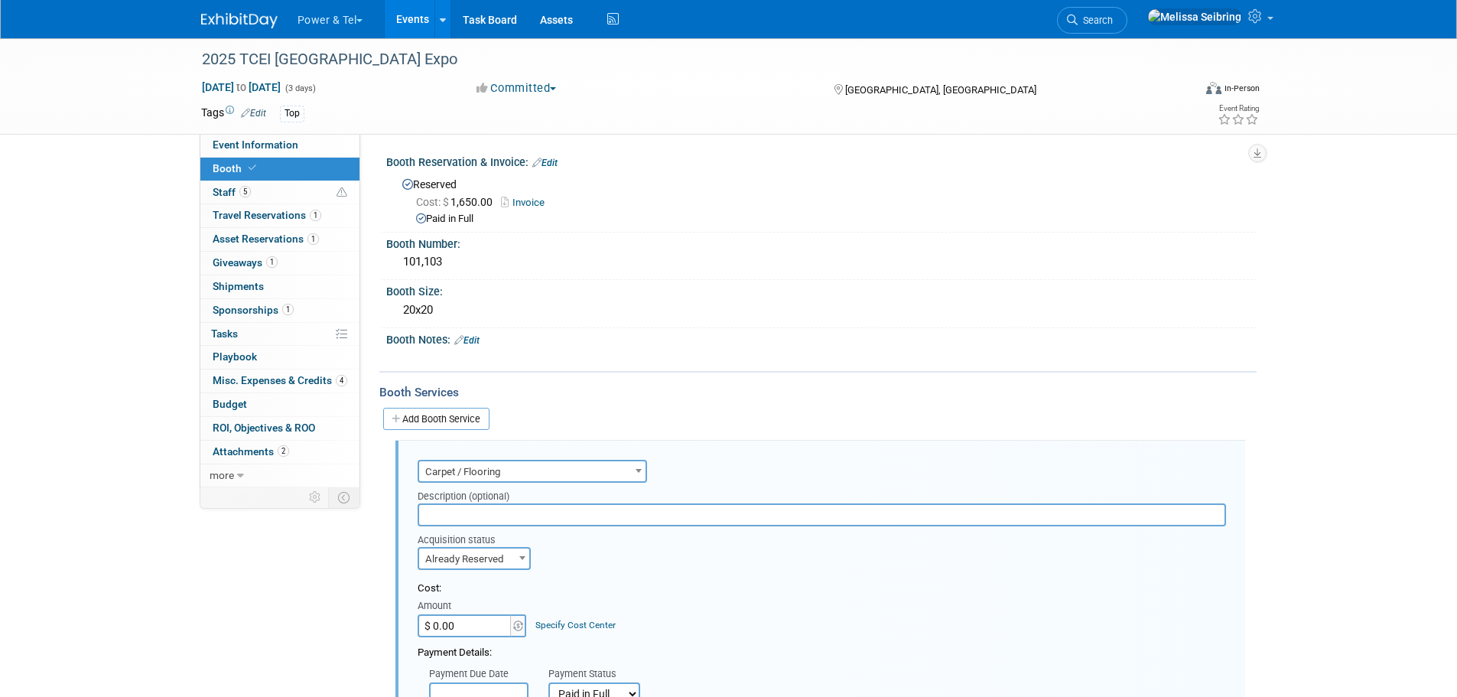
click at [538, 200] on link "Invoice" at bounding box center [526, 202] width 51 height 11
click at [545, 158] on link "Edit" at bounding box center [544, 163] width 25 height 11
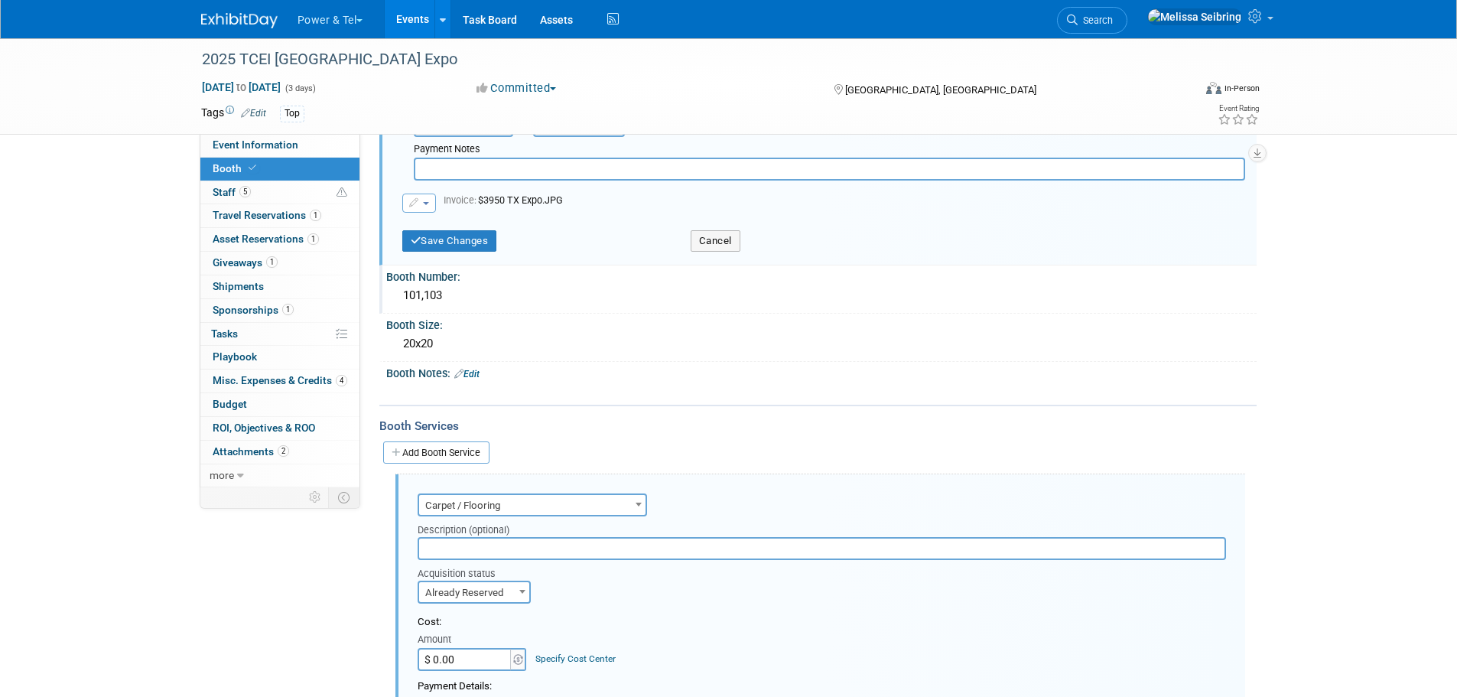
scroll to position [229, 0]
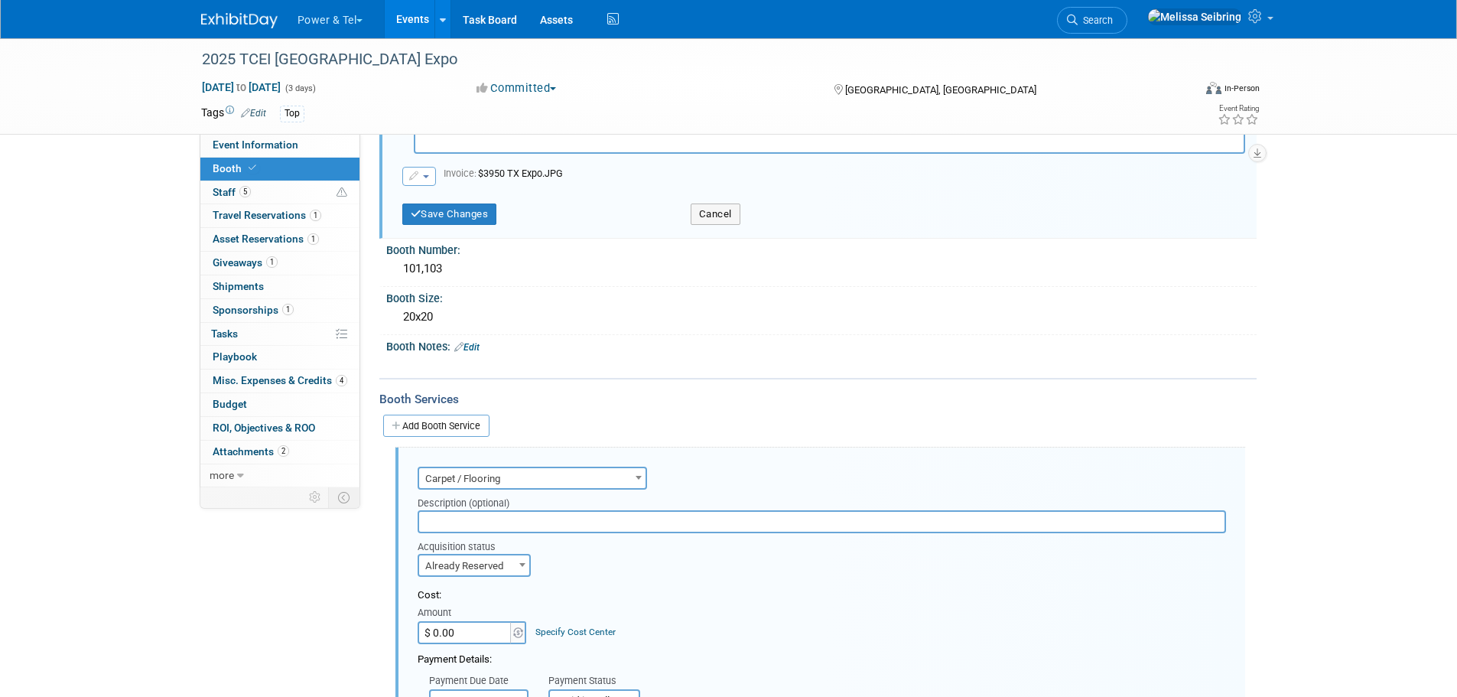
click at [439, 404] on div "Booth Services" at bounding box center [817, 399] width 877 height 17
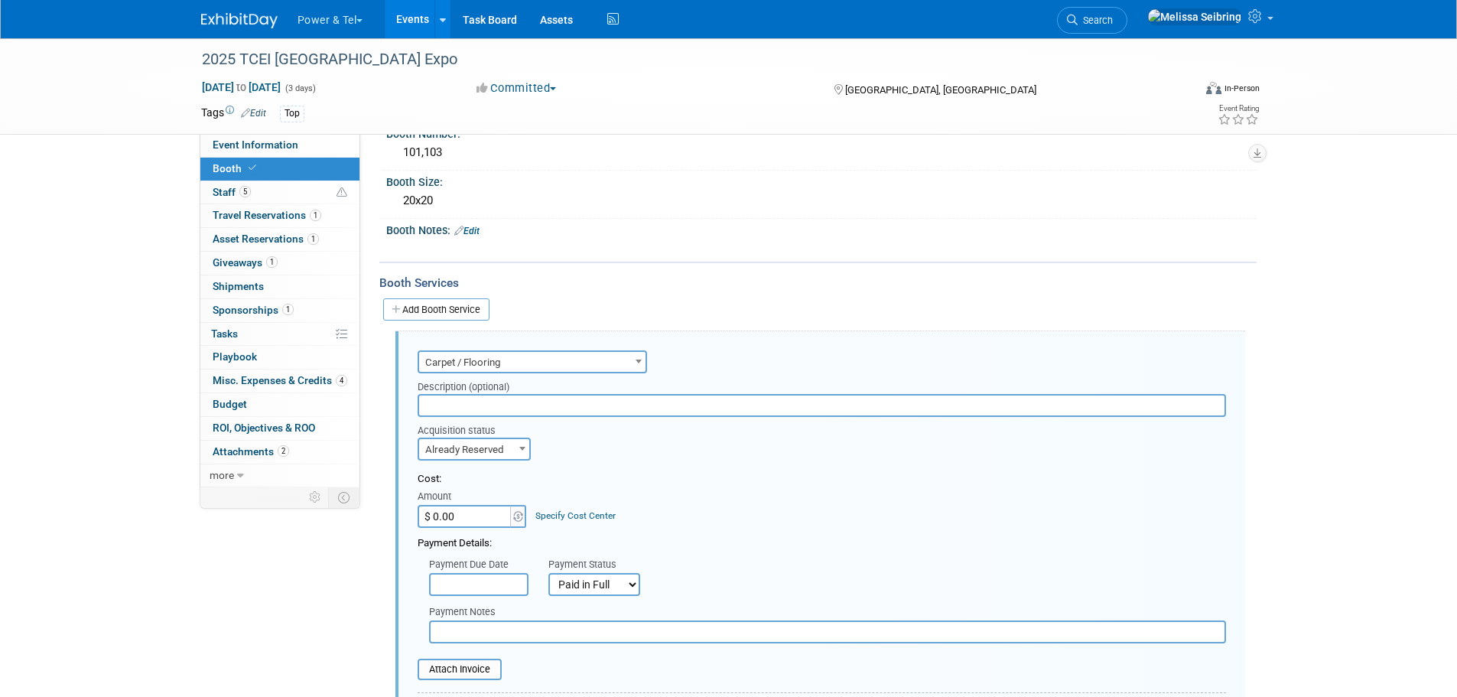
scroll to position [612, 0]
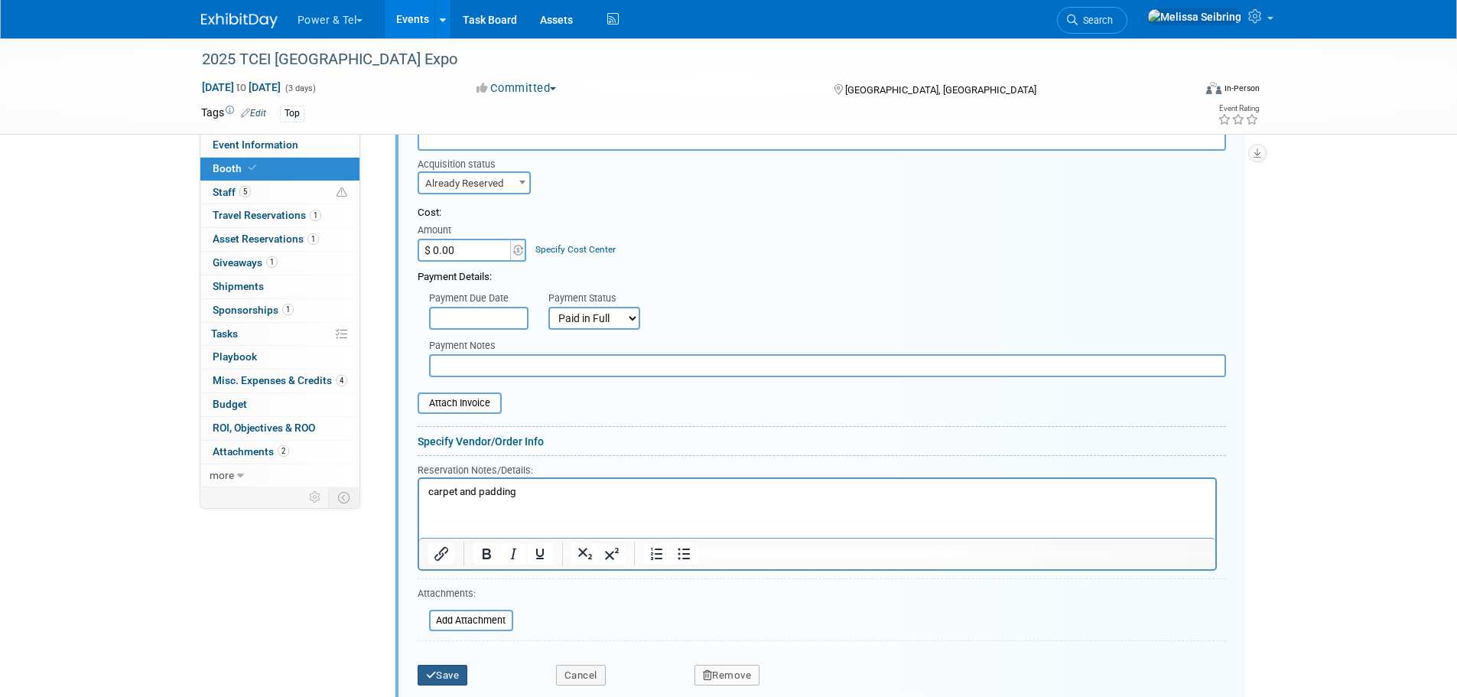
click at [448, 673] on button "Save" at bounding box center [442, 674] width 50 height 21
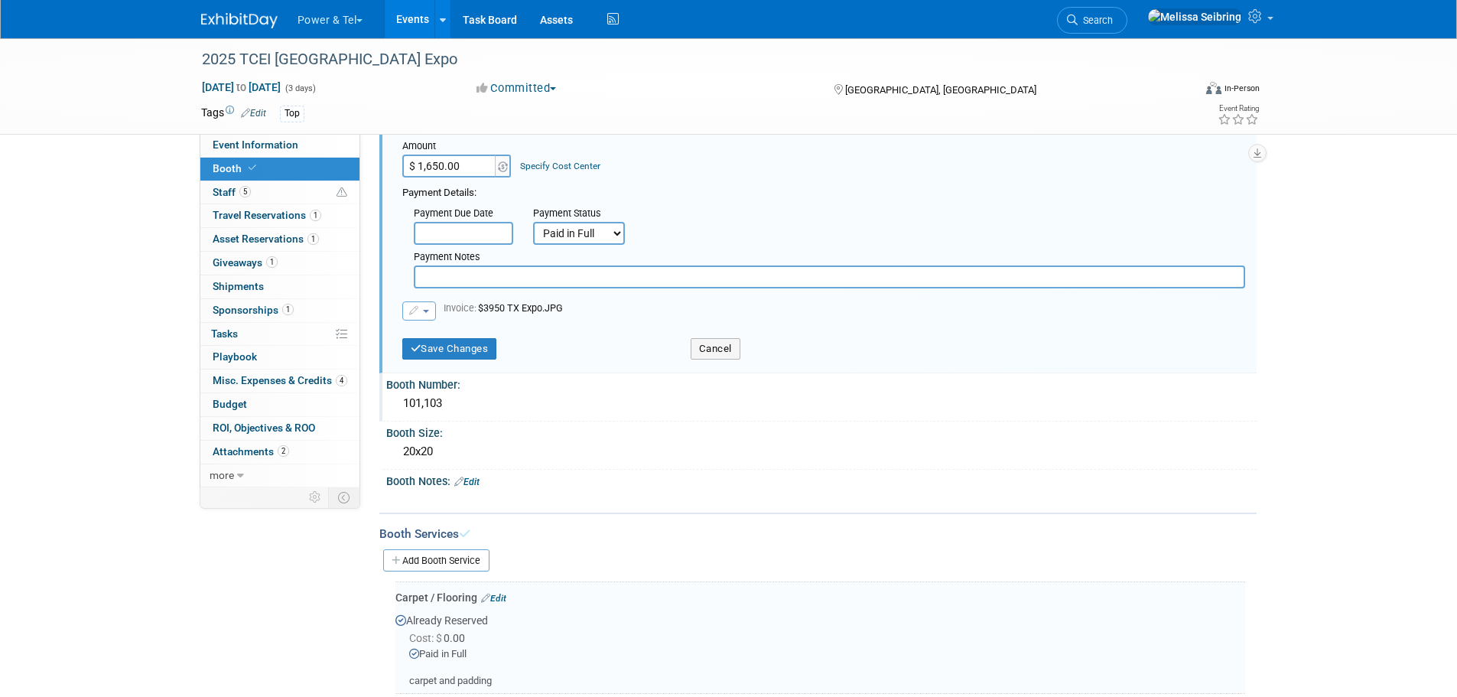
scroll to position [0, 0]
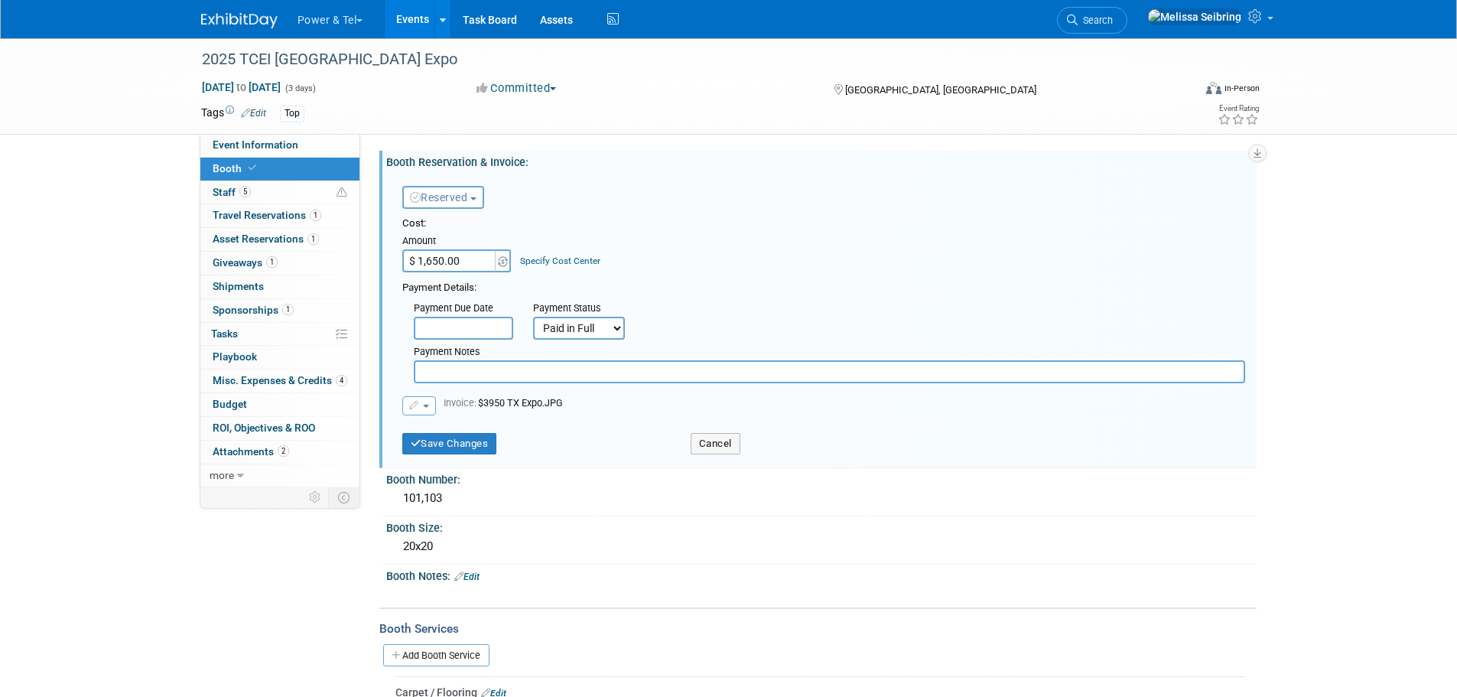
click at [423, 405] on span "button" at bounding box center [426, 405] width 6 height 3
click at [444, 447] on link "Remove attachment" at bounding box center [479, 450] width 153 height 21
click at [723, 444] on button "Cancel" at bounding box center [715, 445] width 50 height 21
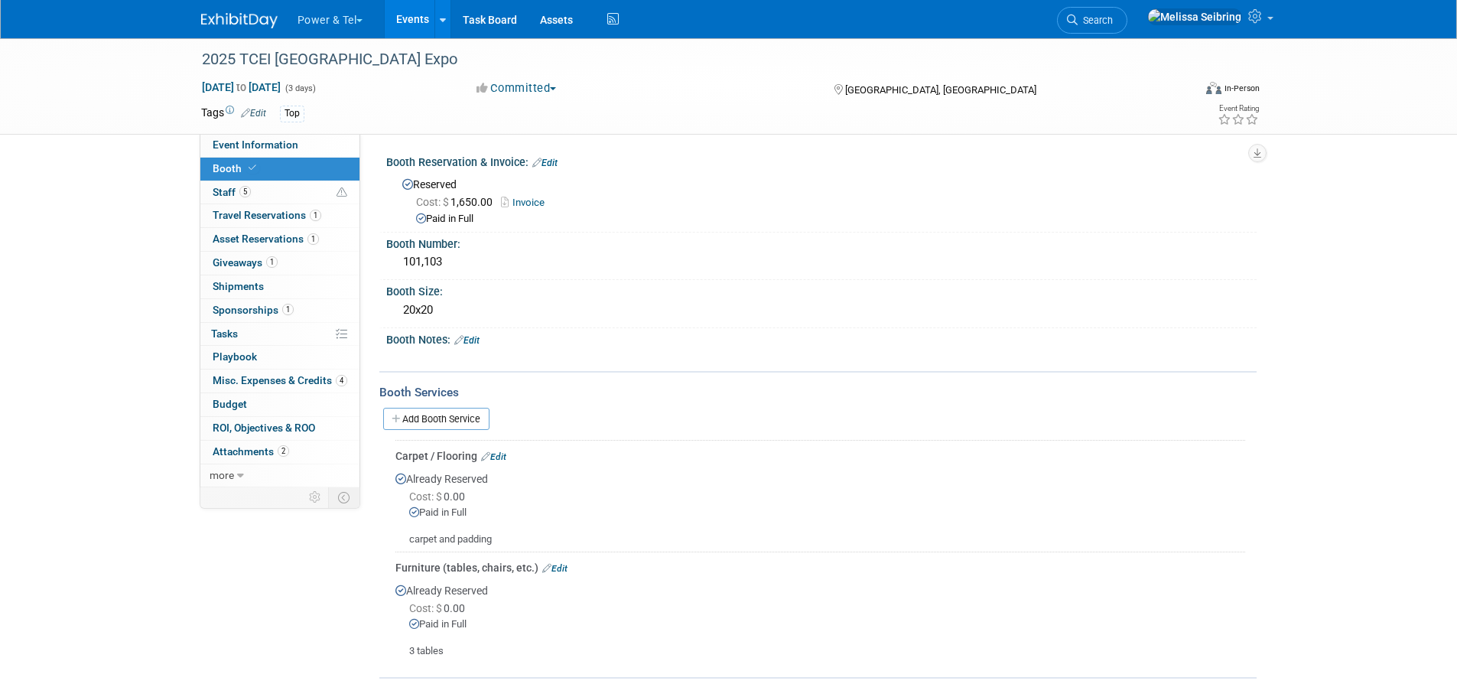
click at [538, 197] on link "Invoice" at bounding box center [526, 202] width 51 height 11
click at [557, 158] on link "Edit" at bounding box center [544, 163] width 25 height 11
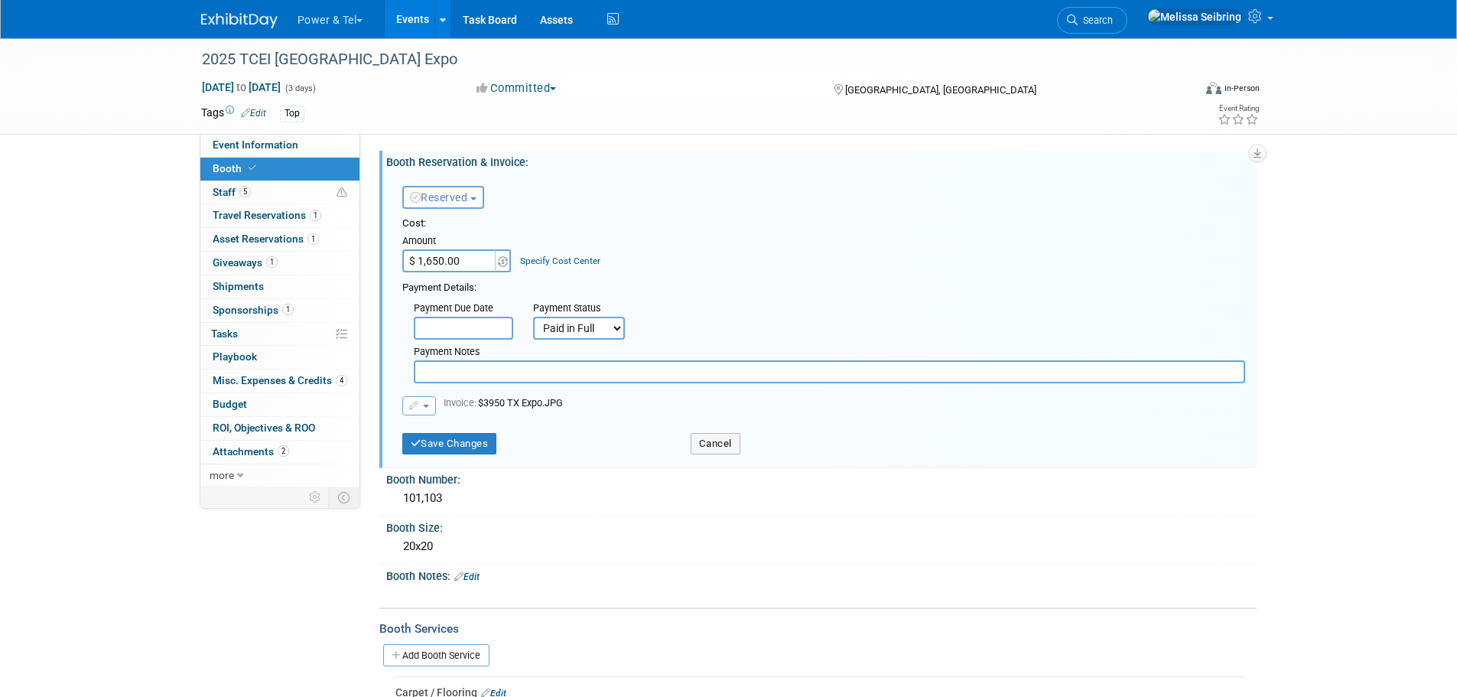
click at [424, 404] on button "button" at bounding box center [419, 405] width 34 height 19
click at [437, 431] on link "Replace with a new file" at bounding box center [479, 429] width 153 height 21
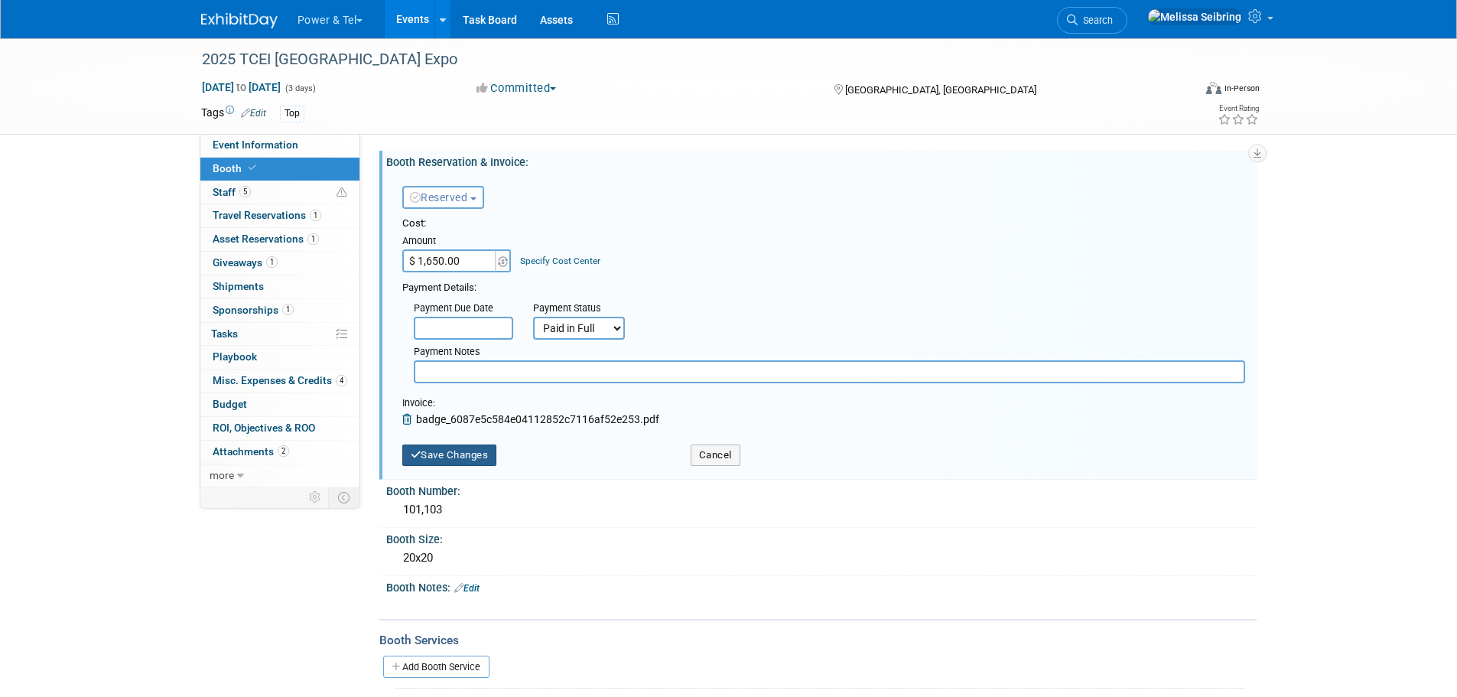
click at [469, 456] on button "Save Changes" at bounding box center [449, 454] width 95 height 21
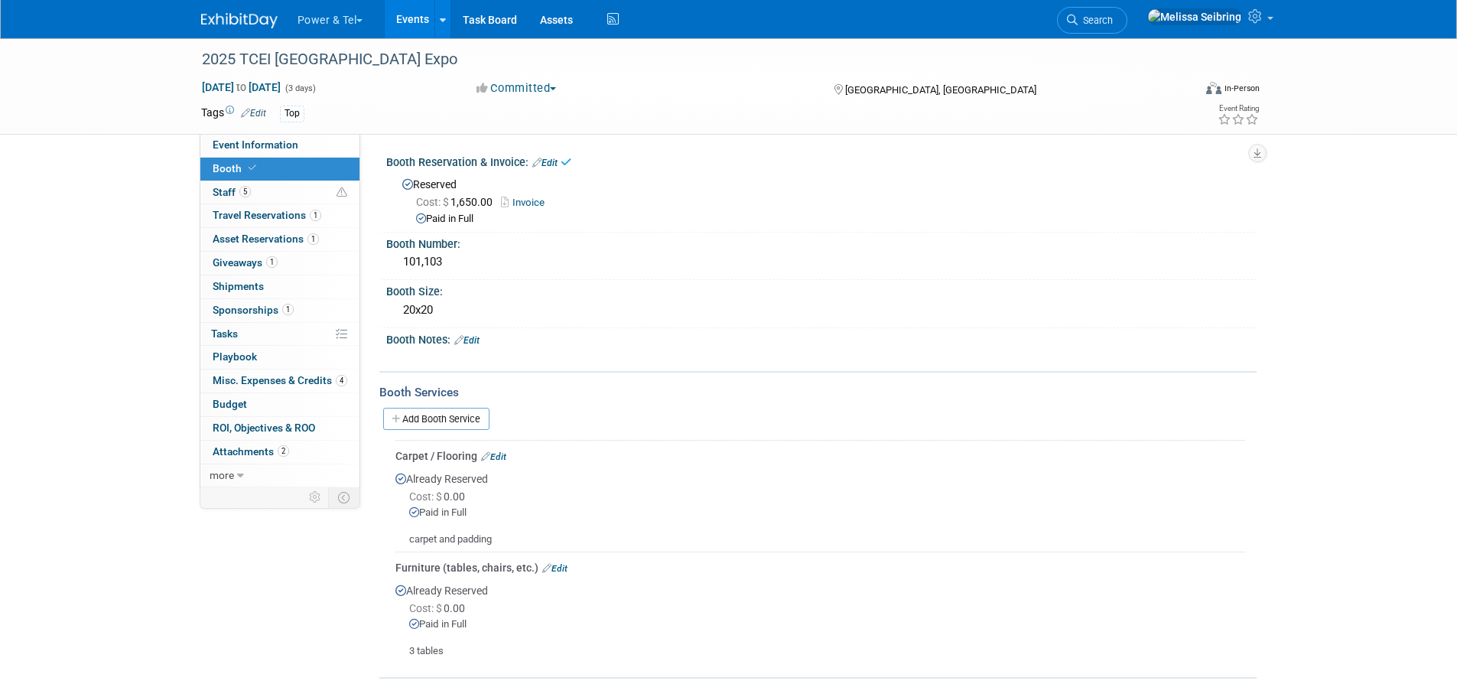
click at [522, 198] on link "Invoice" at bounding box center [526, 202] width 51 height 11
click at [478, 201] on span "Cost: $ 1,650.00" at bounding box center [457, 202] width 83 height 12
click at [547, 159] on link "Edit" at bounding box center [544, 163] width 25 height 11
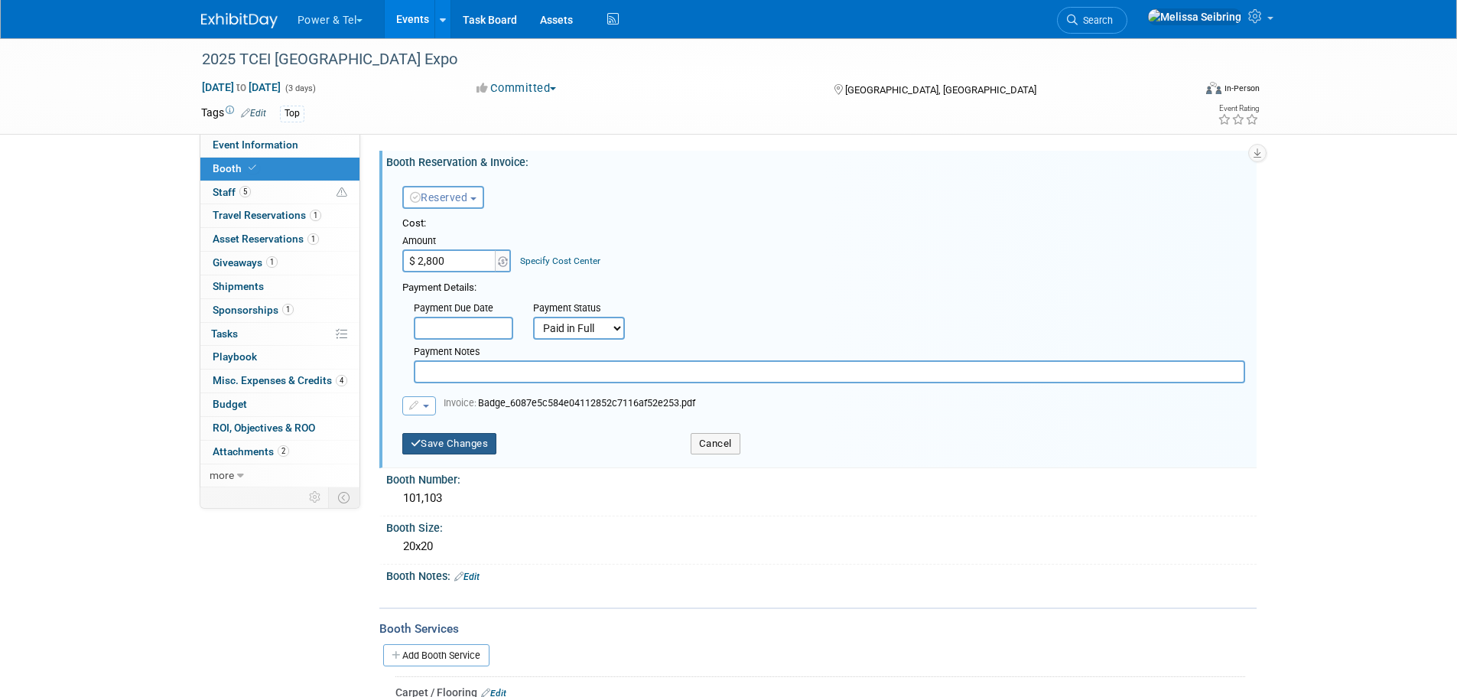
type input "$ 2,800.00"
click at [470, 438] on button "Save Changes" at bounding box center [449, 443] width 95 height 21
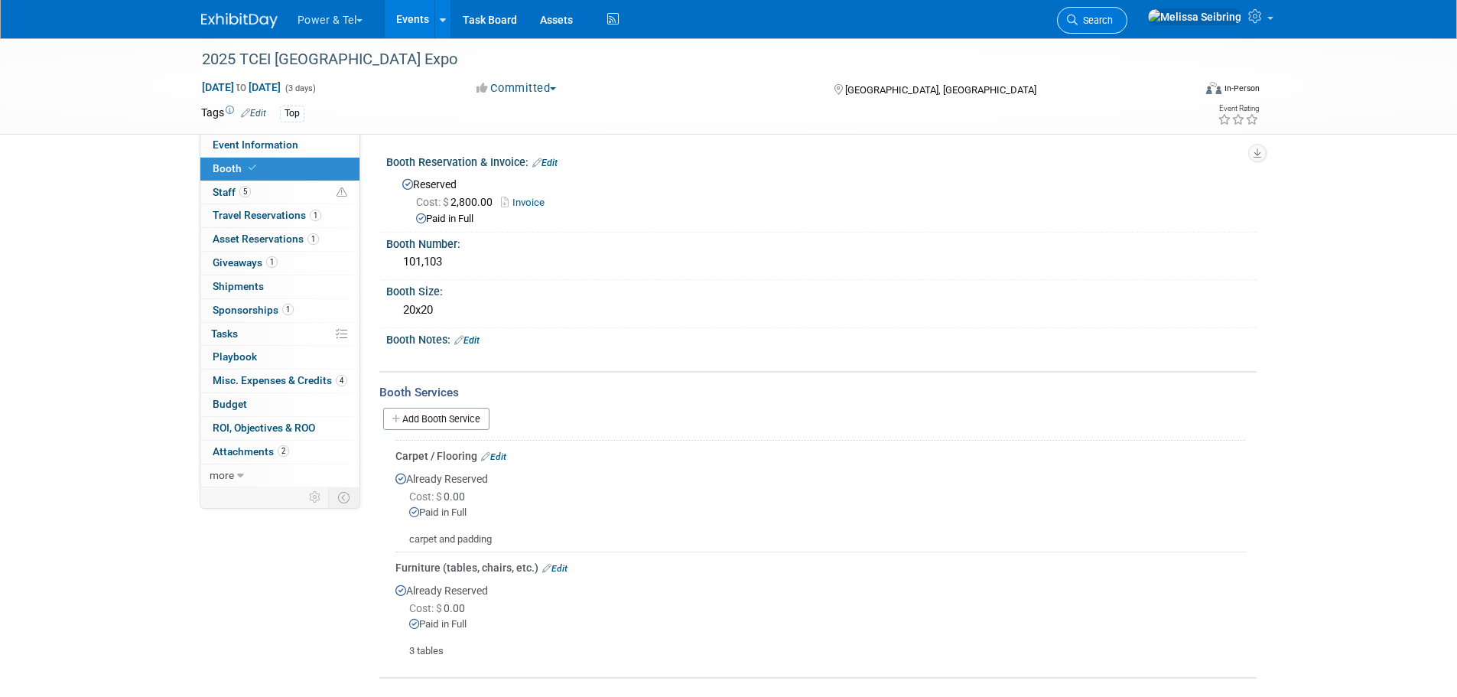
drag, startPoint x: 1167, startPoint y: 3, endPoint x: 1161, endPoint y: 10, distance: 9.2
click at [1127, 3] on li "Search" at bounding box center [1092, 18] width 70 height 37
click at [1127, 31] on link "Search" at bounding box center [1092, 20] width 70 height 27
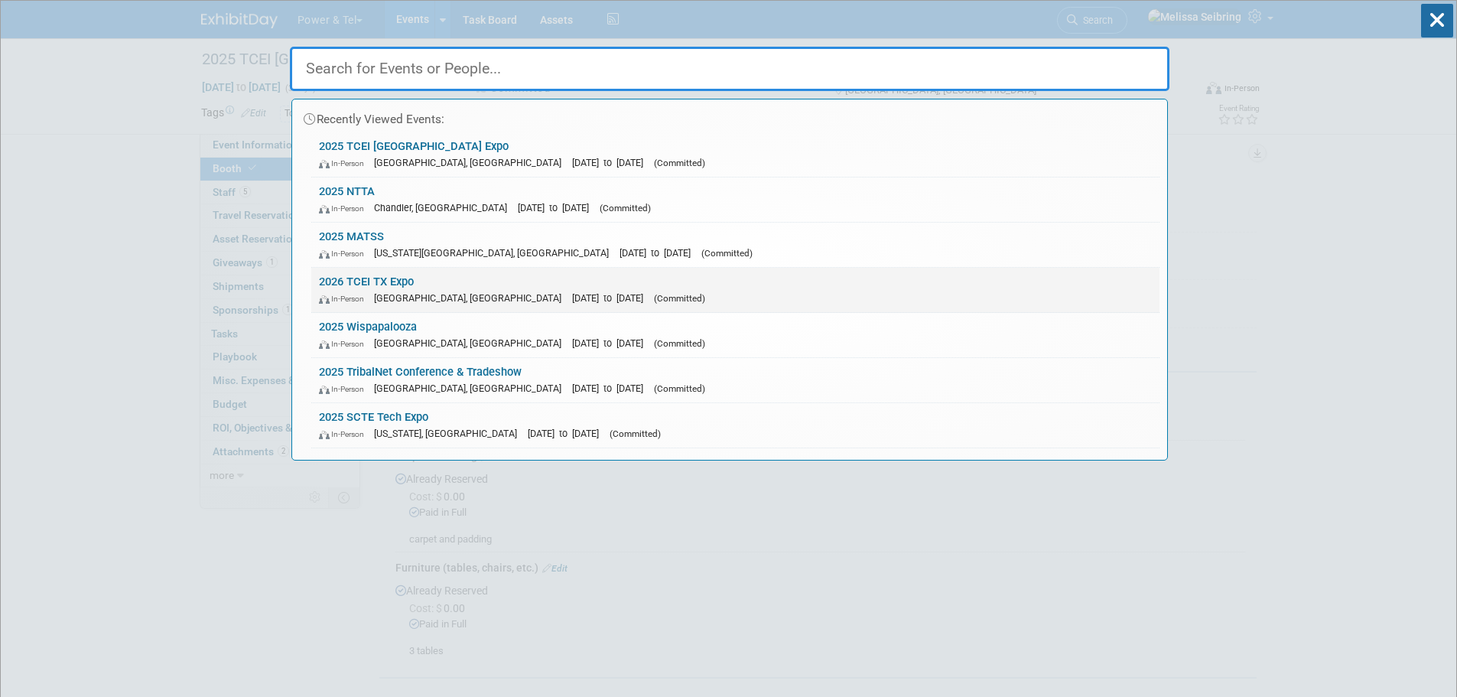
click at [372, 275] on link "2026 TCEI TX Expo In-Person Belton, TX Mar 31, 2025 to Apr 2, 2025 (Committed)" at bounding box center [735, 290] width 848 height 44
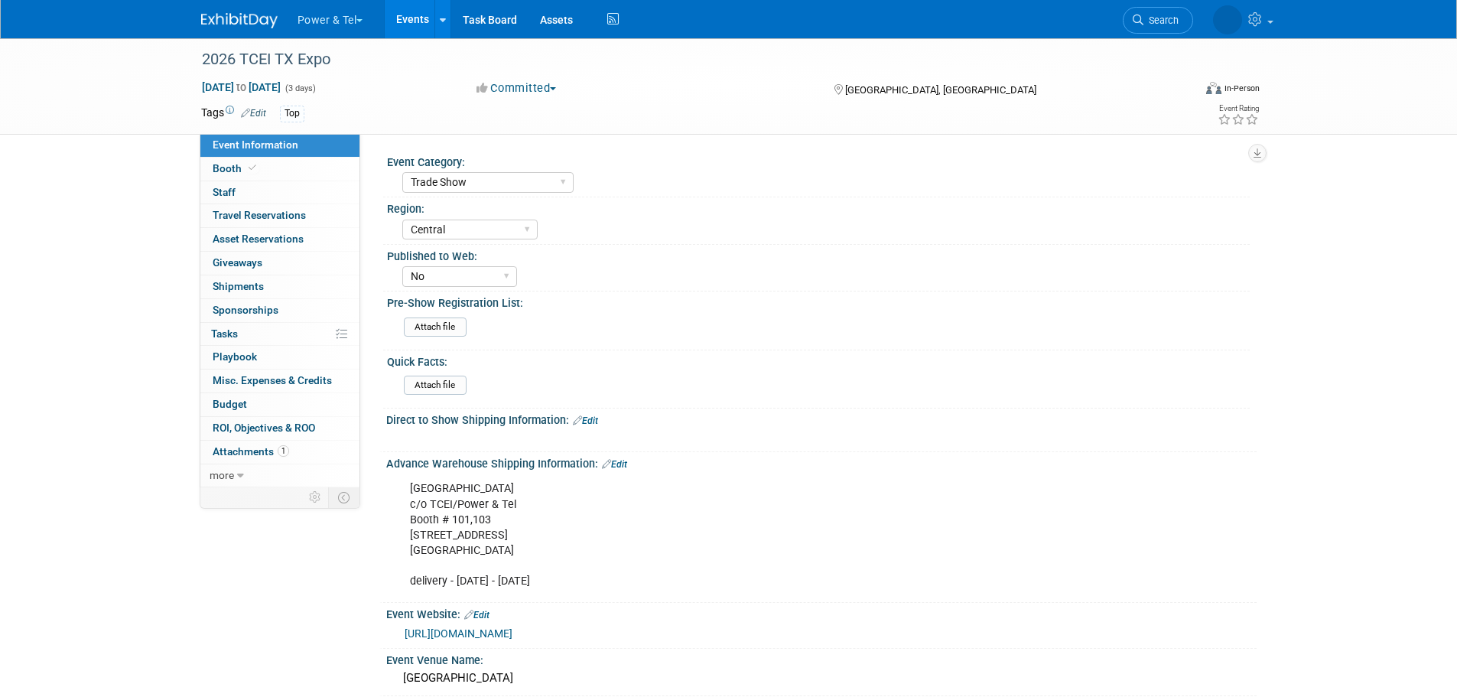
select select "Trade Show"
select select "Central"
select select "No"
click at [231, 160] on link "Booth" at bounding box center [279, 169] width 159 height 23
select select "Trade Show"
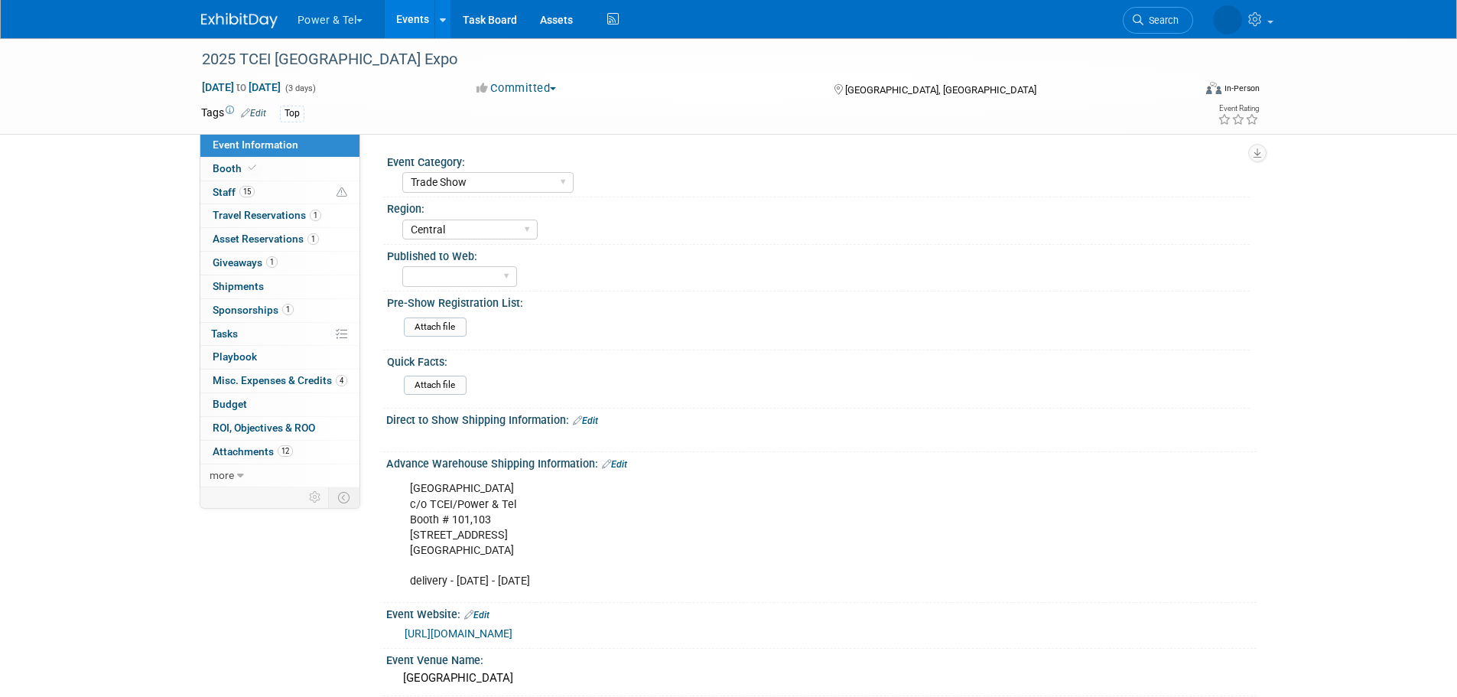
select select "Central"
click at [223, 168] on span "Booth" at bounding box center [236, 168] width 47 height 12
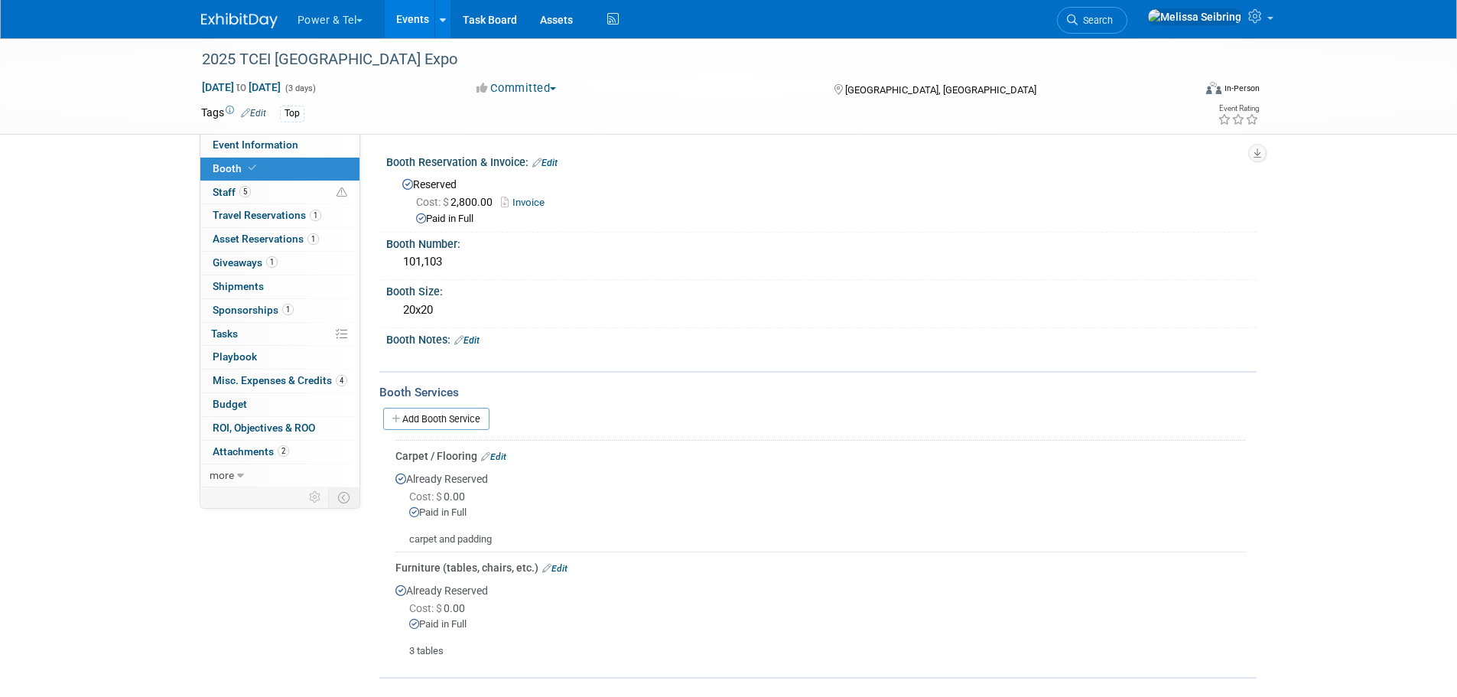
click at [534, 197] on link "Invoice" at bounding box center [526, 202] width 51 height 11
click at [557, 164] on link "Edit" at bounding box center [544, 163] width 25 height 11
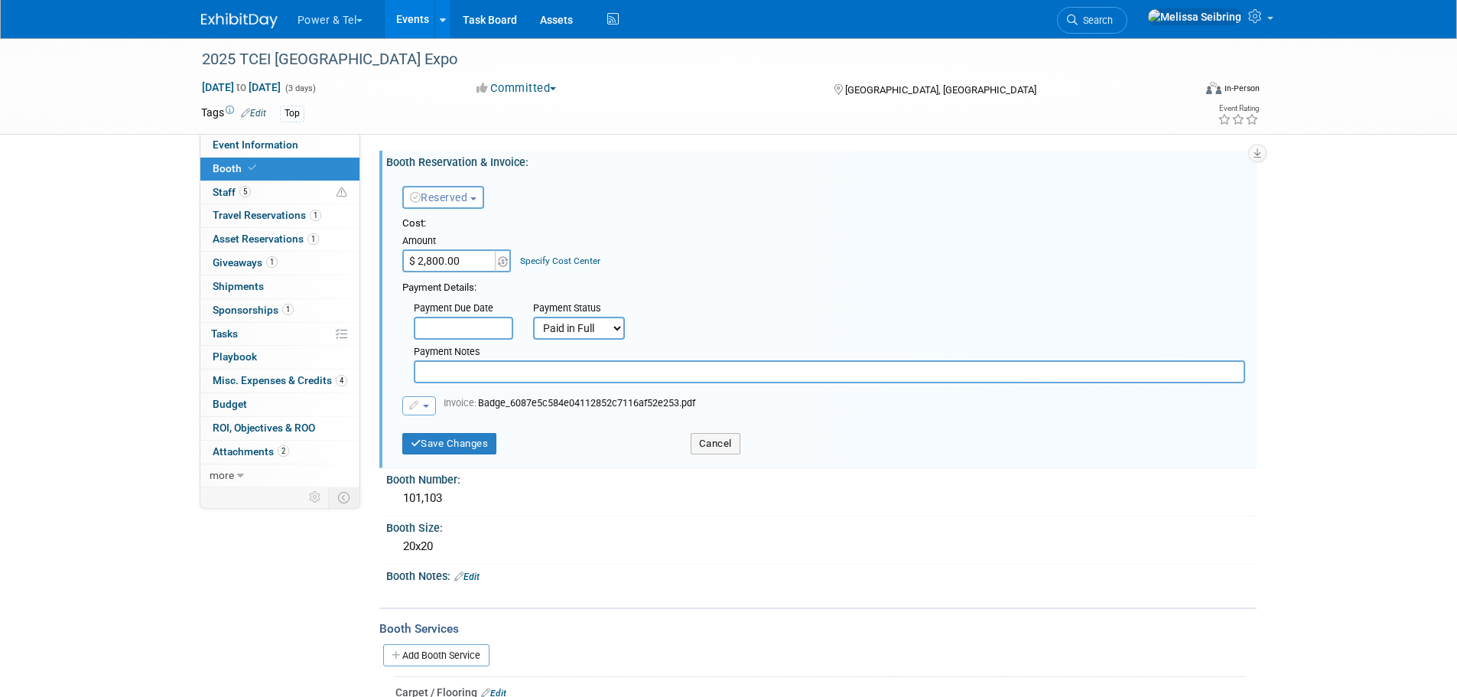
click at [414, 408] on icon "button" at bounding box center [414, 405] width 11 height 9
click at [517, 430] on link "Replace with a new file" at bounding box center [479, 429] width 153 height 21
click at [711, 448] on button "Cancel" at bounding box center [715, 445] width 50 height 21
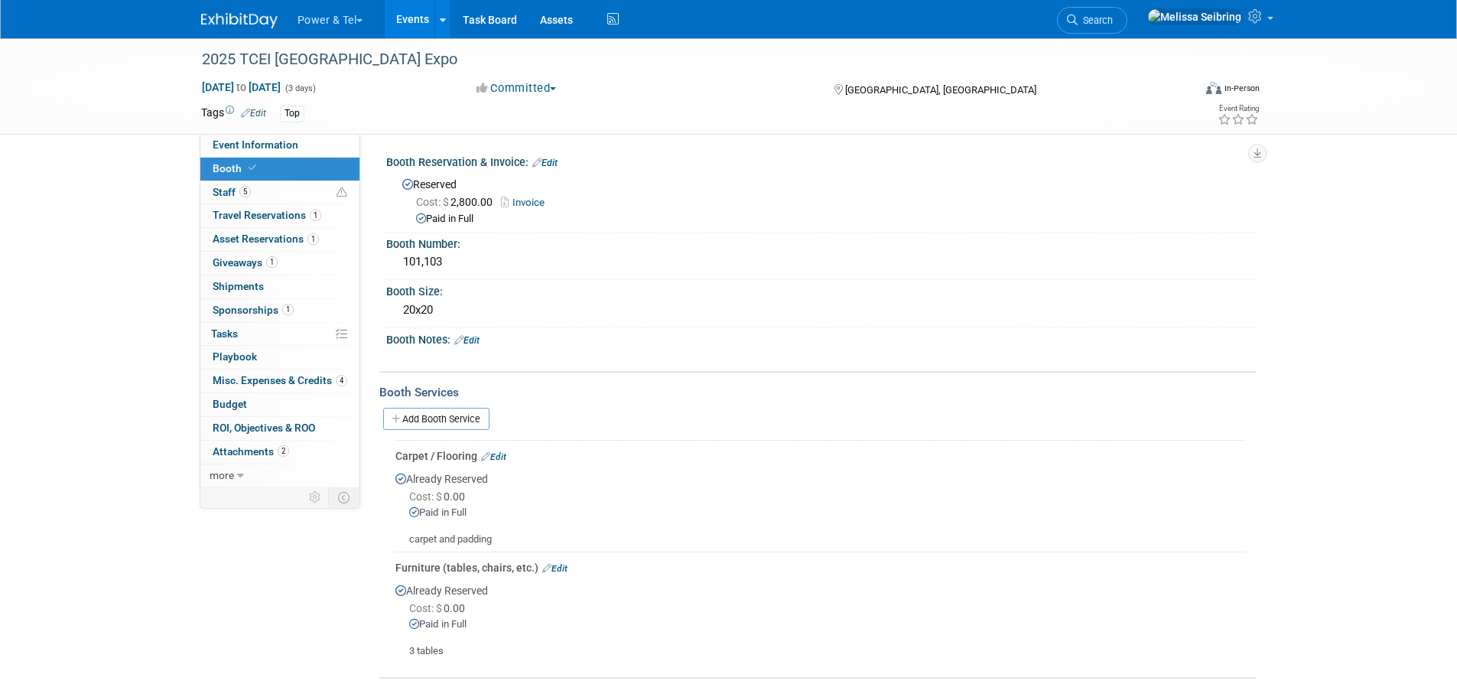
click at [554, 161] on link "Edit" at bounding box center [544, 163] width 25 height 11
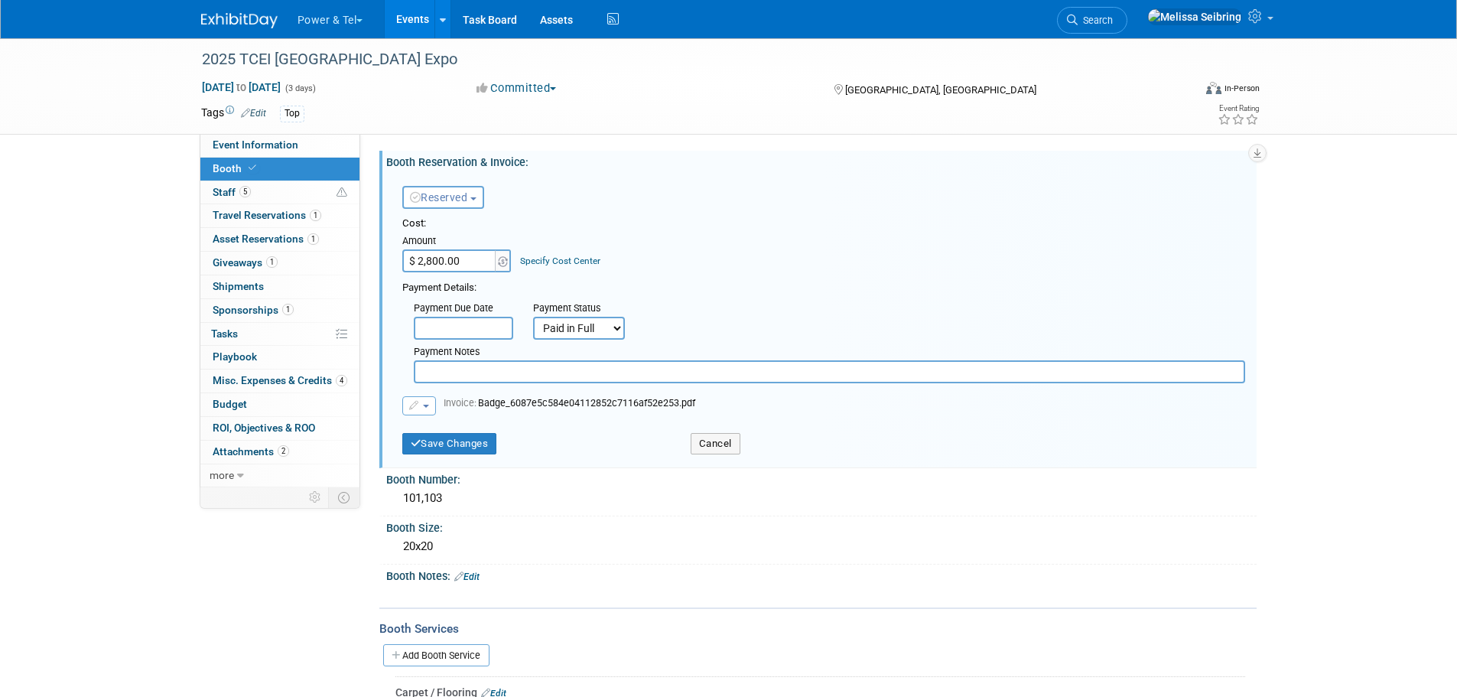
click at [424, 404] on button "button" at bounding box center [419, 405] width 34 height 19
click at [469, 447] on link "Remove attachment" at bounding box center [479, 450] width 153 height 21
click at [495, 450] on button "Save Changes" at bounding box center [449, 445] width 95 height 21
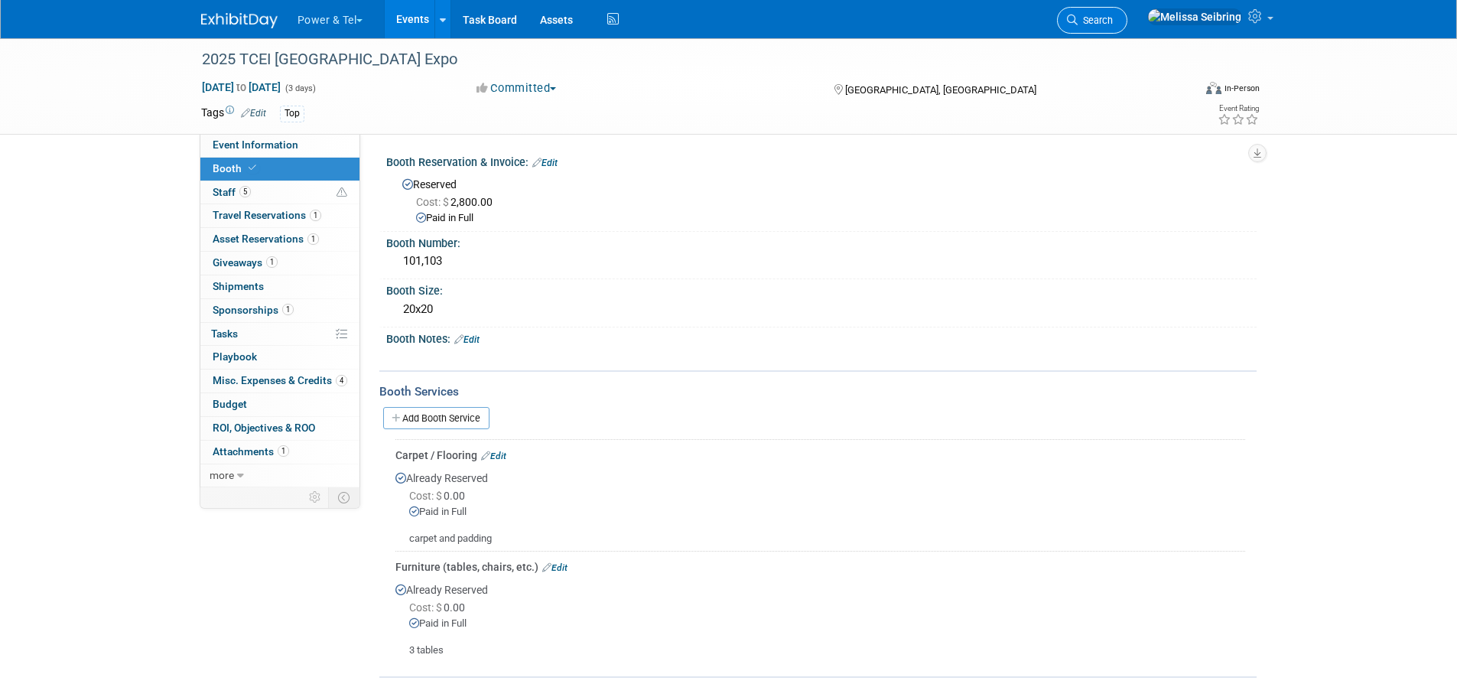
click at [1113, 16] on span "Search" at bounding box center [1094, 20] width 35 height 11
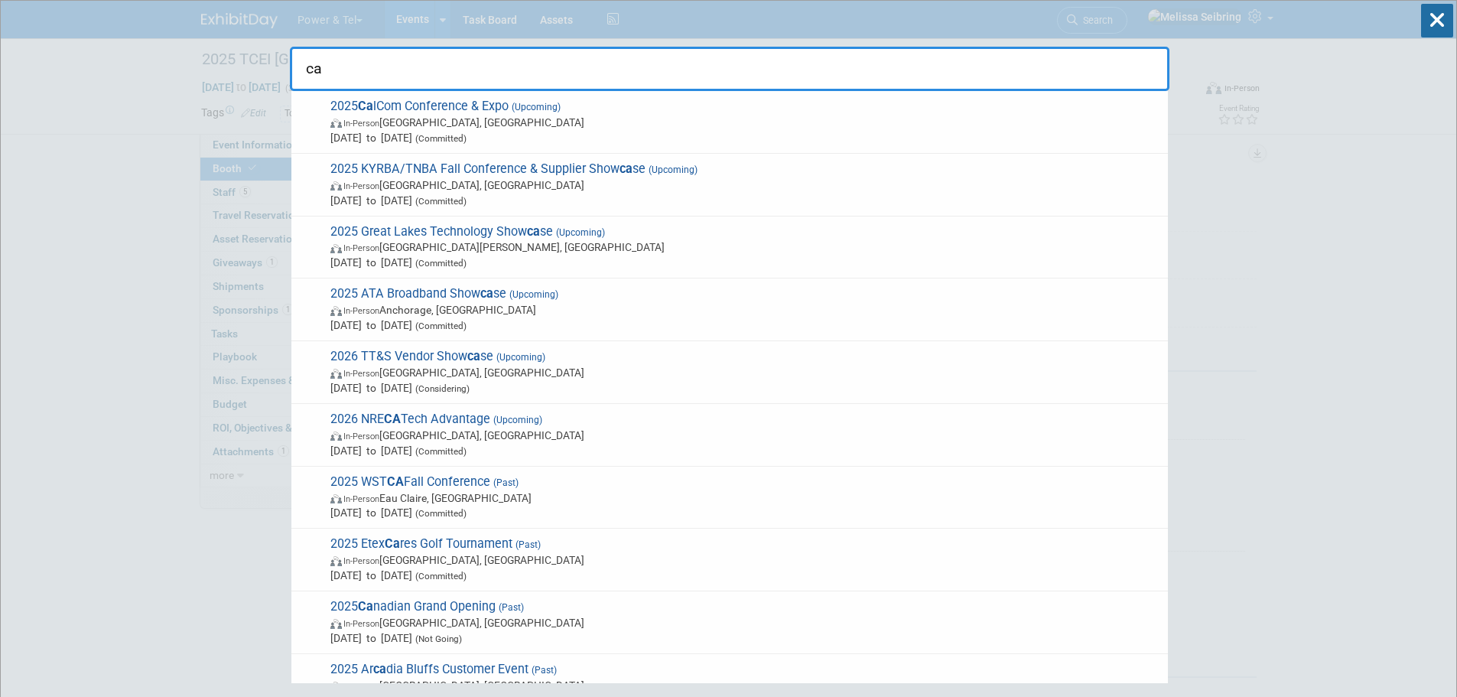
type input "c"
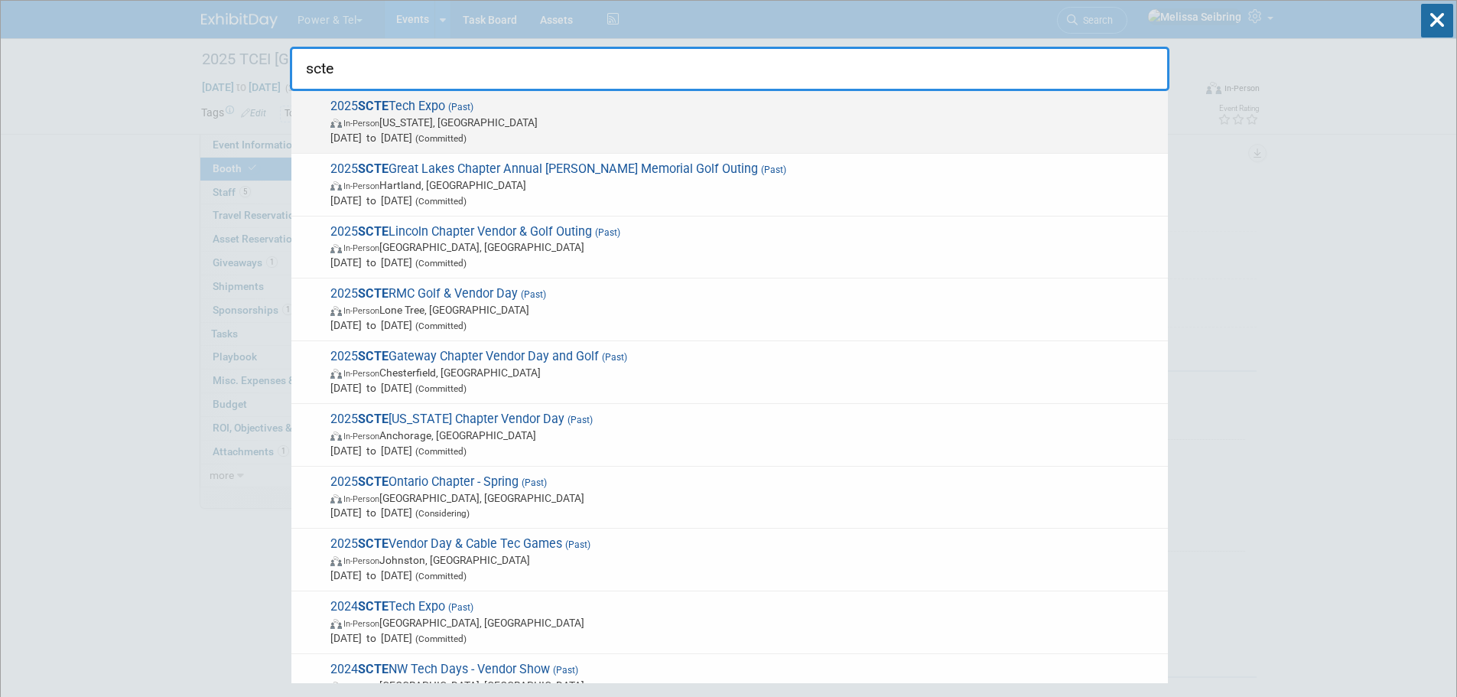
type input "scte"
click at [429, 109] on span "2025 SCTE Tech Expo (Past) In-Person Washington, DC Sep 29, 2025 to Oct 1, 2025…" at bounding box center [743, 122] width 834 height 47
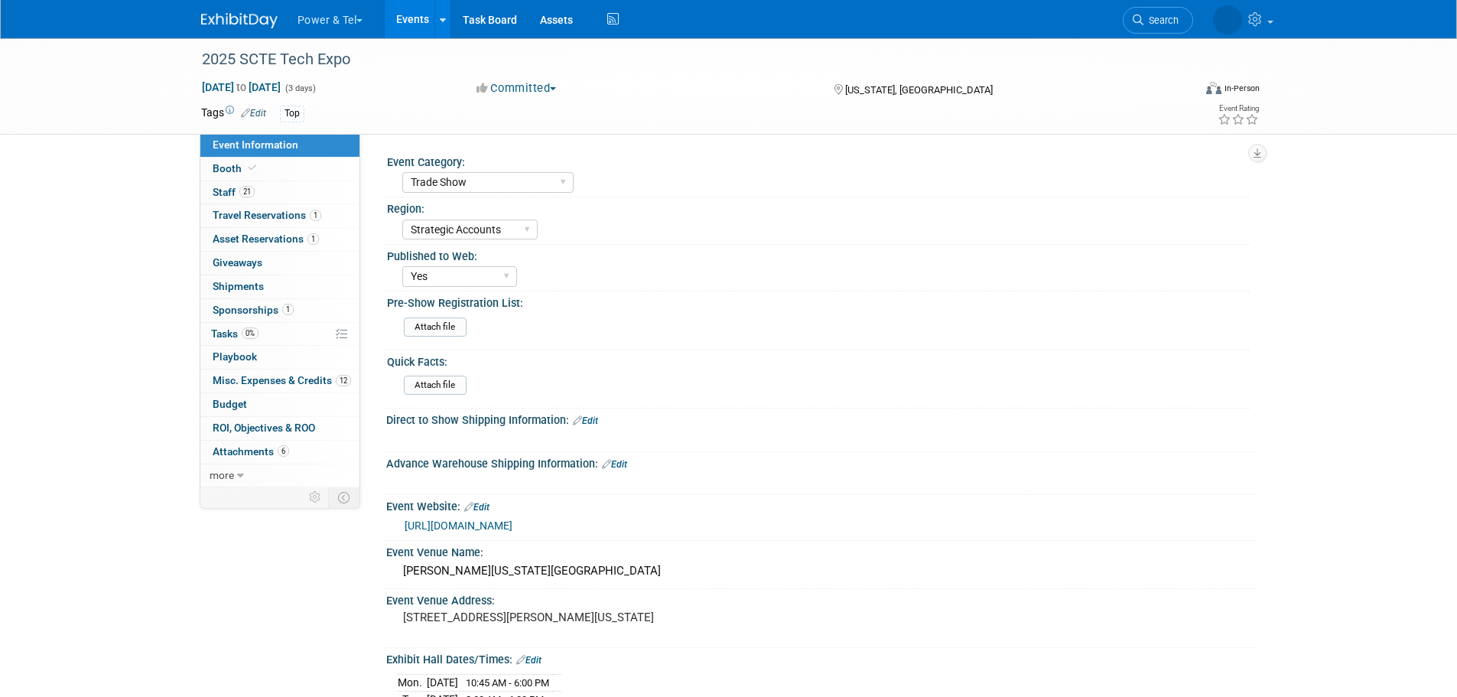
select select "Trade Show"
select select "Strategic Accounts"
select select "Yes"
click at [232, 476] on span "more" at bounding box center [222, 475] width 24 height 12
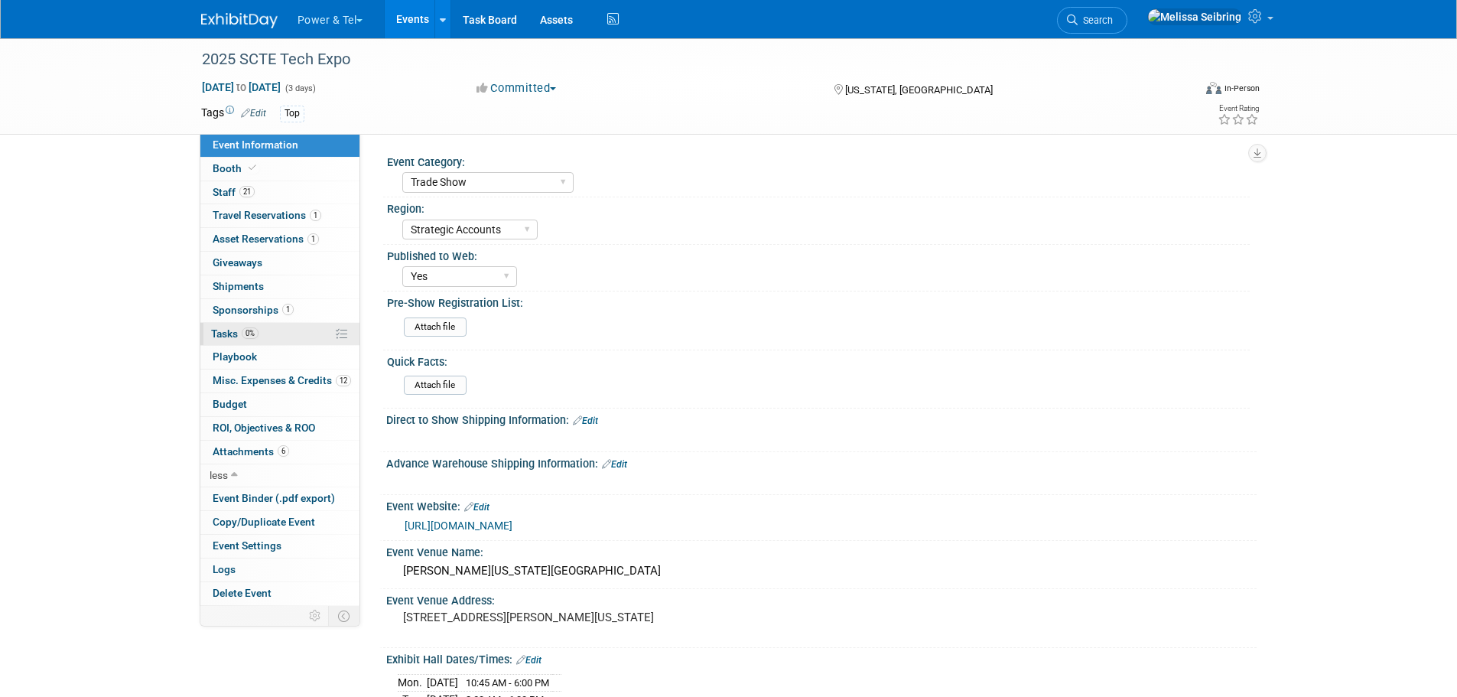
click at [222, 334] on span "Tasks 0%" at bounding box center [234, 333] width 47 height 12
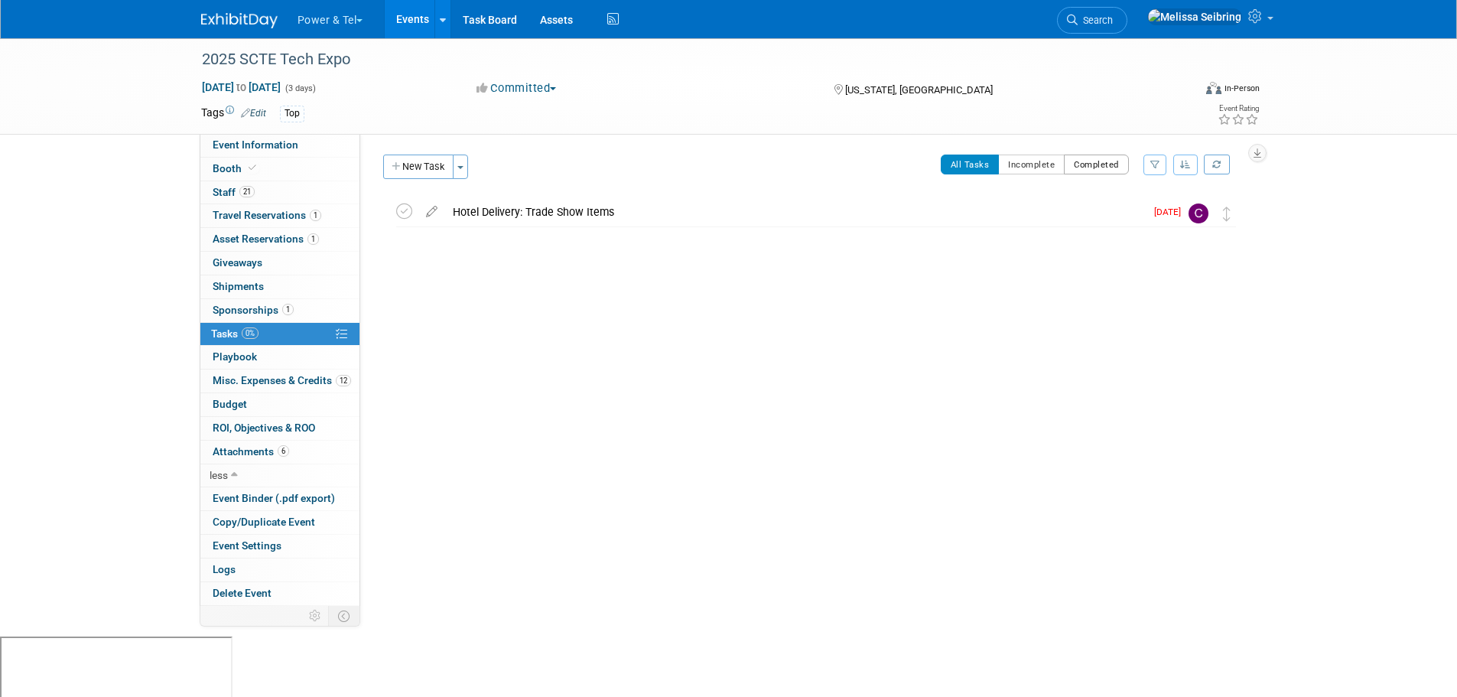
click at [1113, 165] on button "Completed" at bounding box center [1096, 164] width 65 height 20
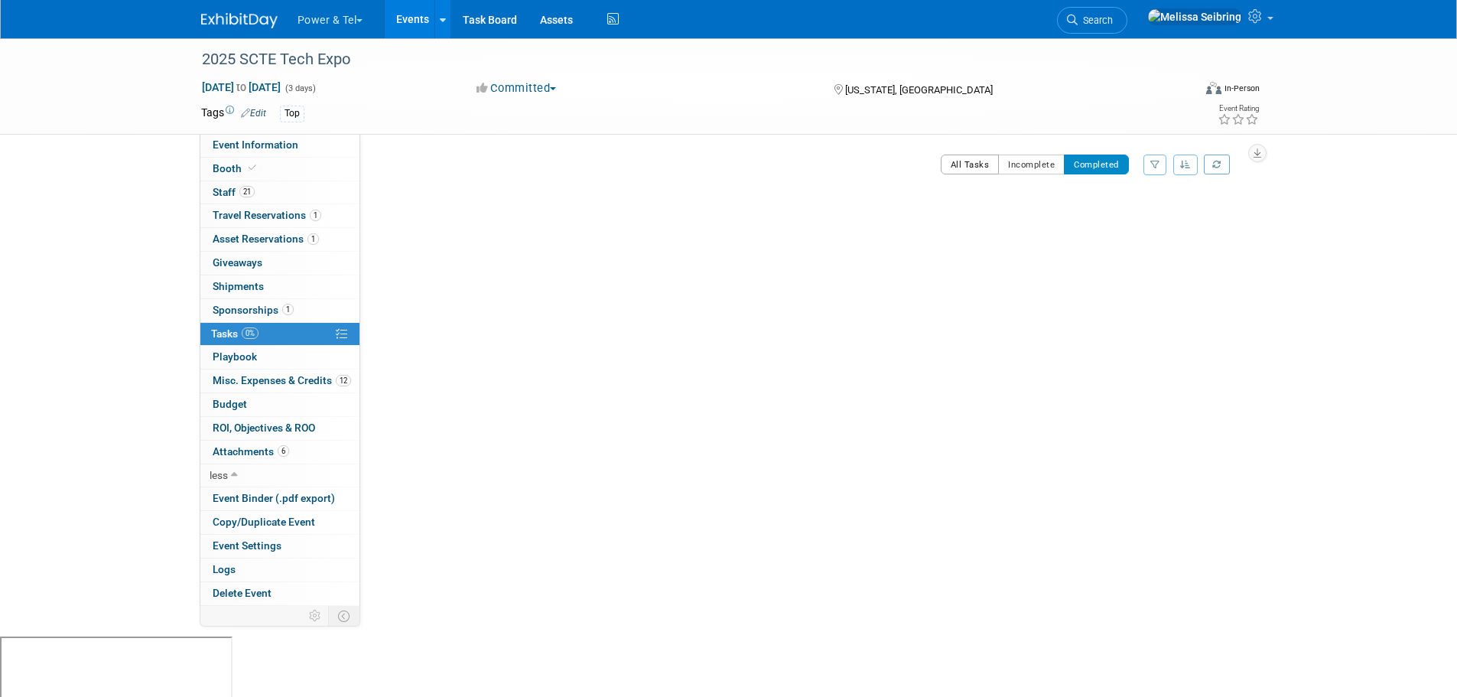
click at [978, 163] on button "All Tasks" at bounding box center [970, 164] width 59 height 20
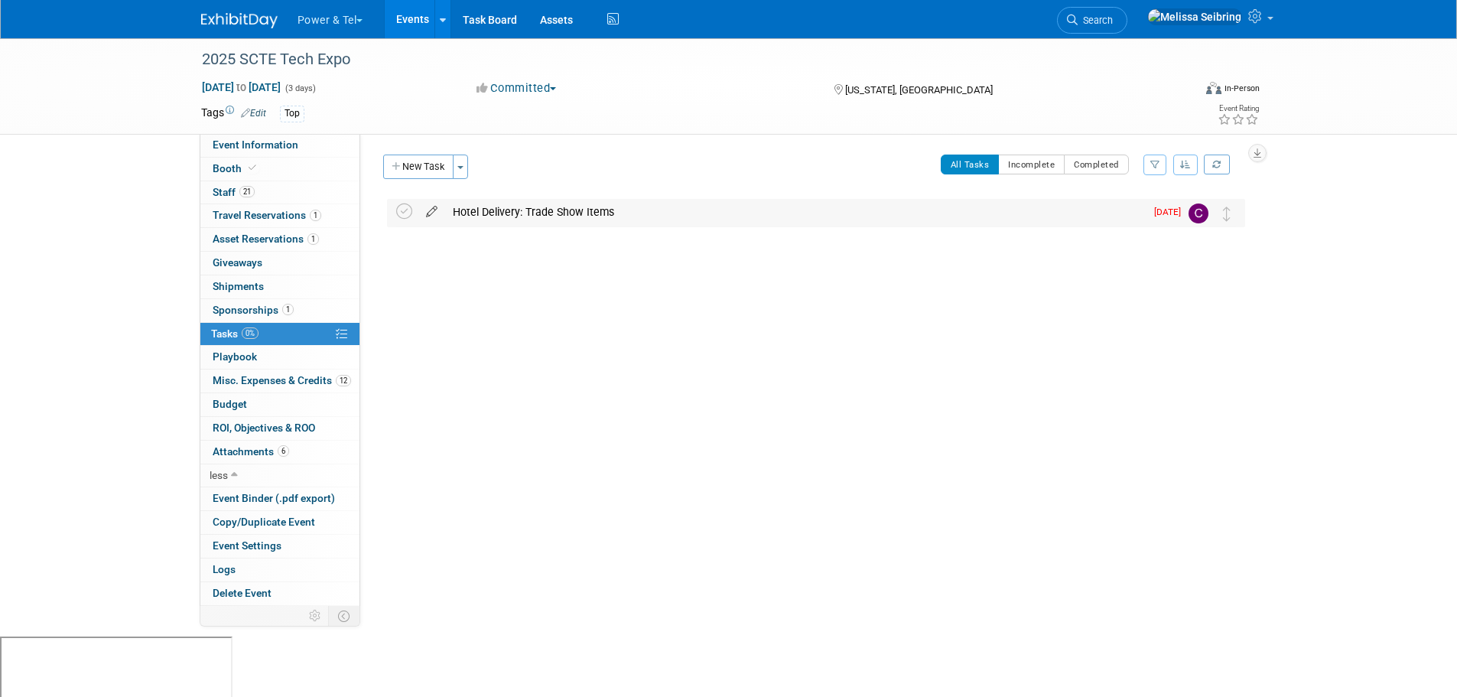
drag, startPoint x: 428, startPoint y: 213, endPoint x: 446, endPoint y: 242, distance: 33.3
click at [430, 213] on icon at bounding box center [431, 208] width 27 height 19
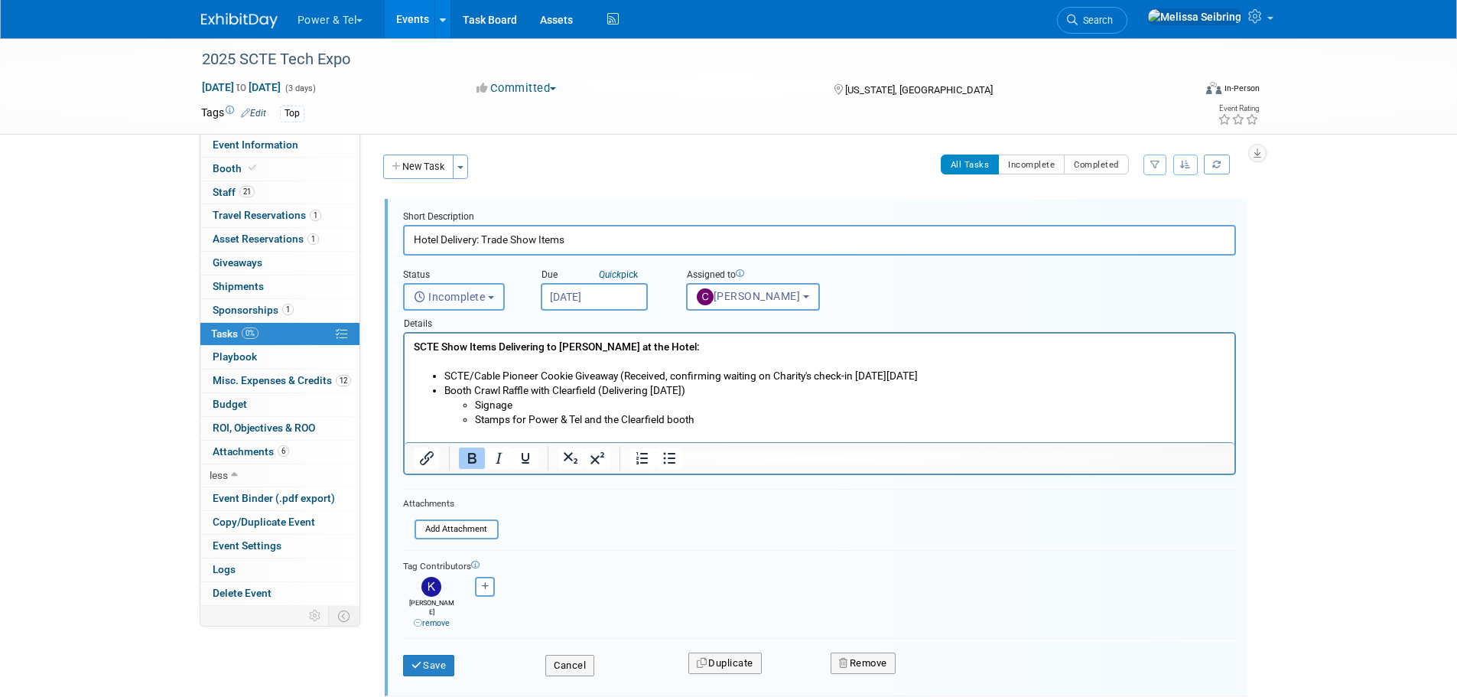
click at [473, 289] on button "Incomplete" at bounding box center [454, 297] width 102 height 28
click at [462, 357] on label "Completed" at bounding box center [452, 362] width 83 height 24
click at [406, 357] on input "Completed" at bounding box center [401, 361] width 10 height 10
select select "3"
click at [427, 655] on button "Save" at bounding box center [429, 665] width 52 height 21
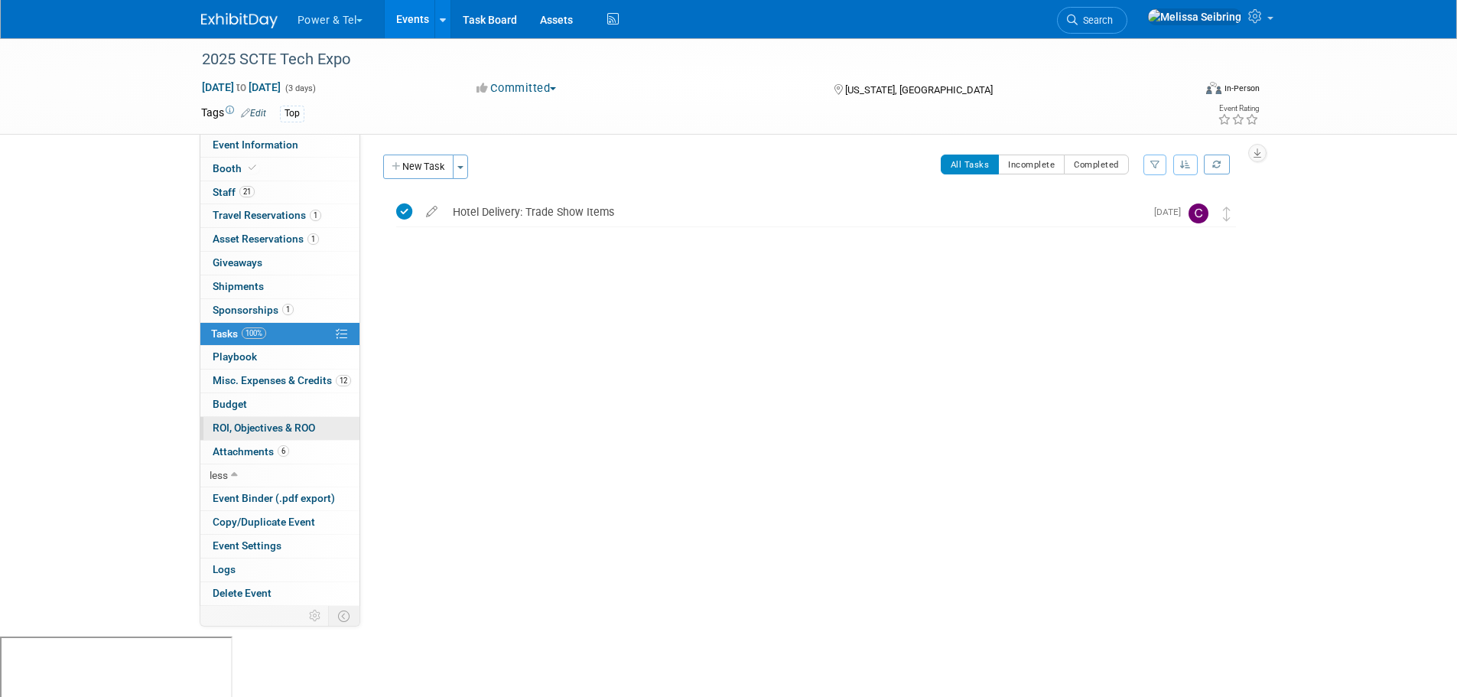
click at [274, 430] on span "ROI, Objectives & ROO 0" at bounding box center [264, 427] width 102 height 12
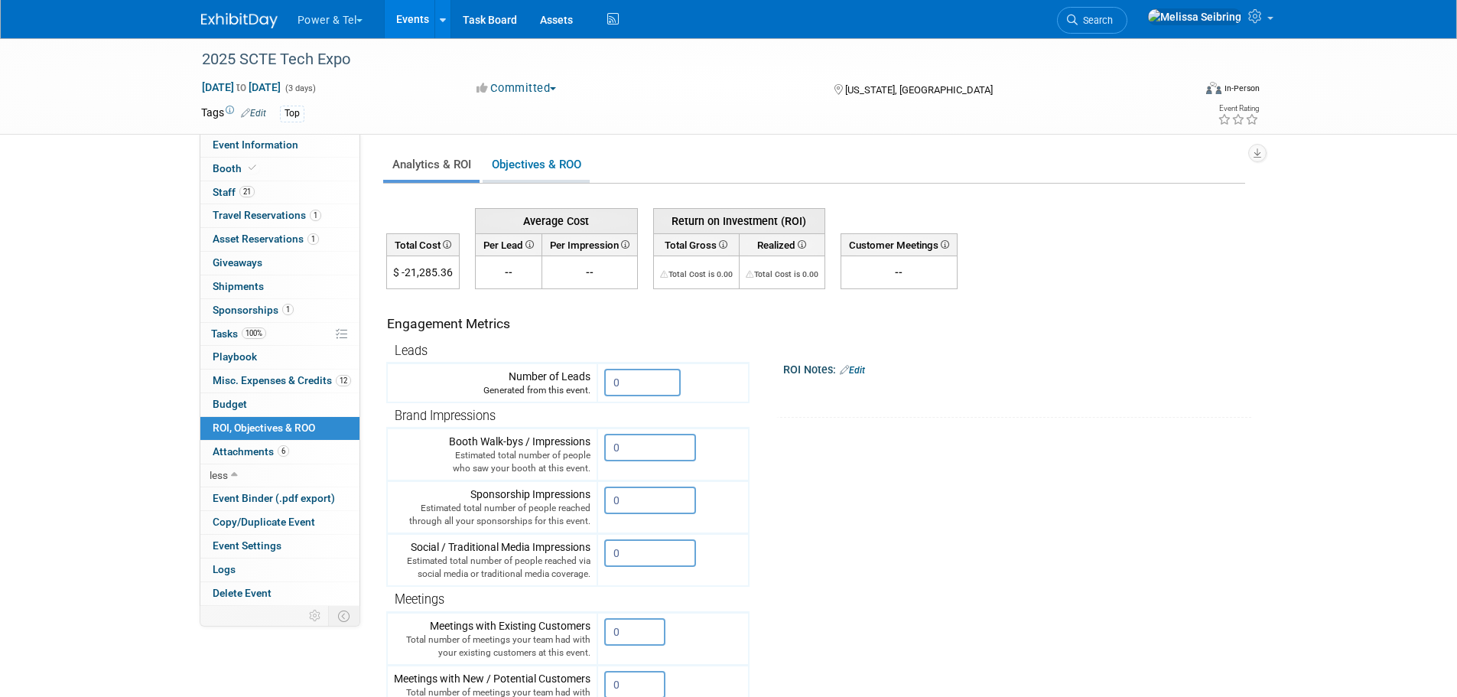
click at [559, 159] on link "Objectives & ROO 0" at bounding box center [535, 165] width 107 height 30
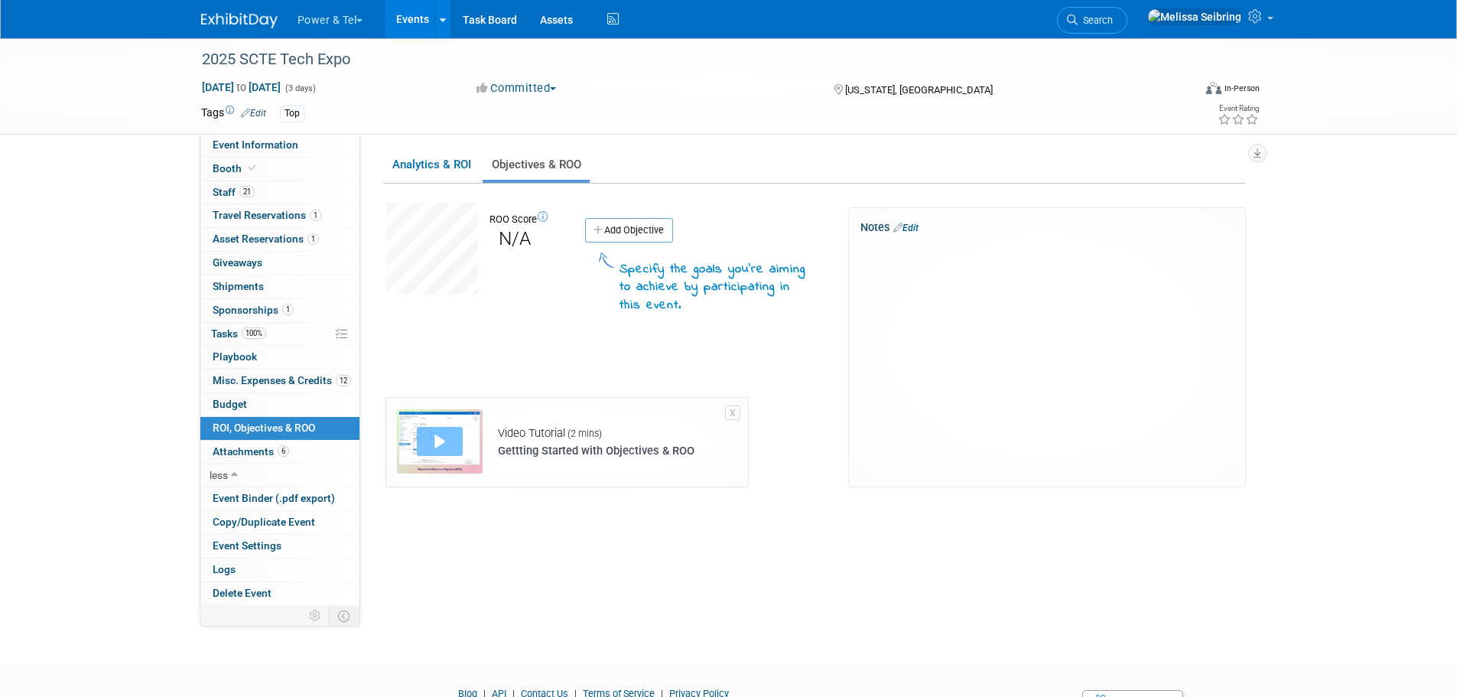
click at [450, 440] on div "Play" at bounding box center [440, 441] width 46 height 29
click at [438, 161] on link "Analytics & ROI" at bounding box center [431, 165] width 96 height 30
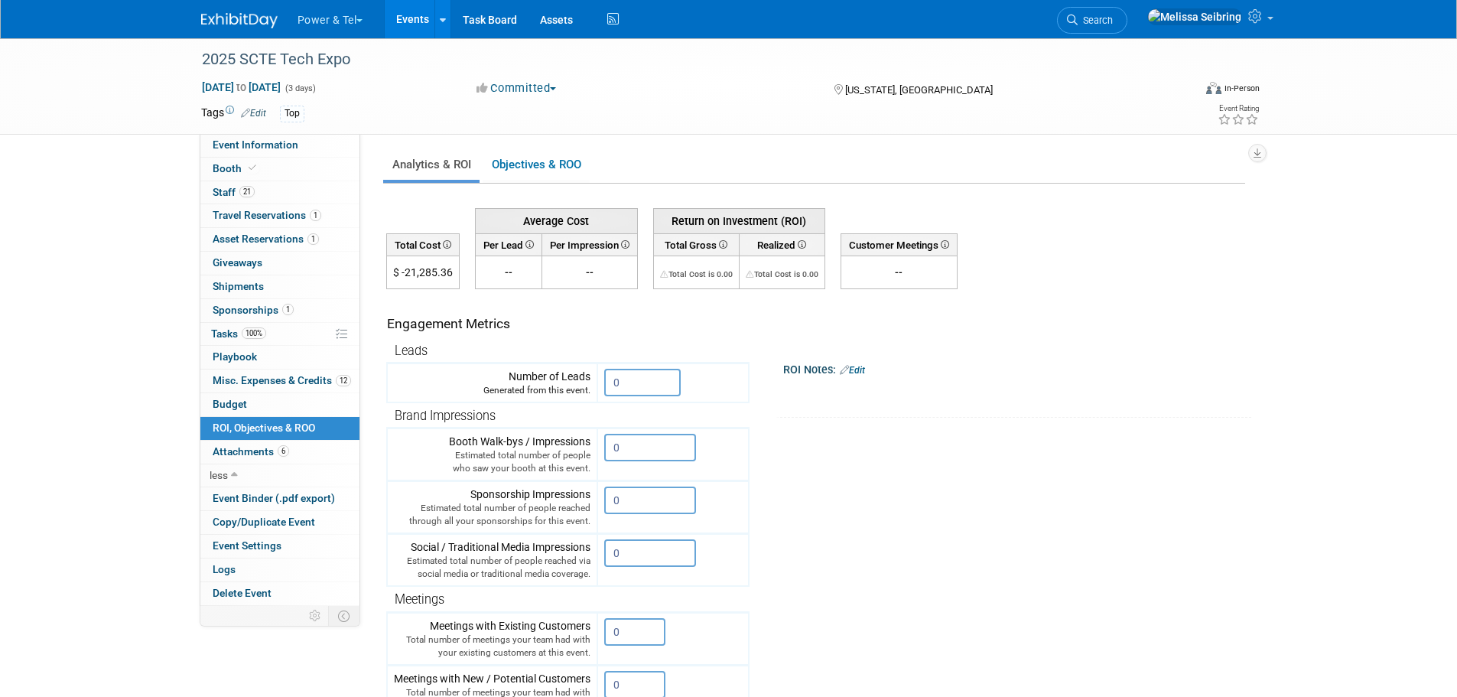
click at [863, 367] on link "Edit" at bounding box center [852, 370] width 25 height 11
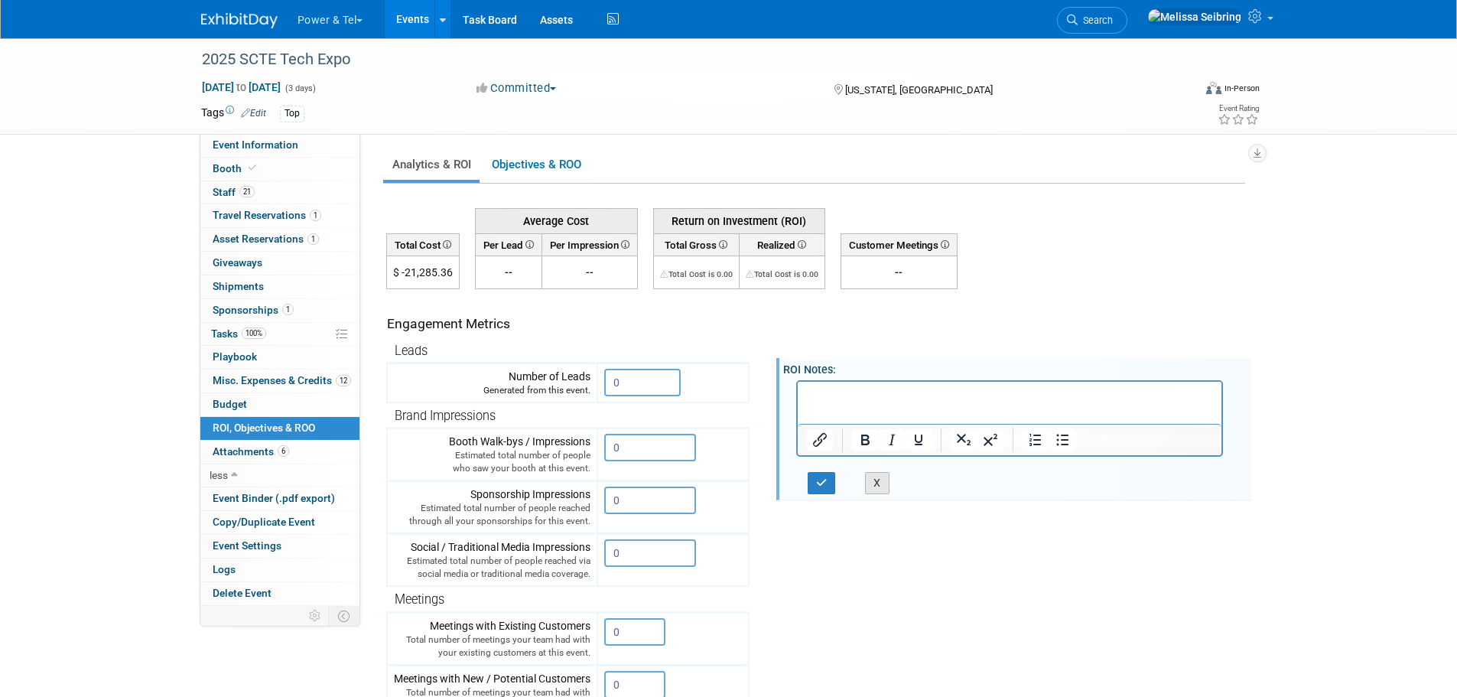
click at [879, 483] on button "X" at bounding box center [877, 483] width 24 height 22
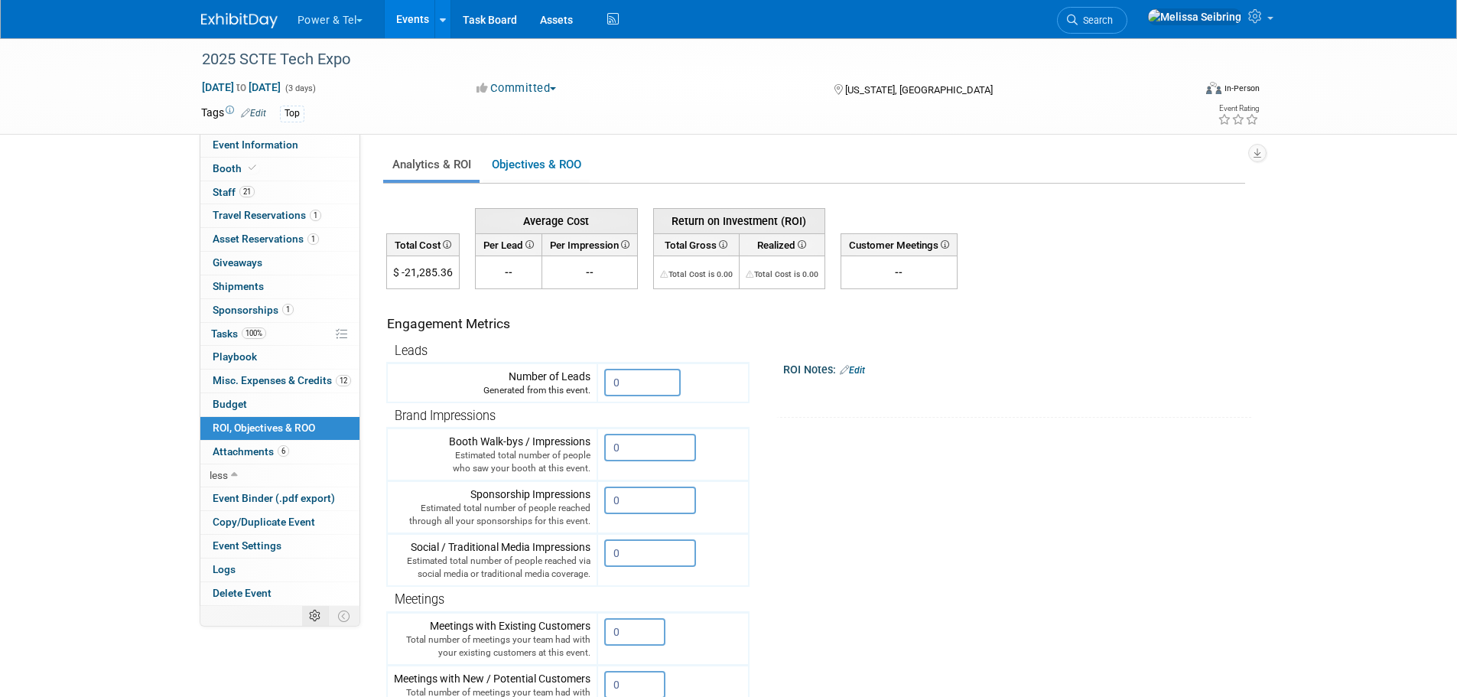
click at [314, 615] on icon at bounding box center [314, 615] width 11 height 11
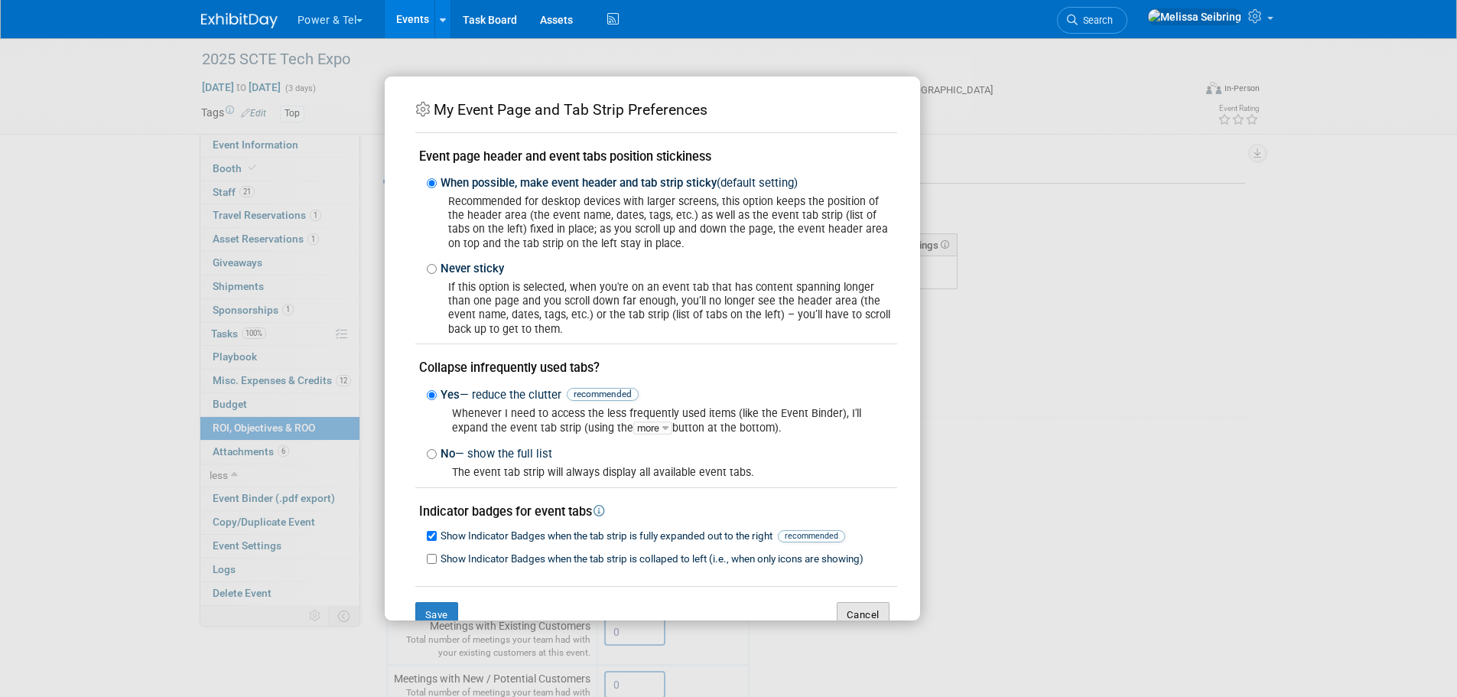
click at [843, 612] on button "Cancel" at bounding box center [863, 615] width 53 height 26
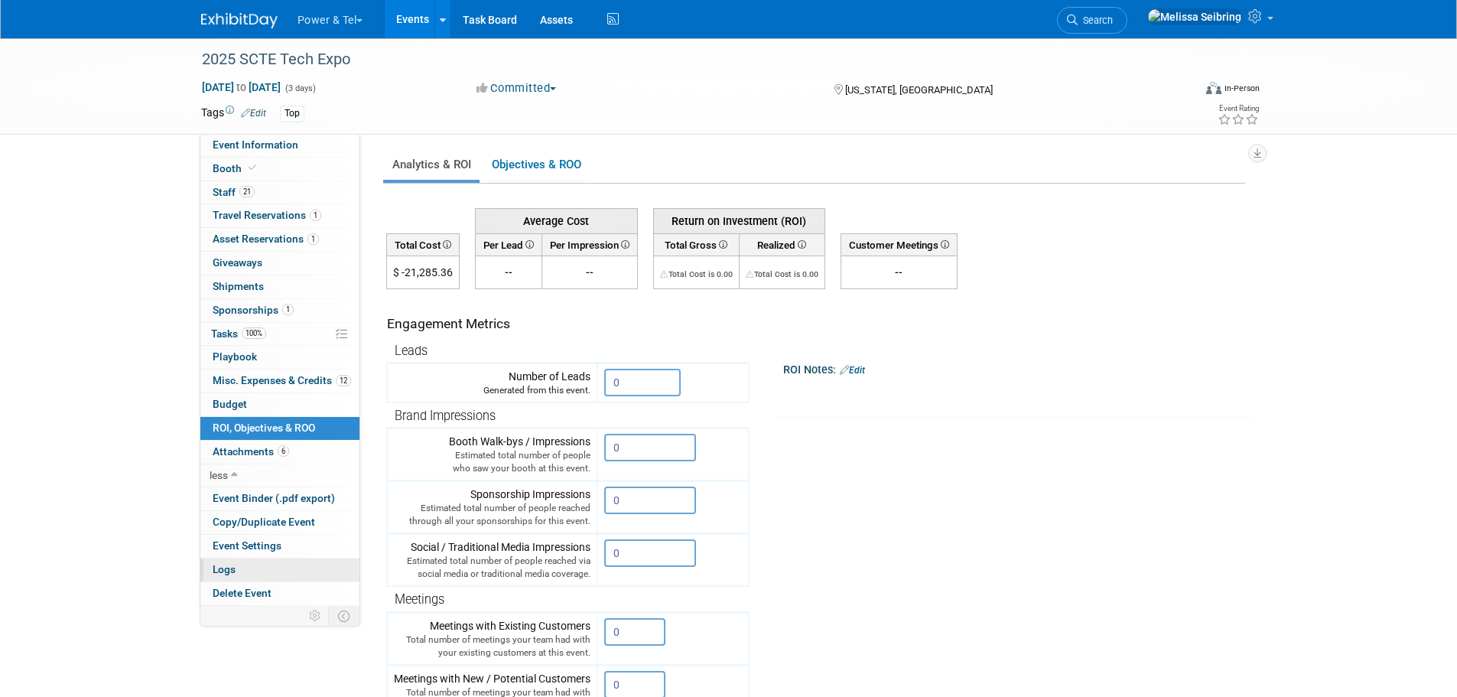
drag, startPoint x: 226, startPoint y: 568, endPoint x: 230, endPoint y: 576, distance: 8.5
click at [226, 568] on span "Logs" at bounding box center [224, 569] width 23 height 12
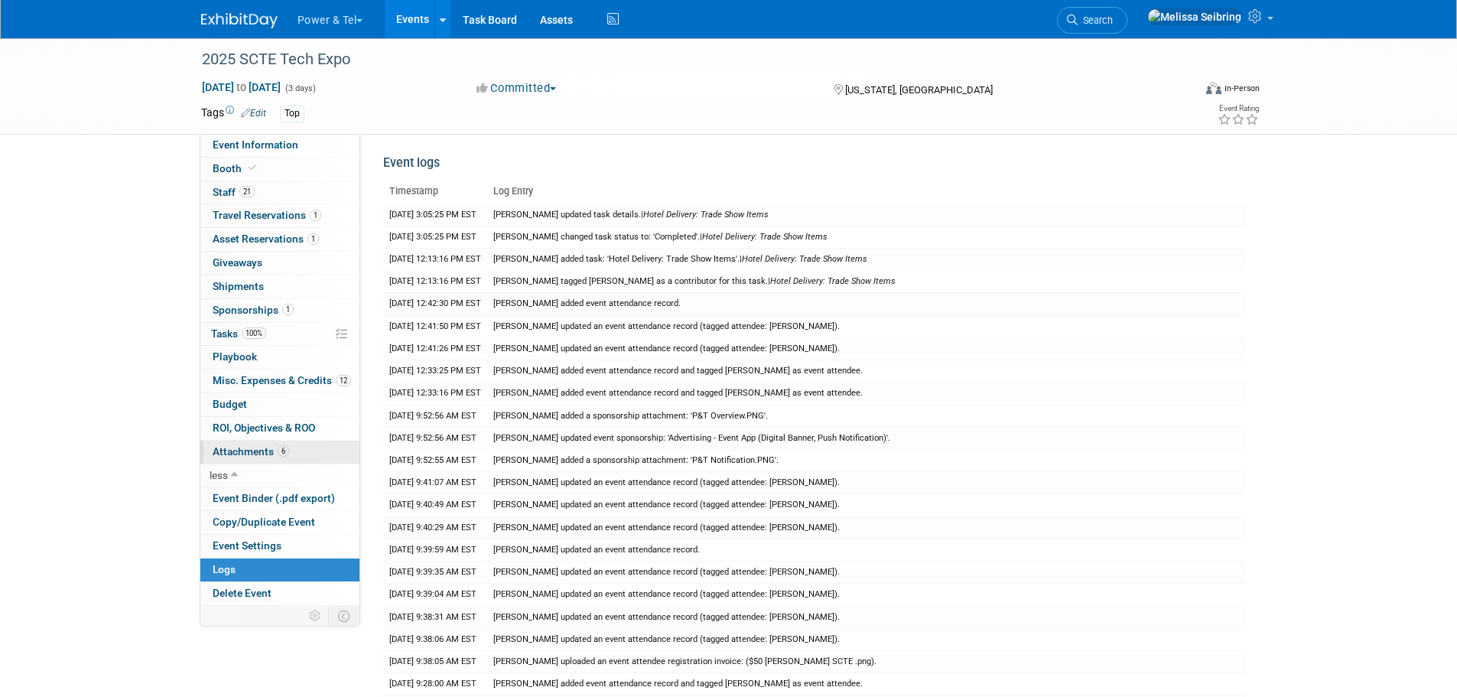
click at [238, 455] on span "Attachments 6" at bounding box center [251, 451] width 76 height 12
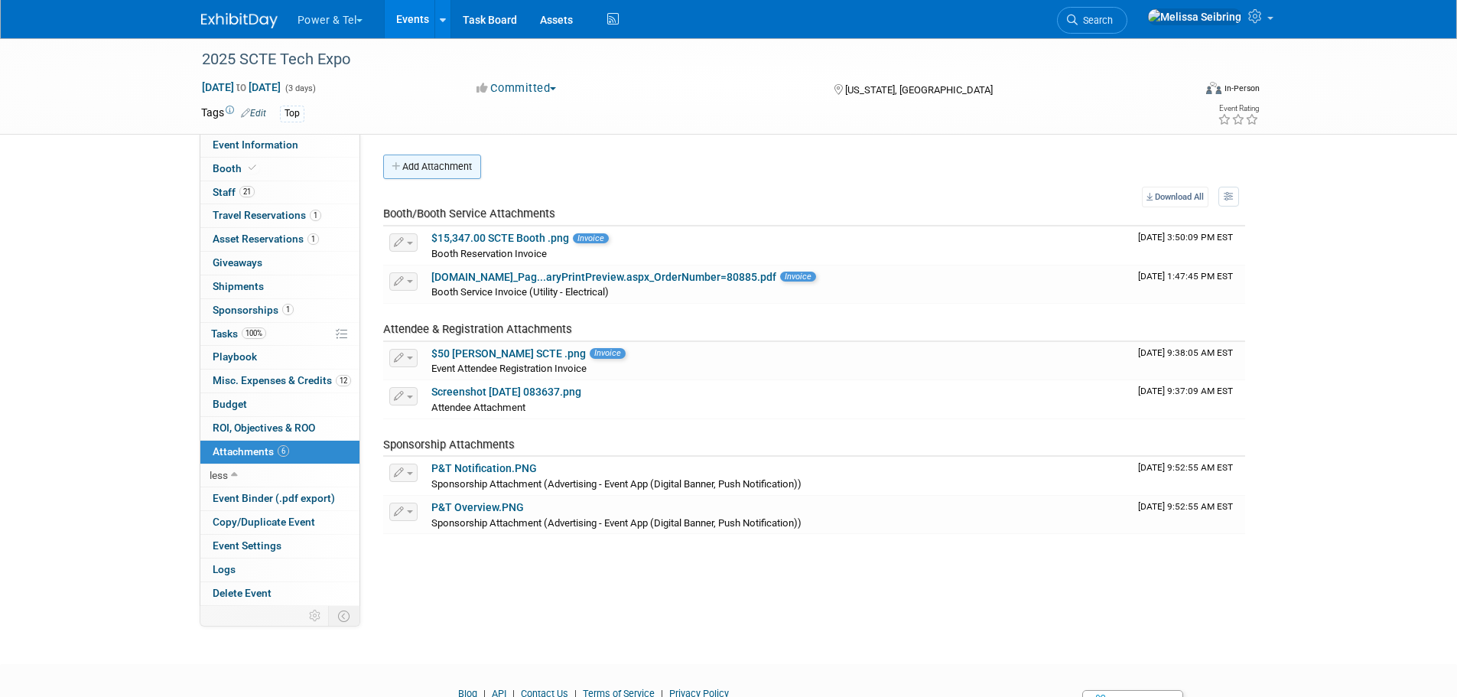
click at [446, 158] on button "Add Attachment" at bounding box center [432, 166] width 98 height 24
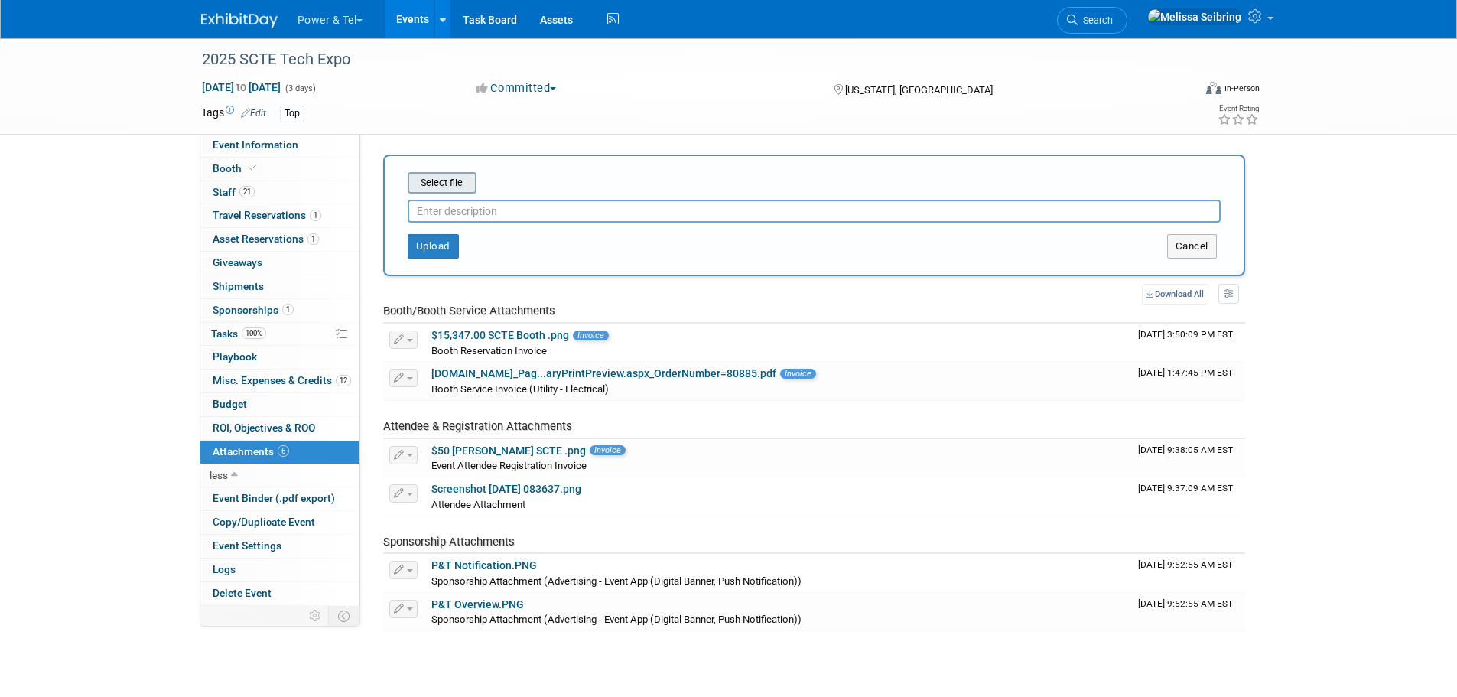
click at [466, 188] on input "file" at bounding box center [384, 183] width 182 height 18
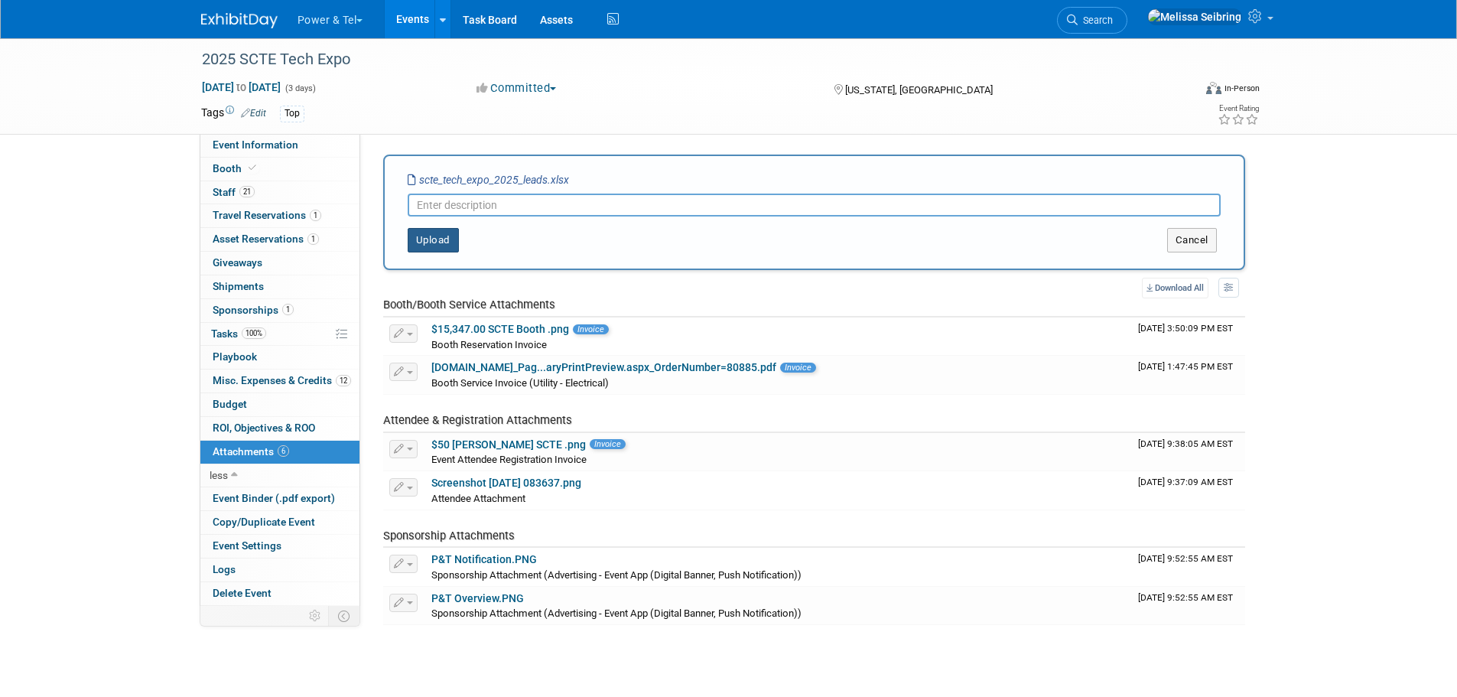
click at [416, 239] on button "Upload" at bounding box center [433, 240] width 51 height 24
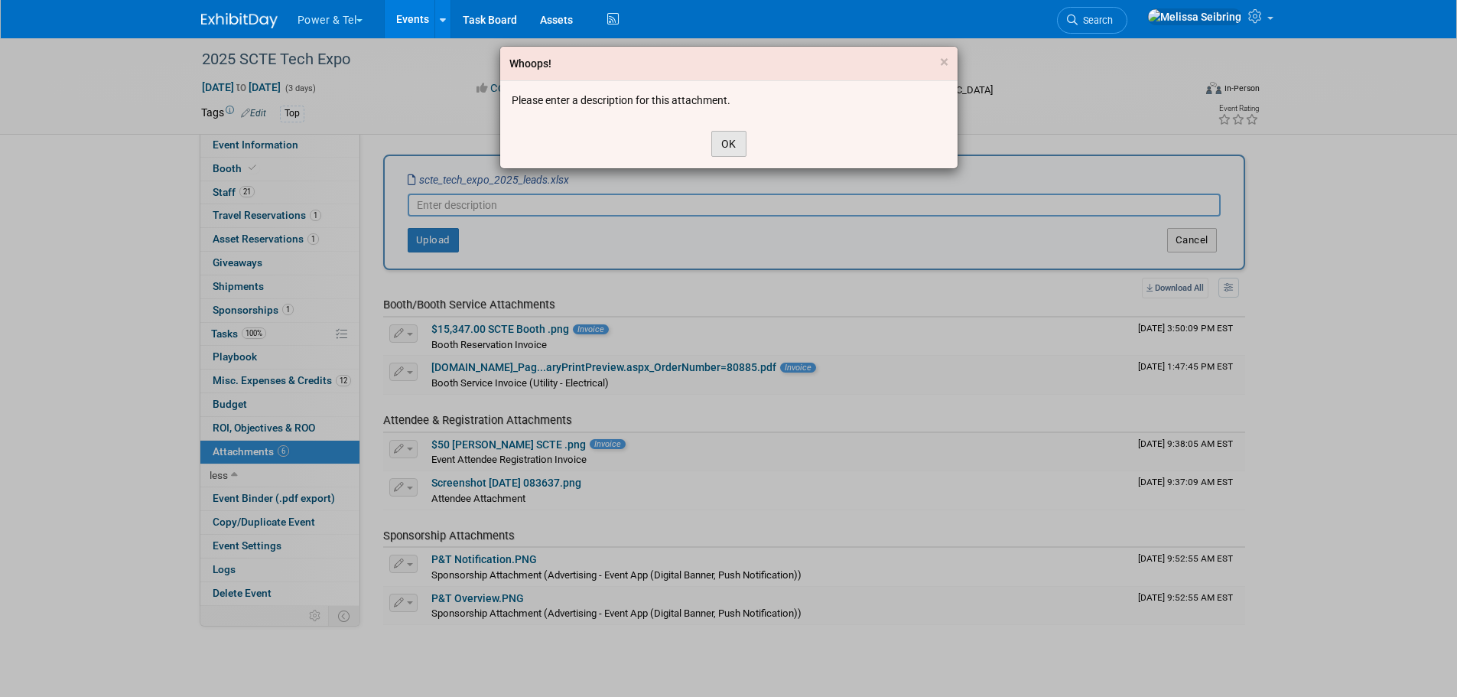
click at [723, 141] on button "OK" at bounding box center [728, 144] width 35 height 26
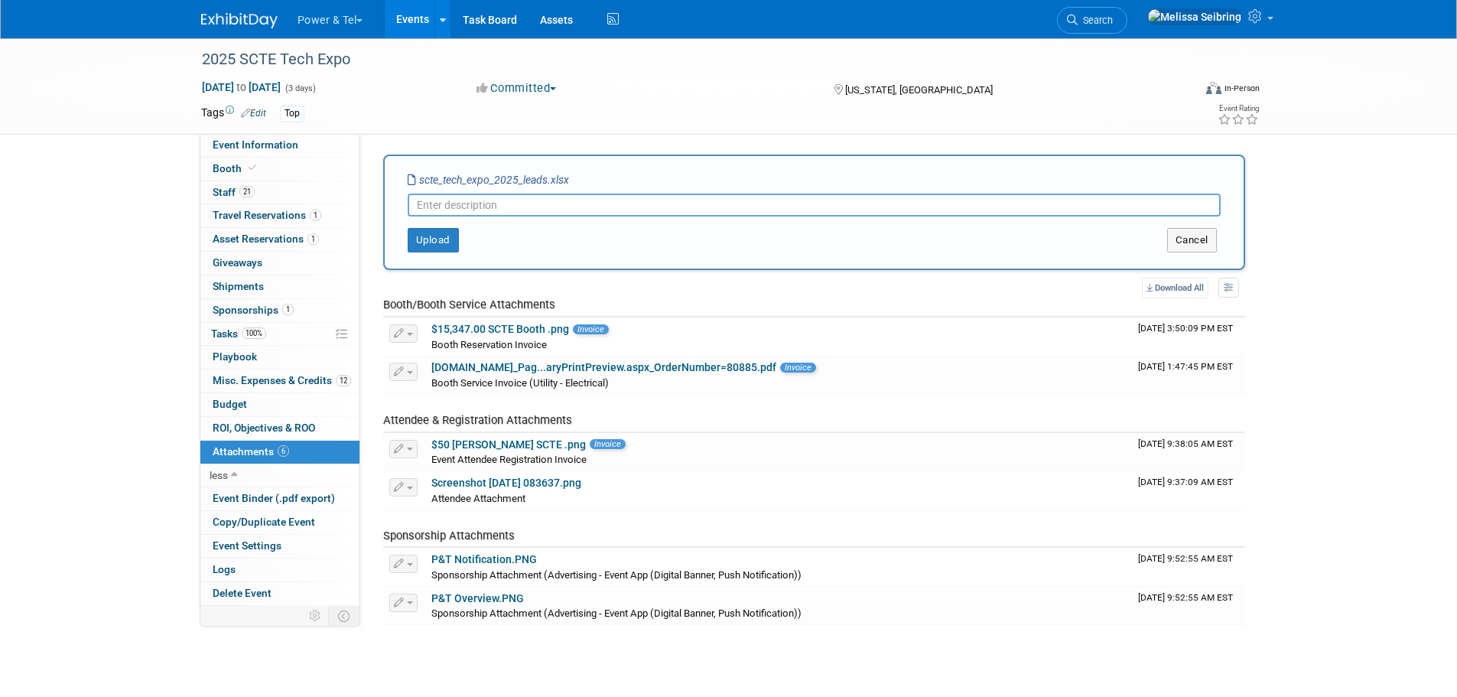
click at [492, 204] on input "text" at bounding box center [814, 204] width 813 height 23
type input "B"
type input "Scanned booth leads"
click at [443, 230] on button "Upload" at bounding box center [433, 240] width 51 height 24
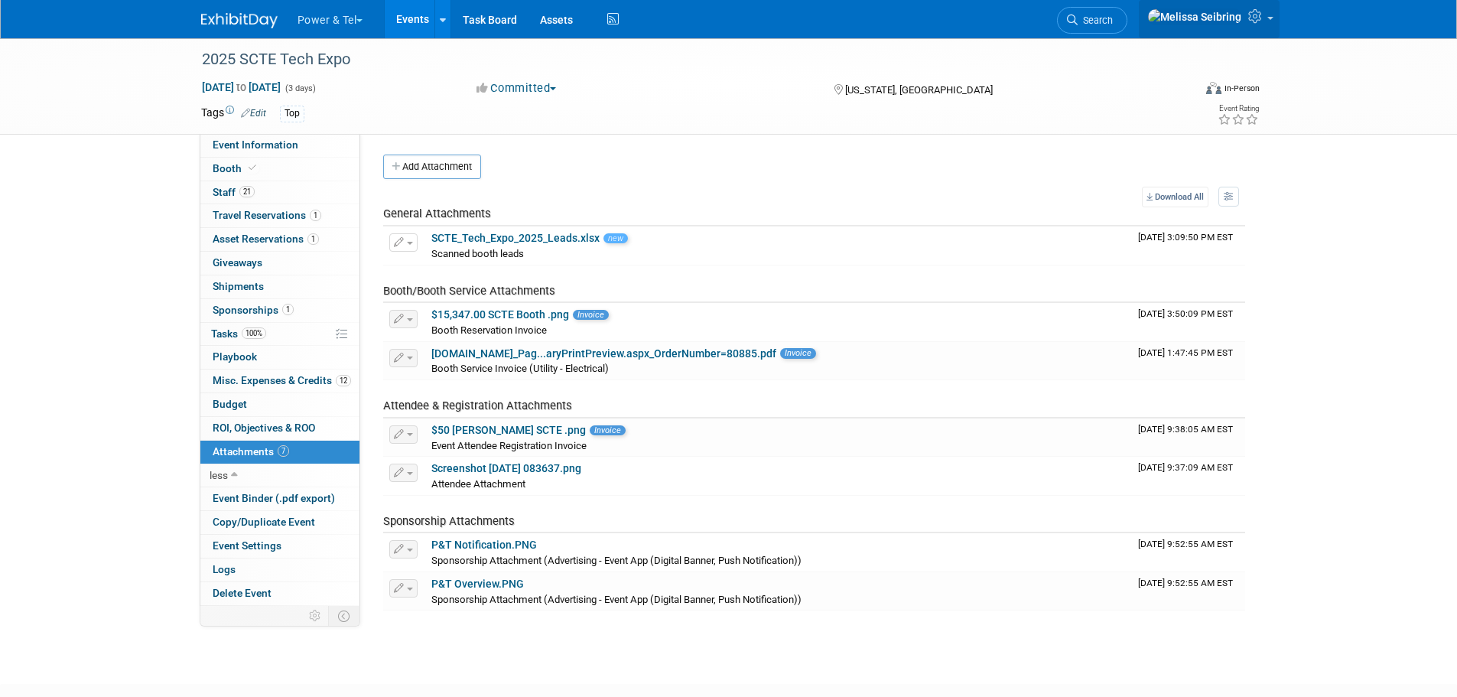
click at [1263, 11] on link at bounding box center [1209, 19] width 141 height 38
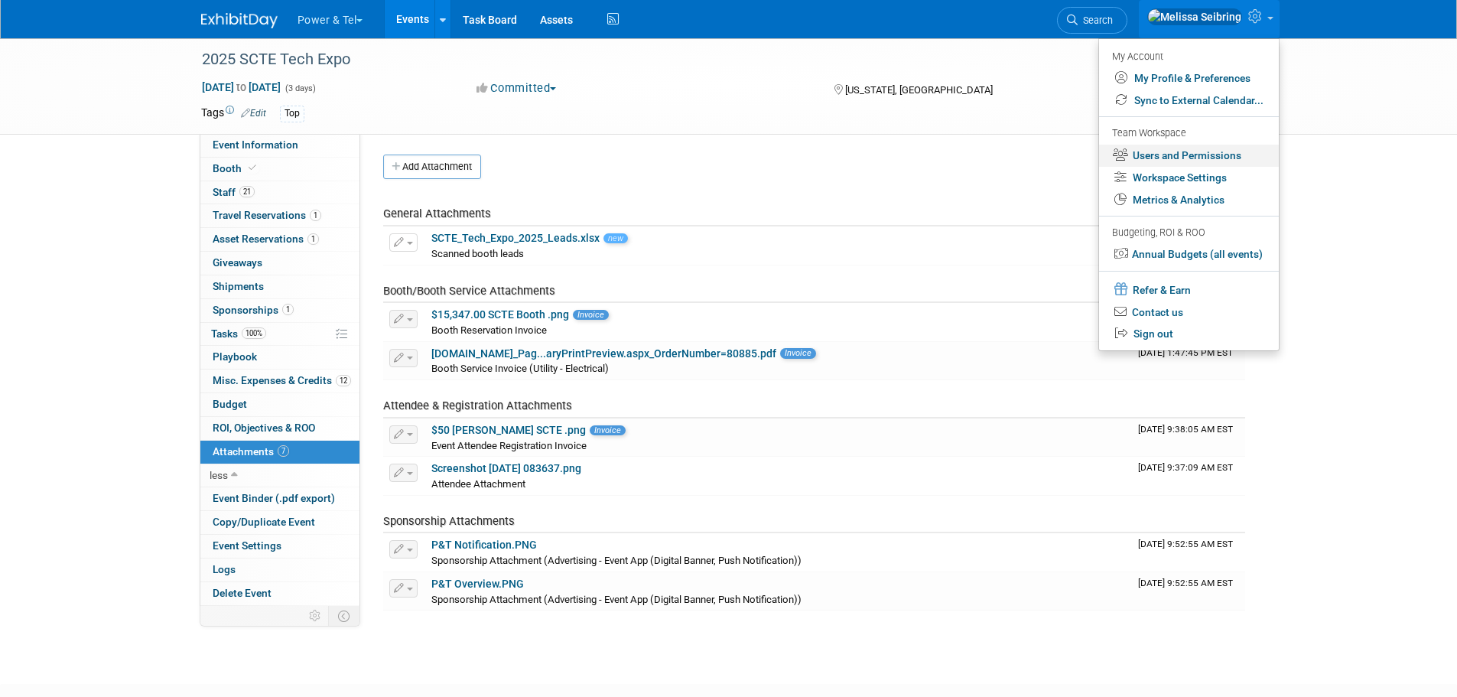
click at [1203, 147] on link "Users and Permissions" at bounding box center [1189, 156] width 180 height 22
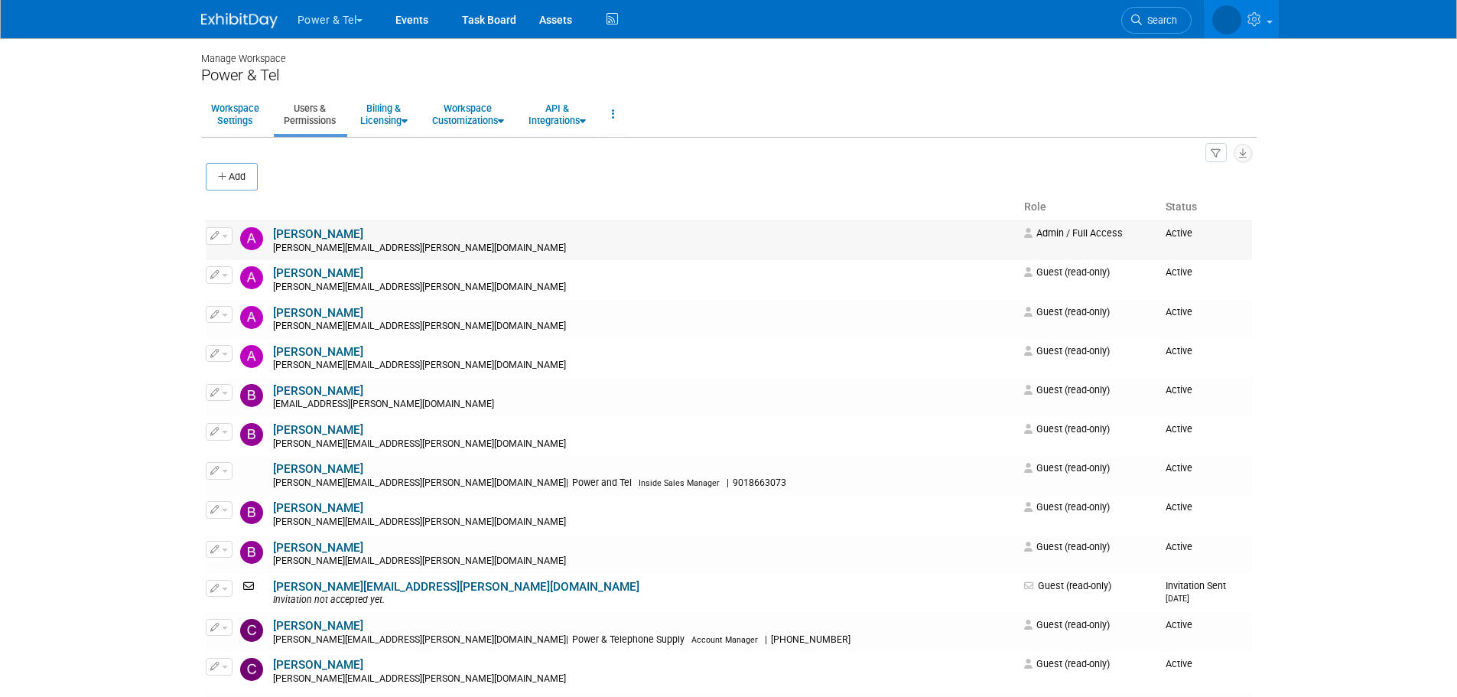
click at [311, 227] on link "[PERSON_NAME]" at bounding box center [318, 234] width 90 height 14
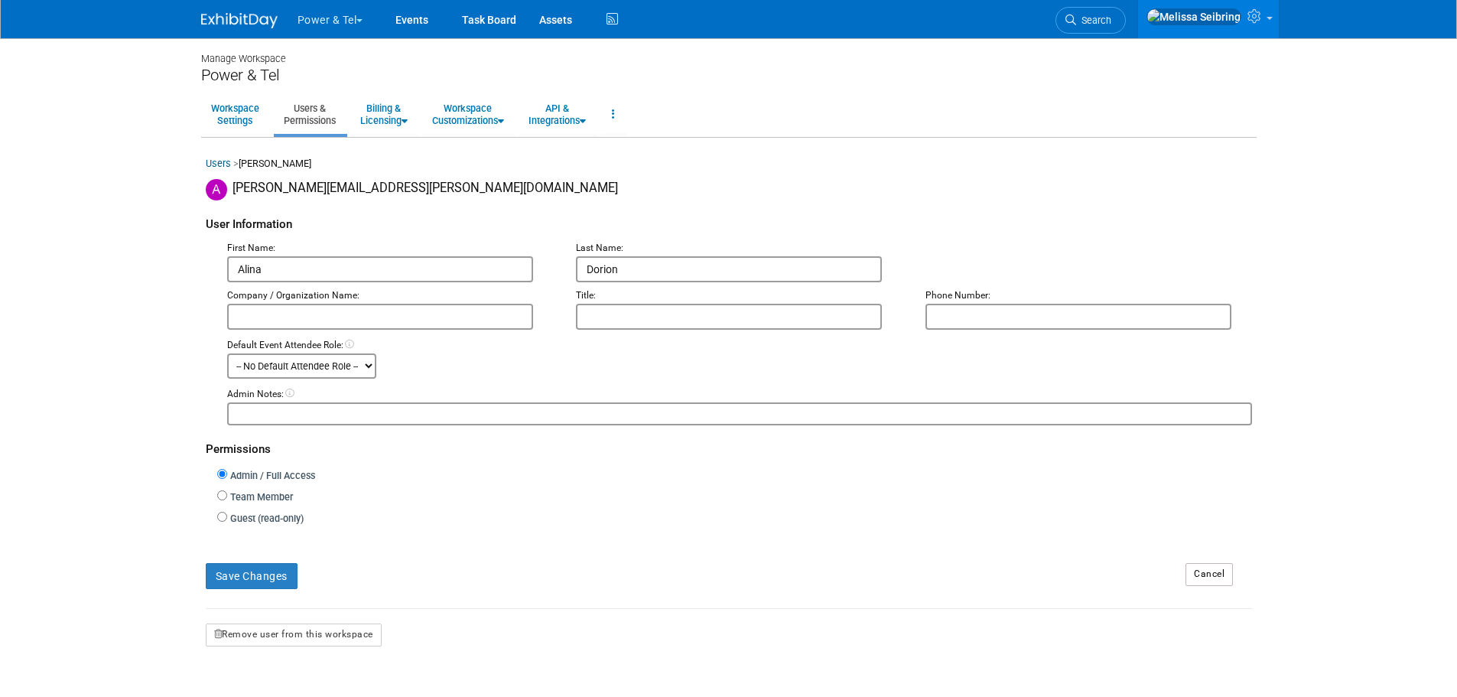
click at [253, 16] on img at bounding box center [239, 20] width 76 height 15
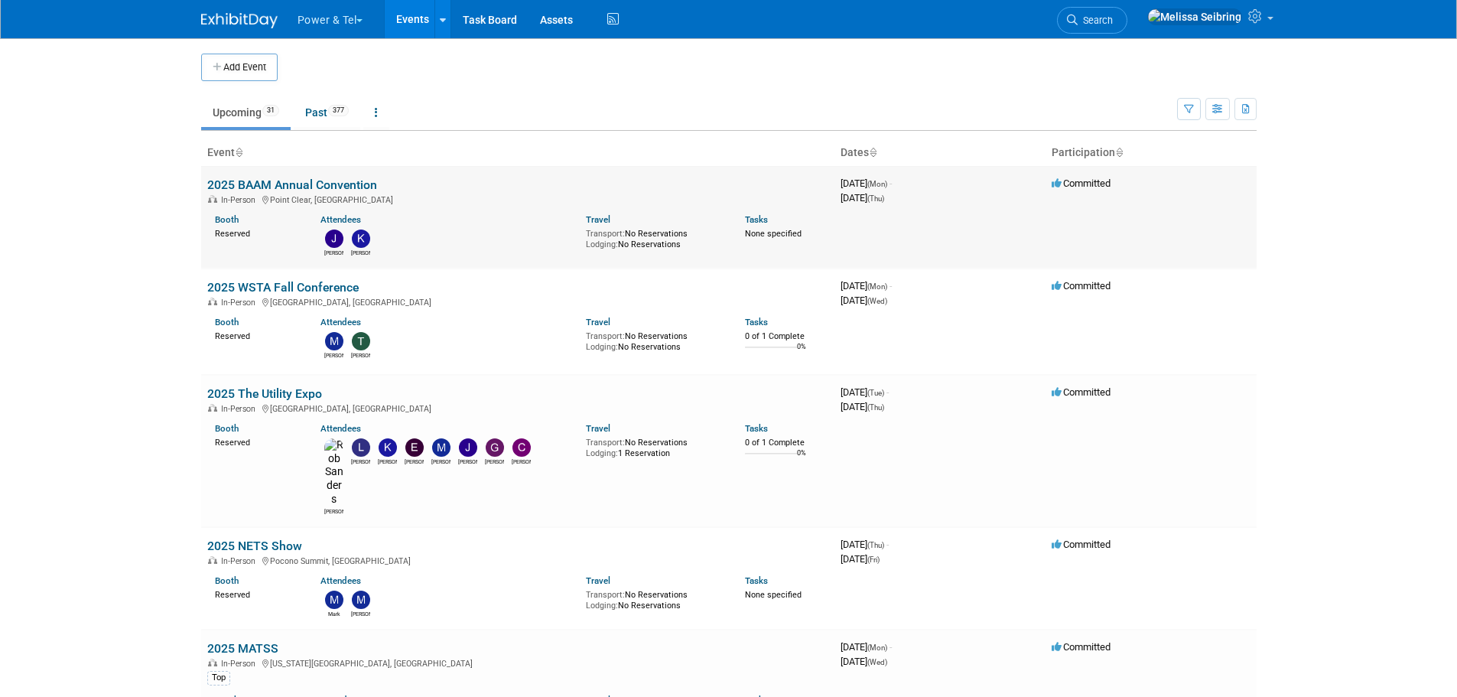
click at [343, 185] on link "2025 BAAM Annual Convention" at bounding box center [292, 184] width 170 height 15
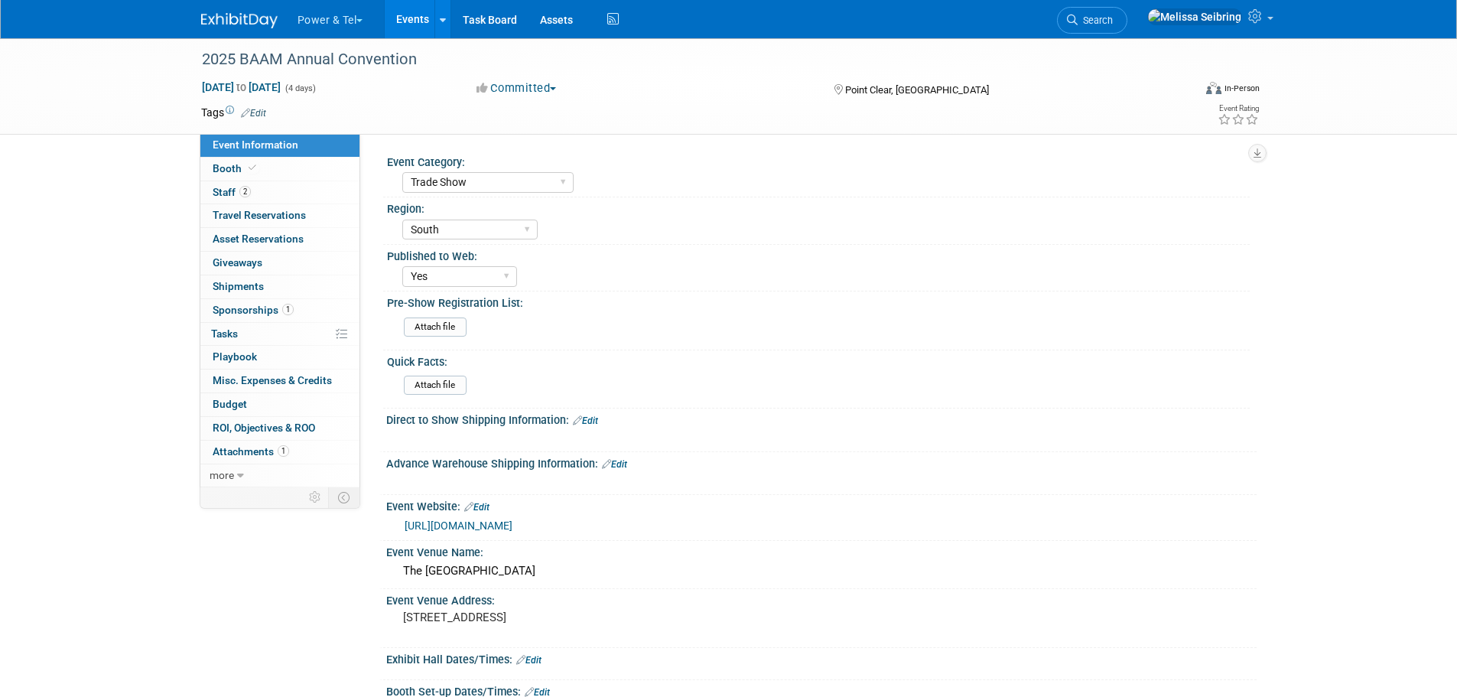
select select "Trade Show"
select select "South"
select select "Yes"
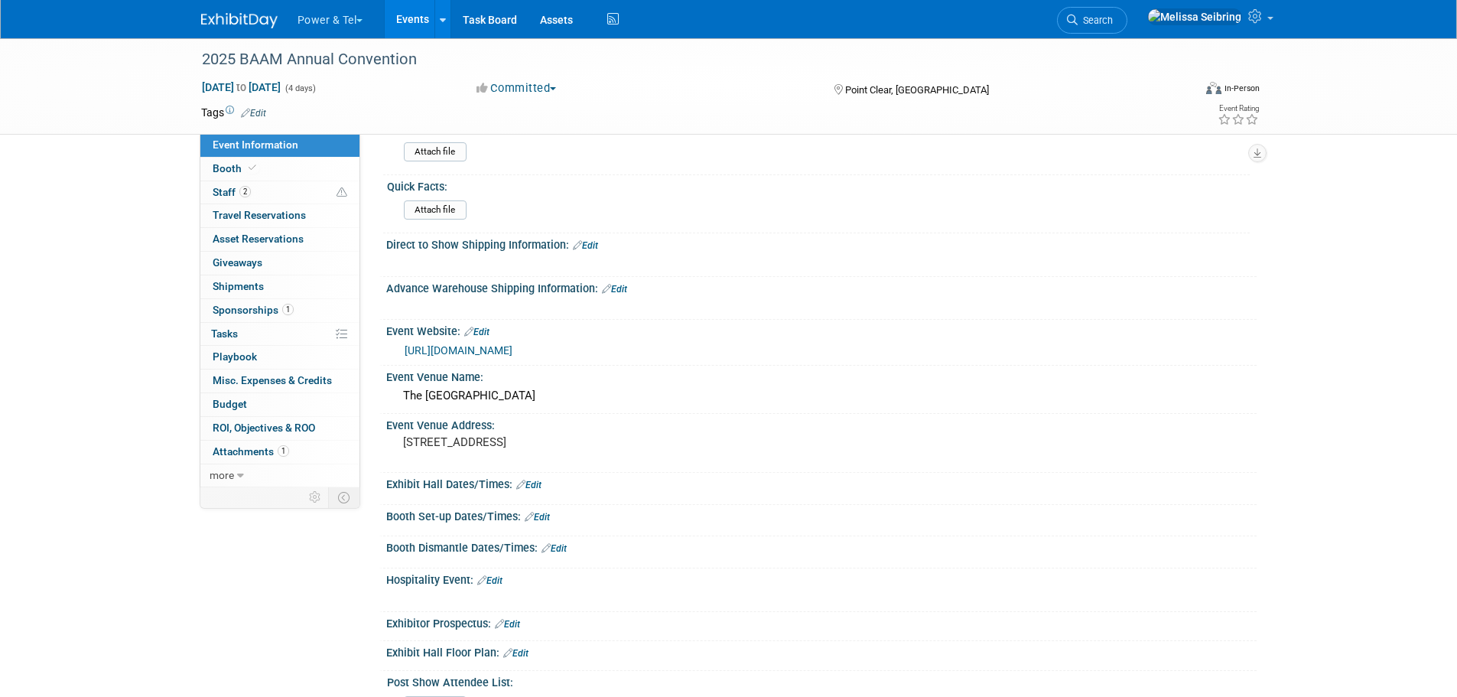
scroll to position [153, 0]
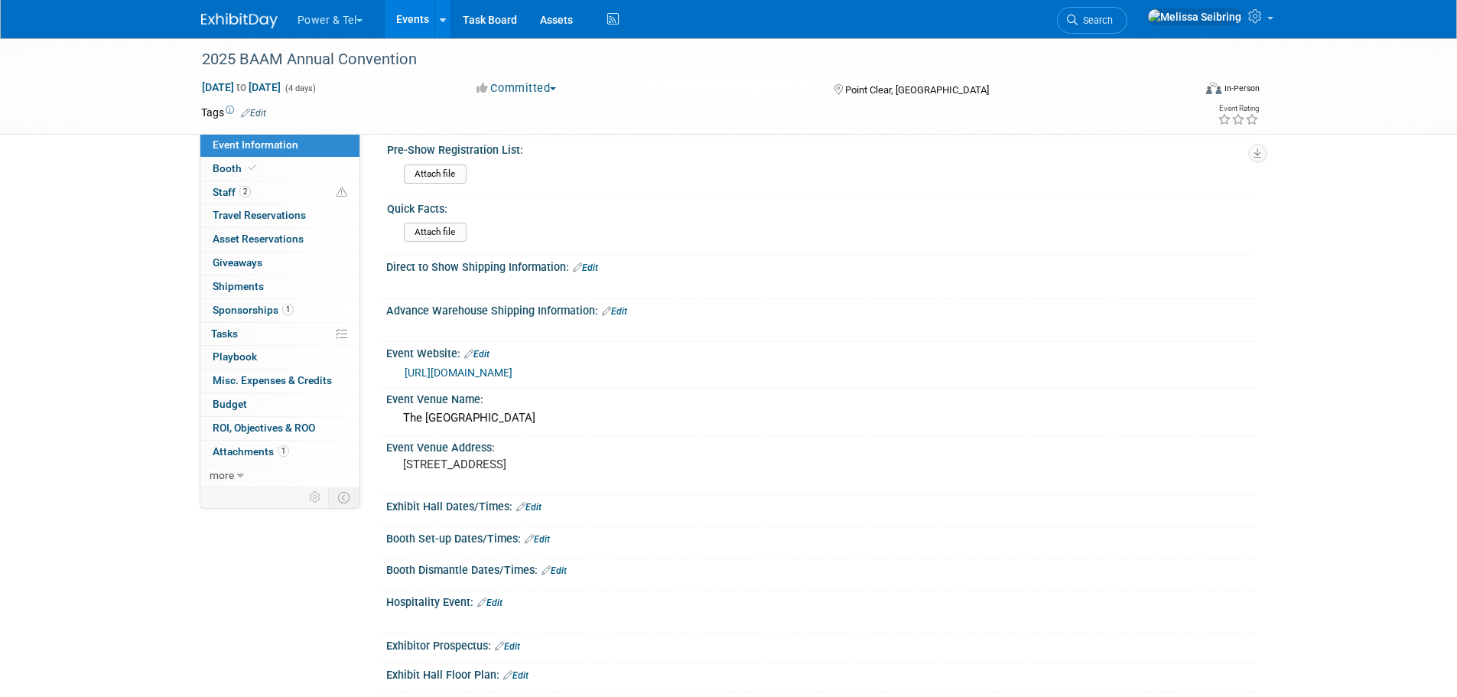
click at [512, 372] on link "https://www.almsbroadband.org/annual-meeting" at bounding box center [458, 372] width 108 height 12
drag, startPoint x: 515, startPoint y: 479, endPoint x: 399, endPoint y: 463, distance: 117.2
click at [399, 463] on div "One Grand Blvd Point Clear, AL 36564" at bounding box center [568, 470] width 340 height 35
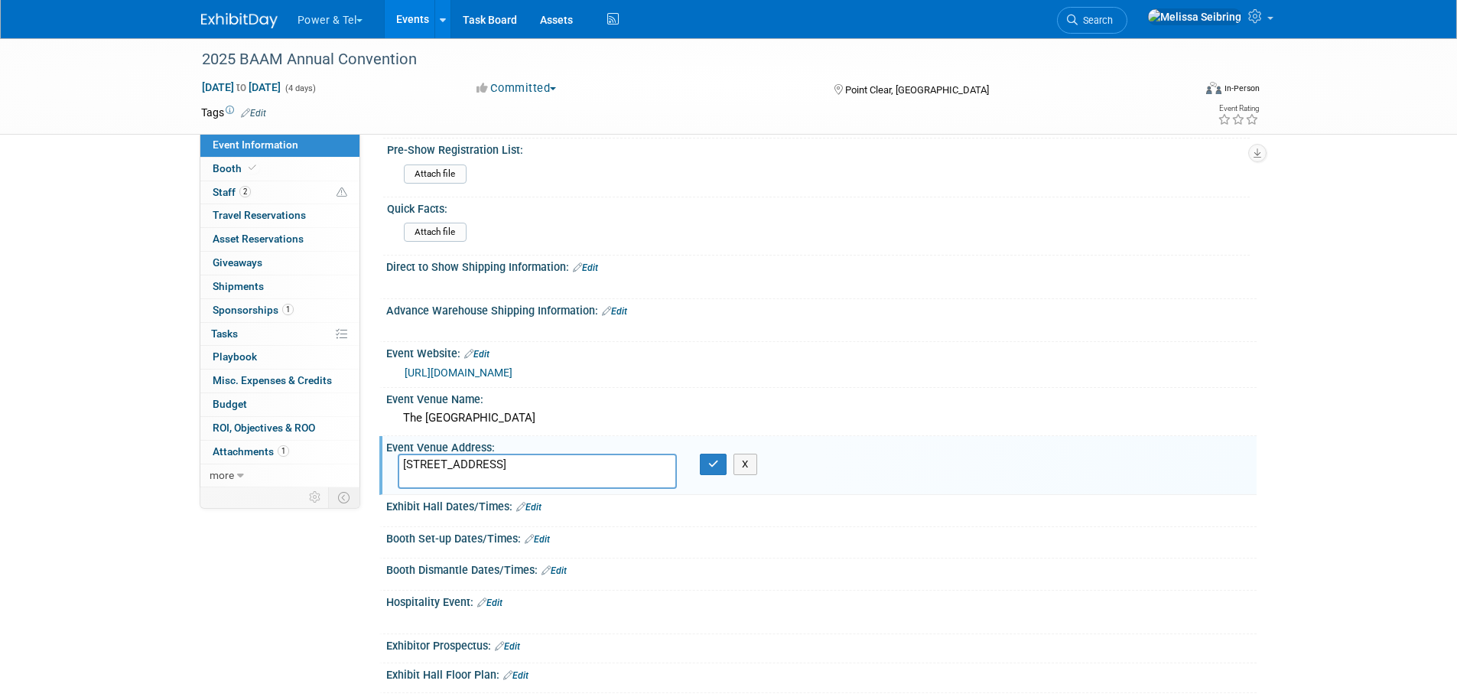
drag, startPoint x: 538, startPoint y: 477, endPoint x: 442, endPoint y: 471, distance: 95.8
click at [372, 456] on div "Event Information Event Info Booth Booth 2 Staff 2 Staff 0 Travel Reservations …" at bounding box center [729, 414] width 1078 height 1058
